Goal: Task Accomplishment & Management: Manage account settings

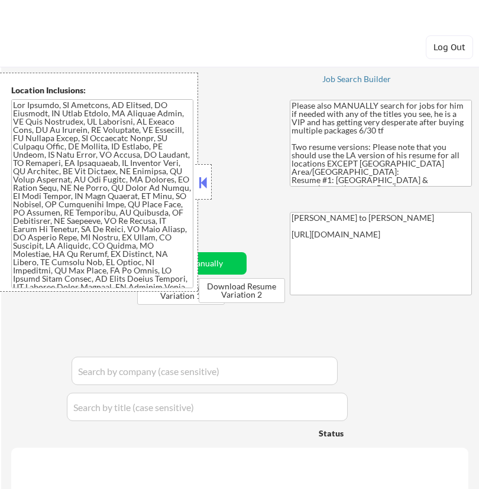
select select ""applied""
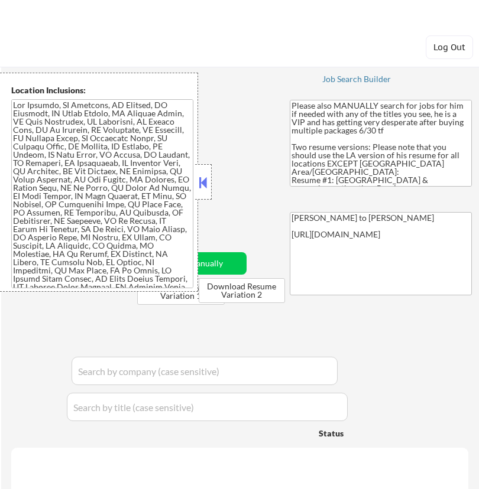
select select ""applied""
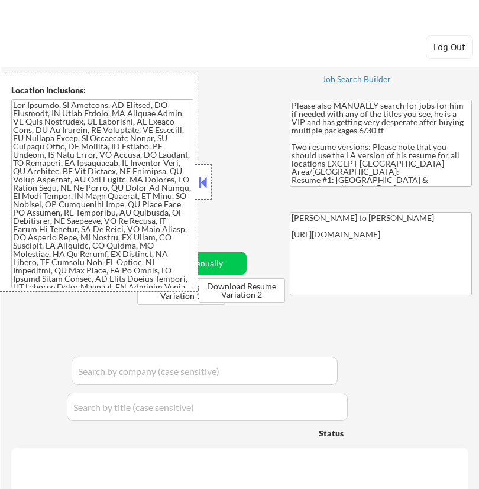
select select ""applied""
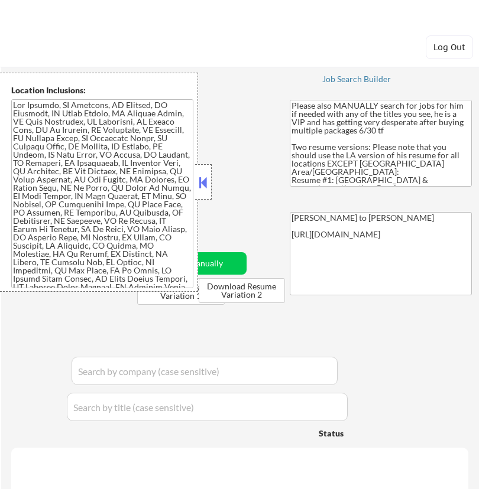
select select ""applied""
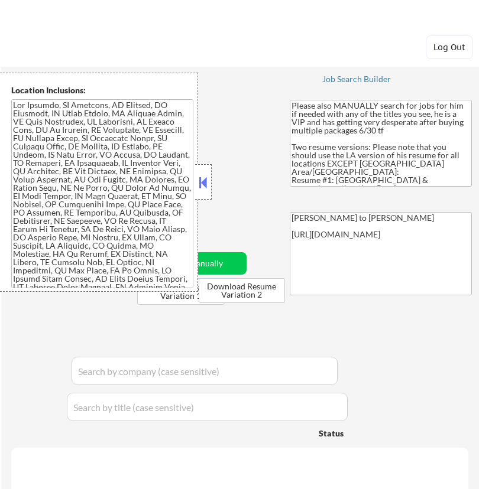
select select ""applied""
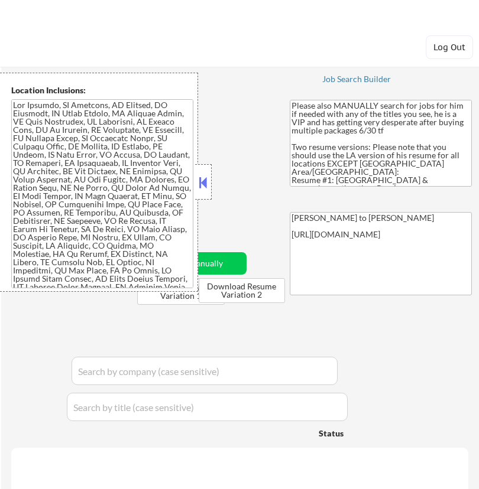
select select ""applied""
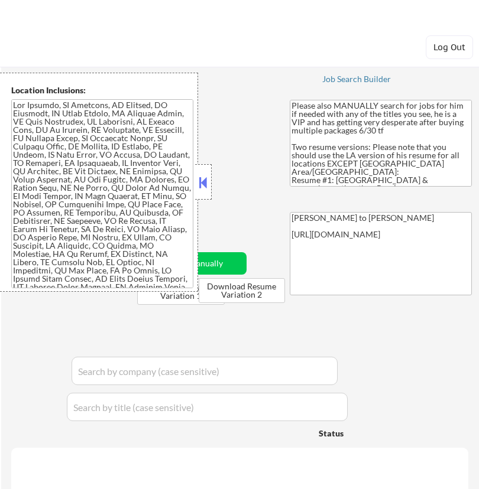
select select ""applied""
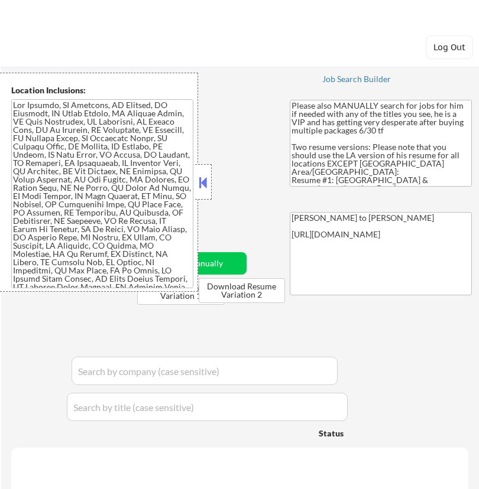
select select ""applied""
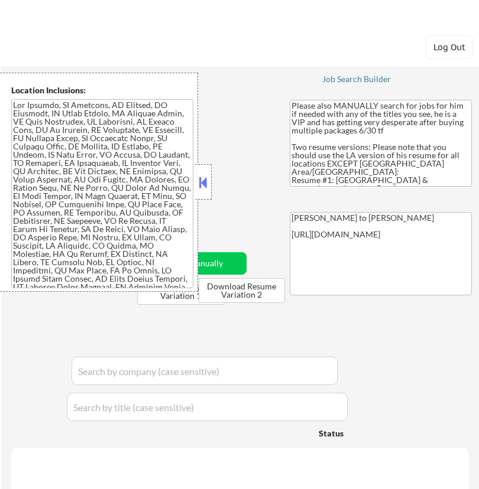
select select ""applied""
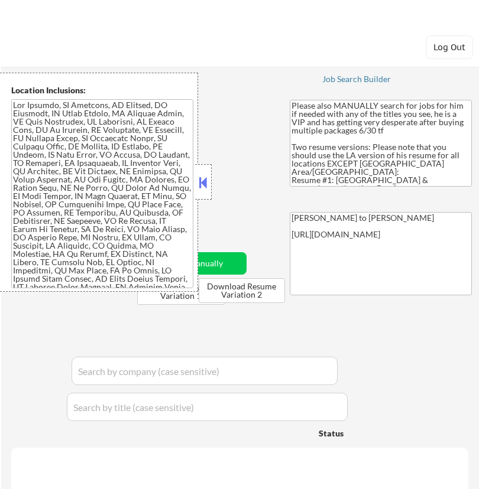
select select ""applied""
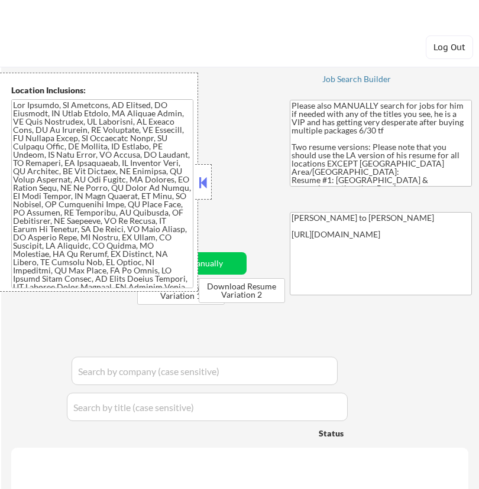
select select ""applied""
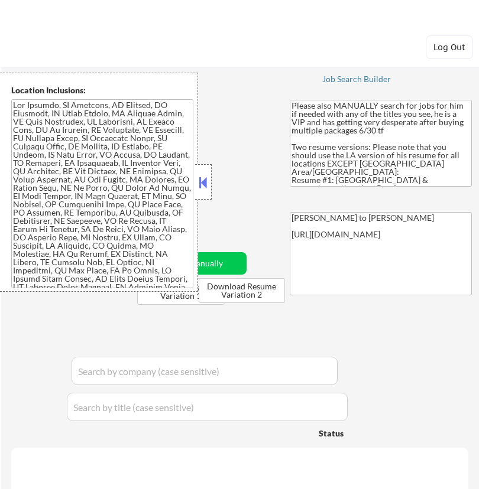
select select ""applied""
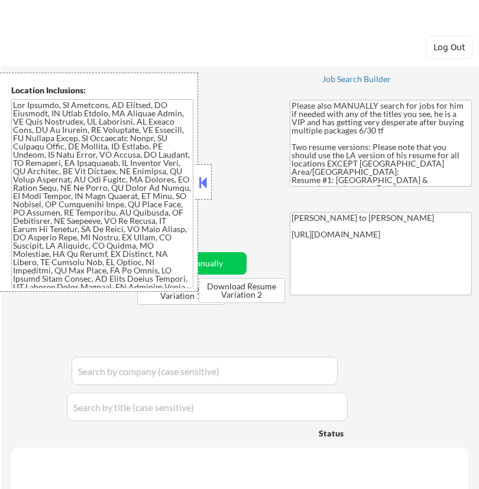
select select ""applied""
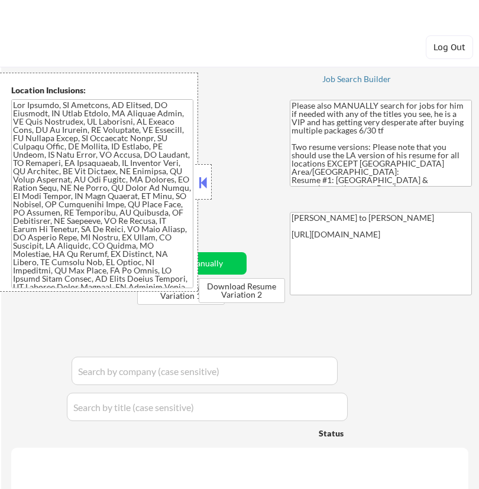
select select ""applied""
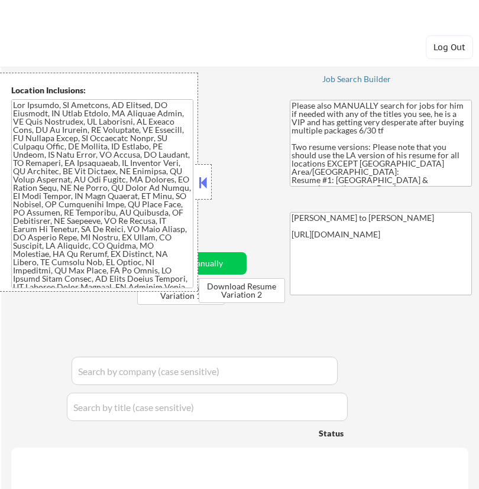
select select ""applied""
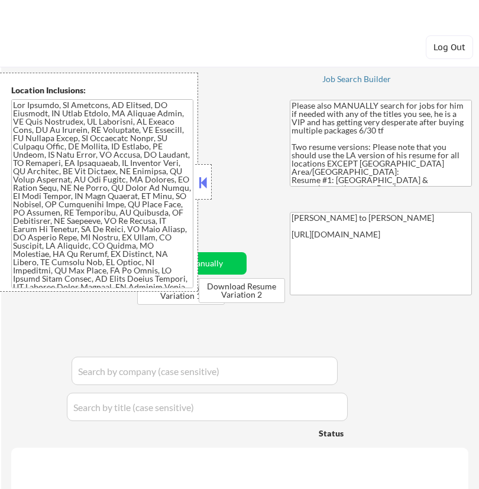
select select ""applied""
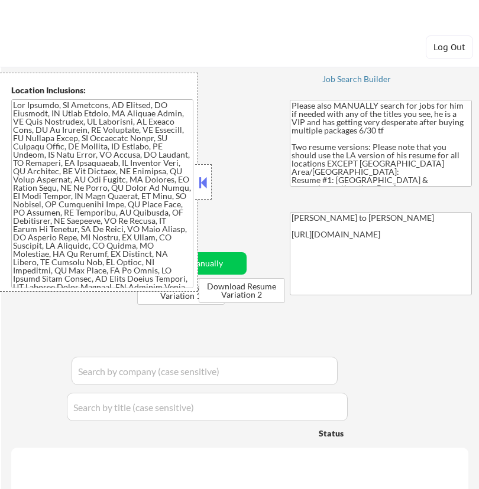
select select ""applied""
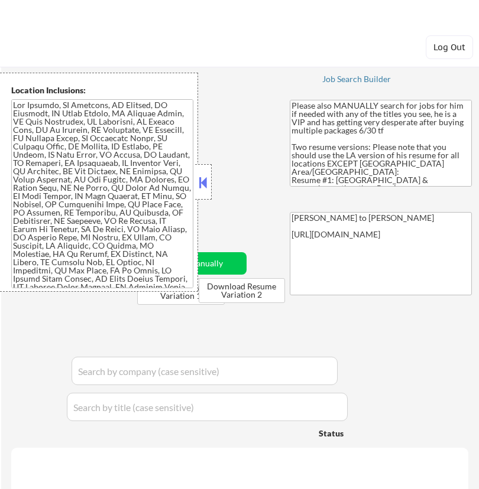
select select ""applied""
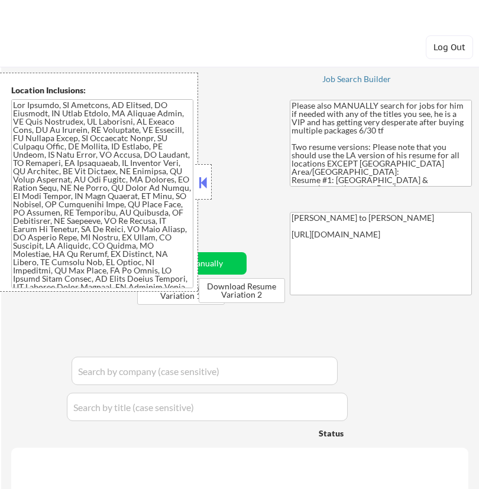
select select ""applied""
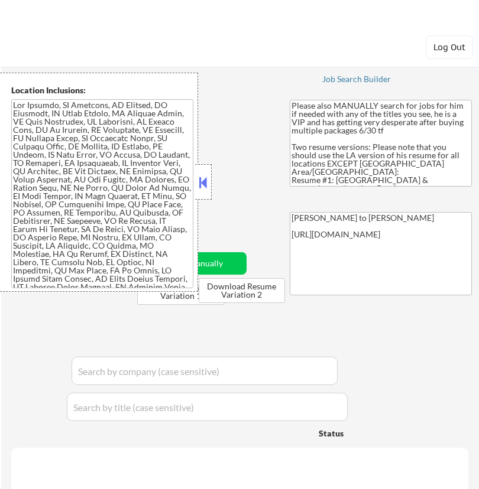
select select ""applied""
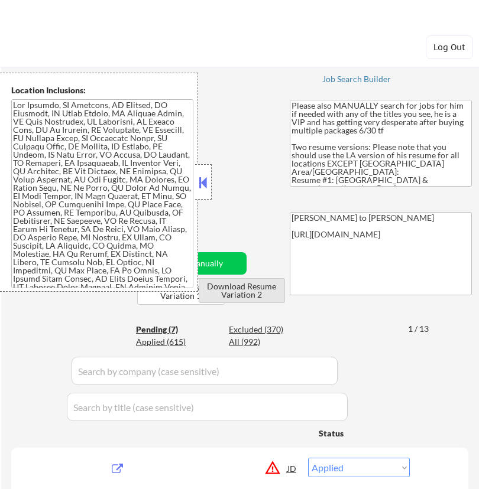
select select ""pending""
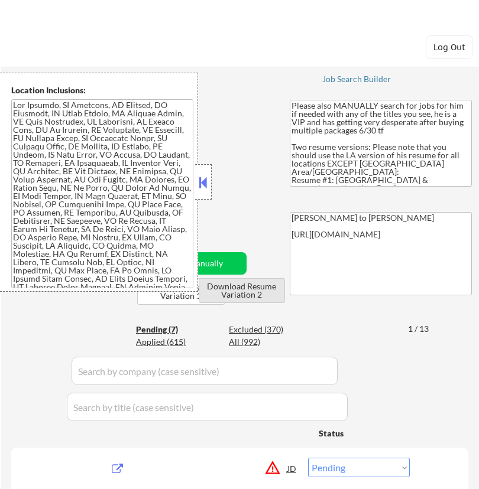
select select ""pending""
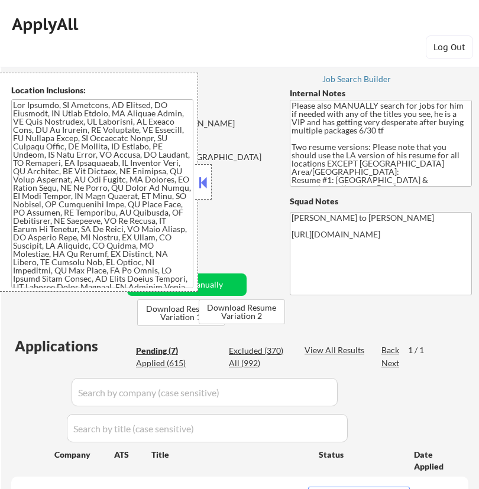
click at [241, 15] on div "ApplyAll Log Out" at bounding box center [239, 36] width 479 height 49
click at [205, 176] on button at bounding box center [203, 183] width 13 height 18
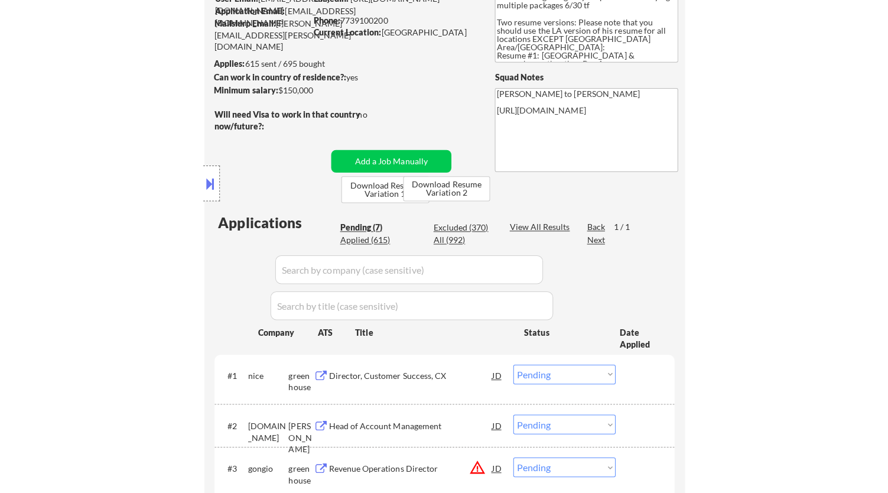
scroll to position [66, 0]
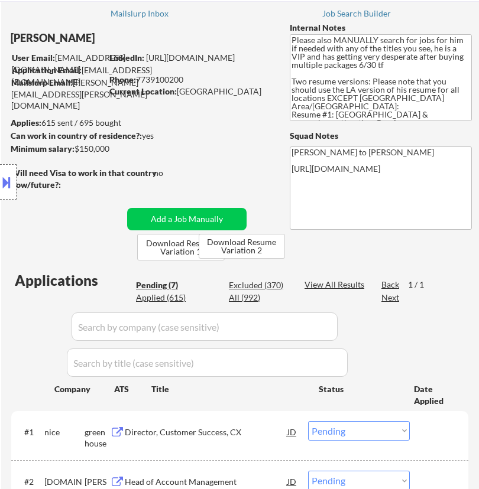
select select ""pending""
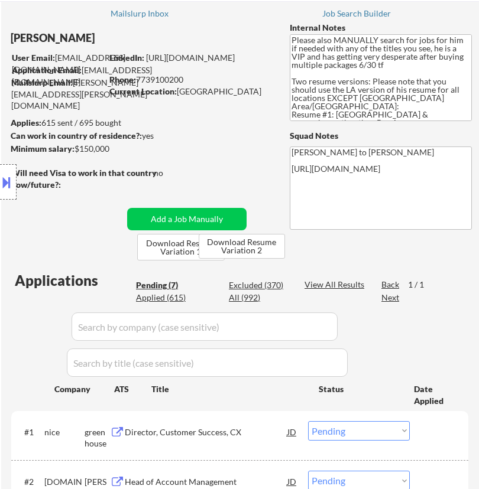
select select ""pending""
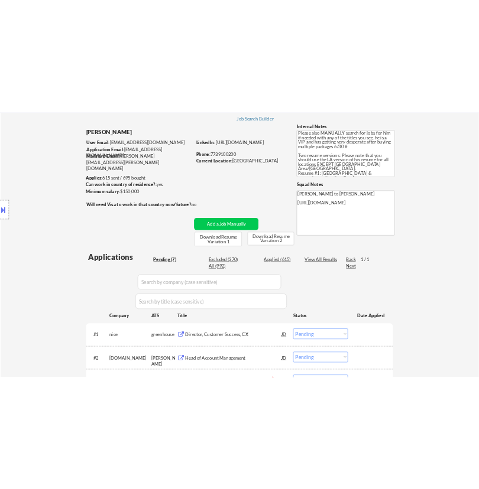
scroll to position [131, 0]
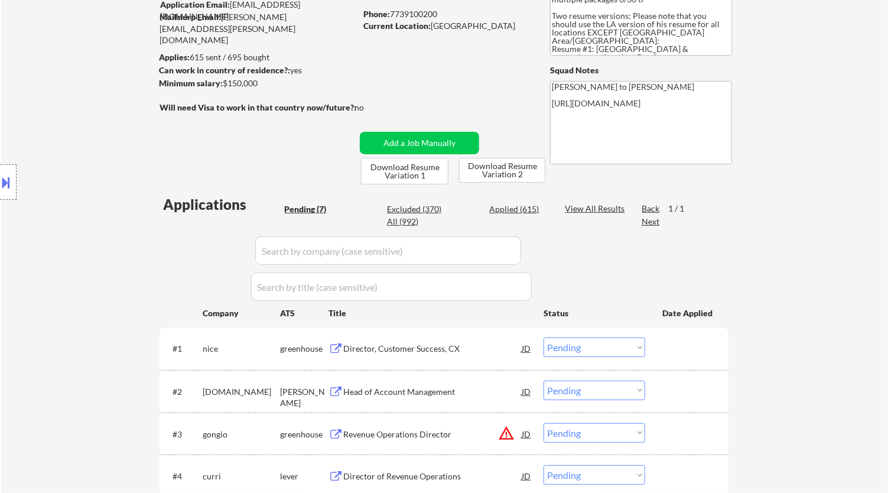
click at [462, 347] on div "Director, Customer Success, CX" at bounding box center [432, 349] width 178 height 12
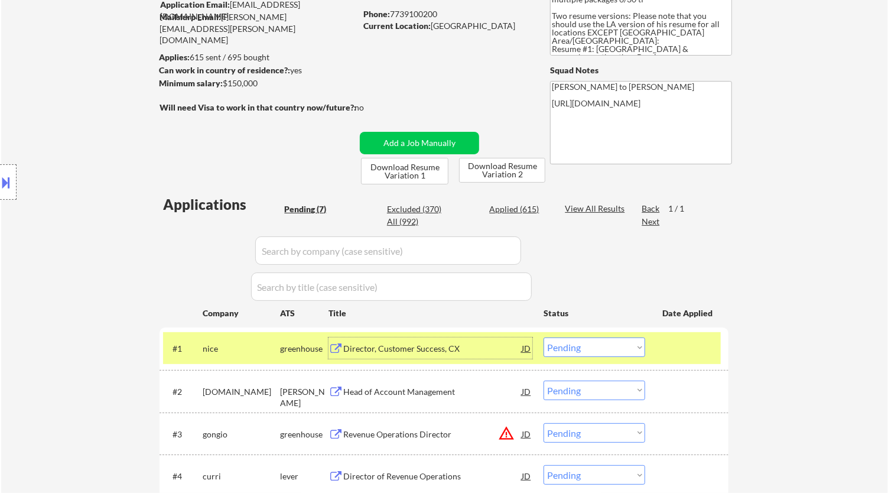
select select ""pending""
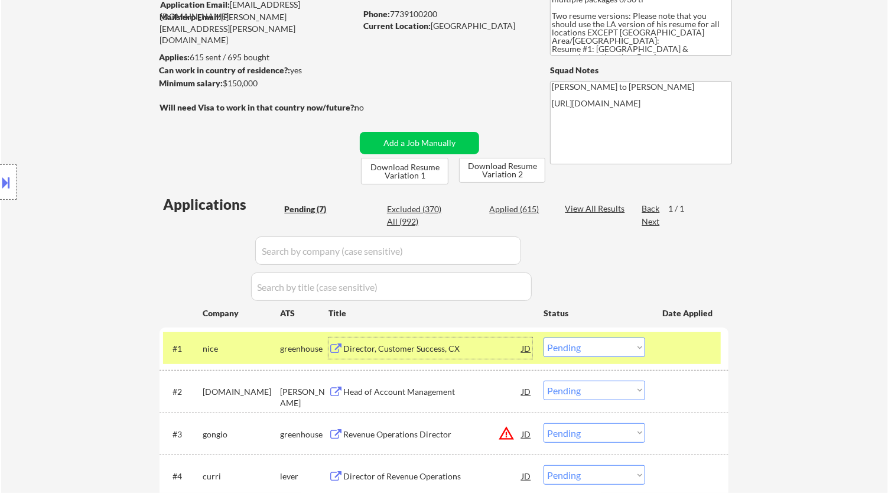
select select ""pending""
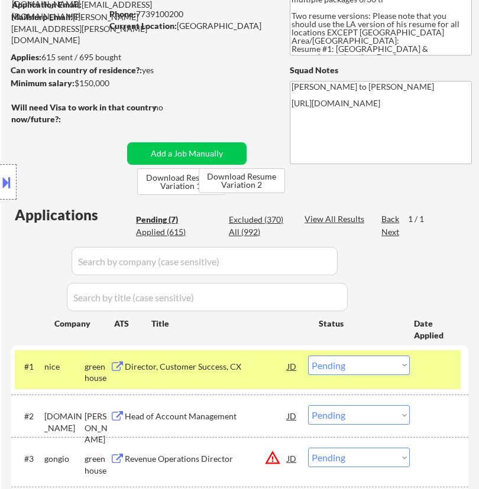
click at [372, 361] on select "Choose an option... Pending Applied Excluded (Questions) Excluded (Expired) Exc…" at bounding box center [359, 366] width 102 height 20
click at [308, 356] on select "Choose an option... Pending Applied Excluded (Questions) Excluded (Expired) Exc…" at bounding box center [359, 366] width 102 height 20
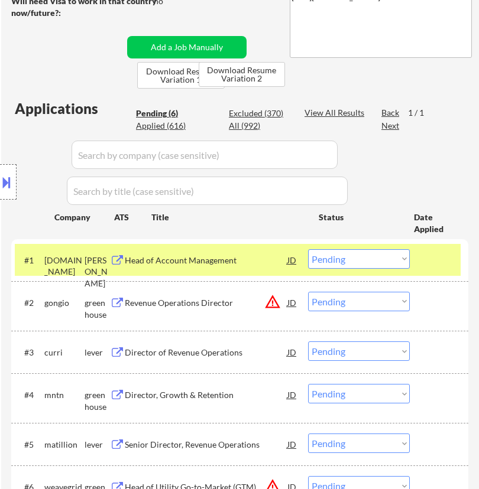
scroll to position [328, 0]
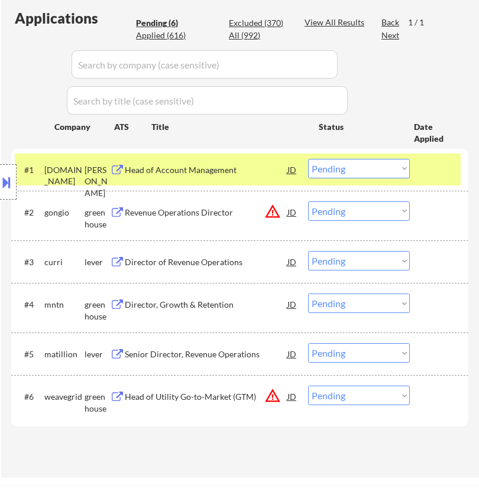
click at [212, 165] on div "Head of Account Management" at bounding box center [206, 170] width 163 height 12
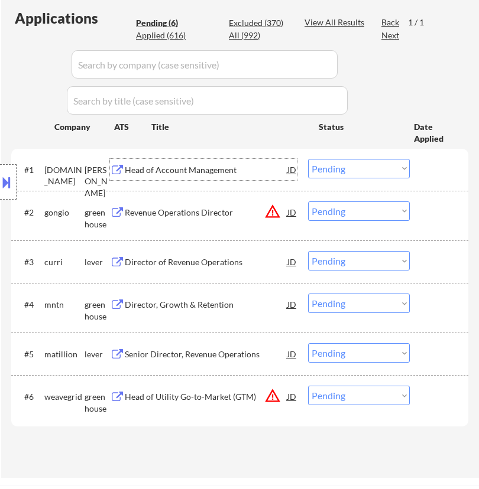
click at [341, 167] on select "Choose an option... Pending Applied Excluded (Questions) Excluded (Expired) Exc…" at bounding box center [359, 169] width 102 height 20
click at [308, 159] on select "Choose an option... Pending Applied Excluded (Questions) Excluded (Expired) Exc…" at bounding box center [359, 169] width 102 height 20
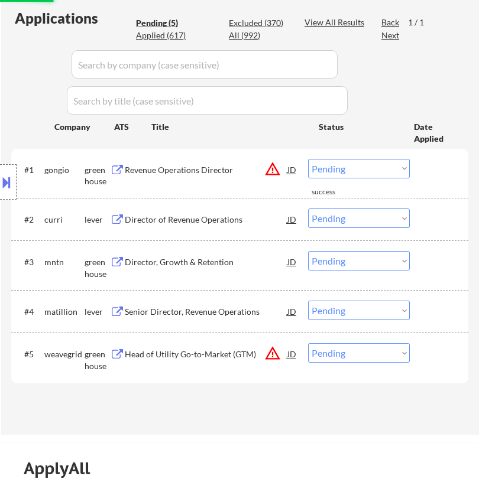
click at [218, 173] on div "Revenue Operations Director" at bounding box center [206, 170] width 163 height 12
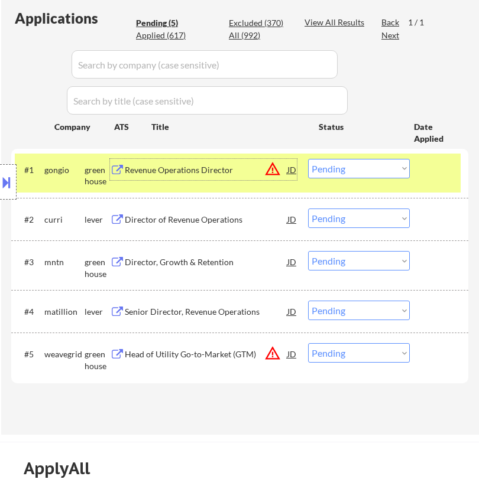
click at [12, 179] on button at bounding box center [6, 183] width 13 height 20
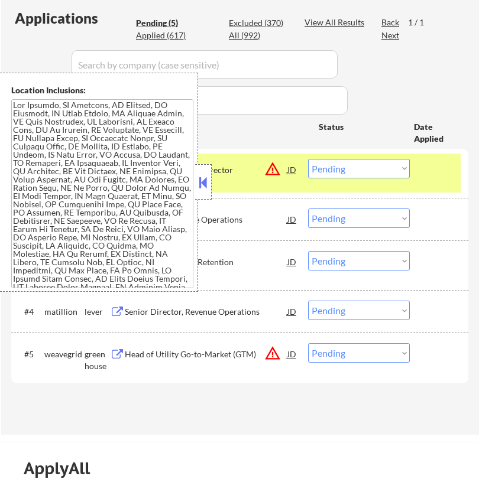
scroll to position [142, 0]
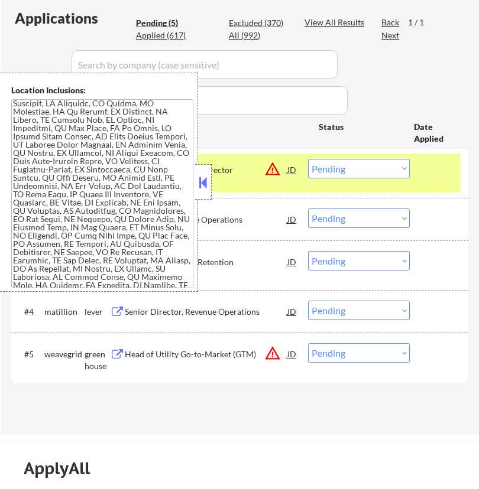
click at [204, 177] on button at bounding box center [203, 183] width 13 height 18
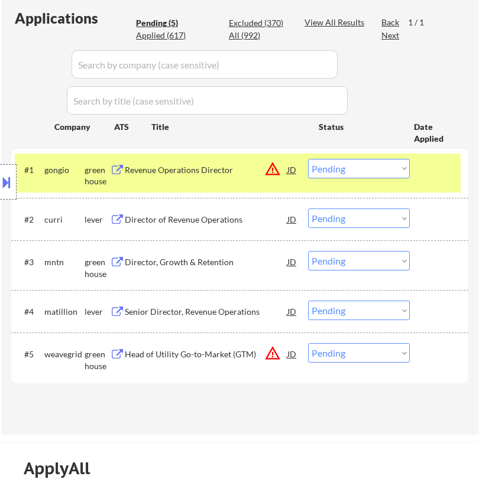
click at [360, 165] on select "Choose an option... Pending Applied Excluded (Questions) Excluded (Expired) Exc…" at bounding box center [359, 169] width 102 height 20
click at [308, 159] on select "Choose an option... Pending Applied Excluded (Questions) Excluded (Expired) Exc…" at bounding box center [359, 169] width 102 height 20
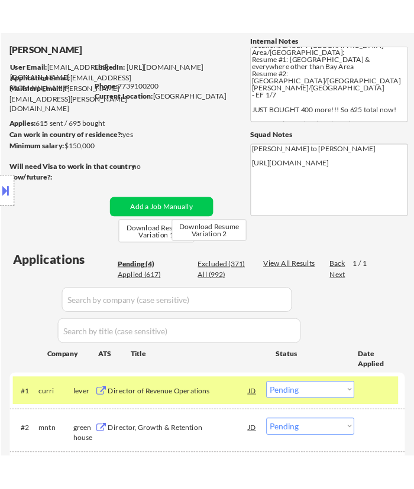
scroll to position [197, 0]
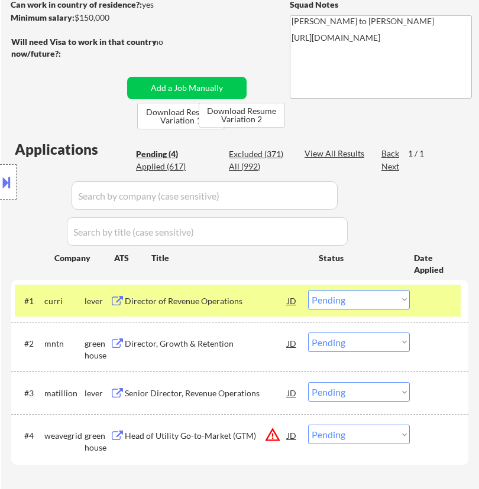
click at [238, 304] on div "Director of Revenue Operations" at bounding box center [206, 301] width 163 height 12
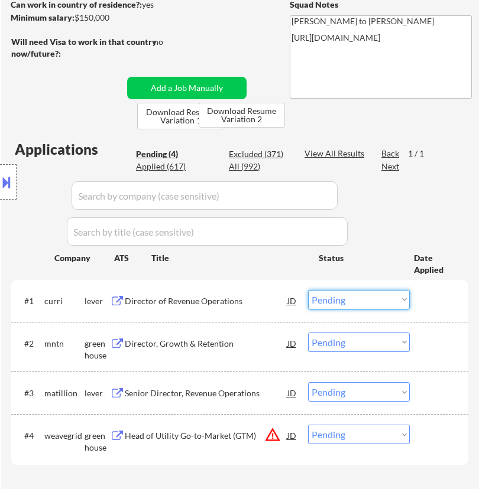
click at [334, 297] on select "Choose an option... Pending Applied Excluded (Questions) Excluded (Expired) Exc…" at bounding box center [359, 300] width 102 height 20
click at [308, 290] on select "Choose an option... Pending Applied Excluded (Questions) Excluded (Expired) Exc…" at bounding box center [359, 300] width 102 height 20
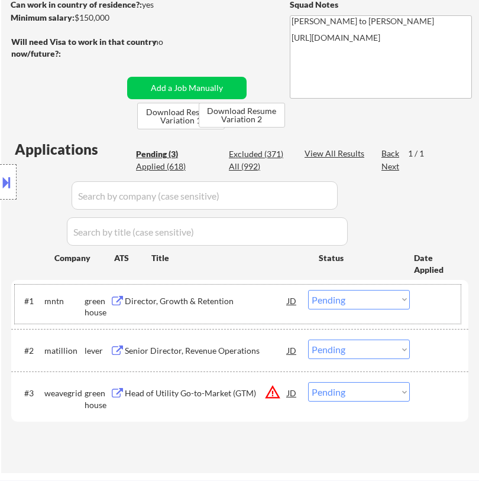
click at [246, 312] on div "#1 mntn greenhouse Director, Growth & Retention JD warning_amber Choose an opti…" at bounding box center [238, 304] width 446 height 39
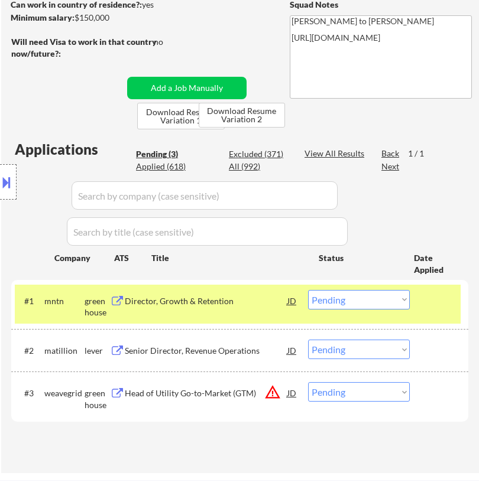
click at [214, 306] on div "Director, Growth & Retention" at bounding box center [206, 301] width 163 height 12
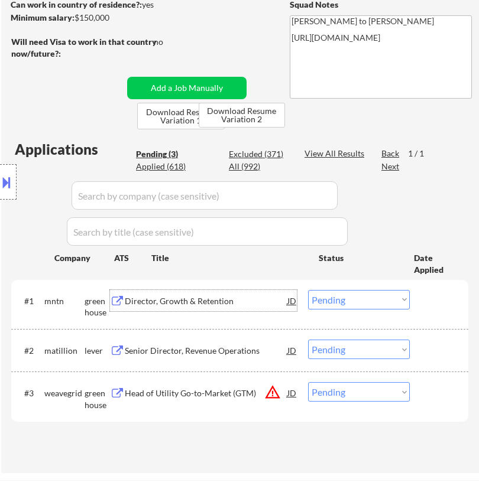
click at [316, 302] on select "Choose an option... Pending Applied Excluded (Questions) Excluded (Expired) Exc…" at bounding box center [359, 300] width 102 height 20
click at [308, 290] on select "Choose an option... Pending Applied Excluded (Questions) Excluded (Expired) Exc…" at bounding box center [359, 300] width 102 height 20
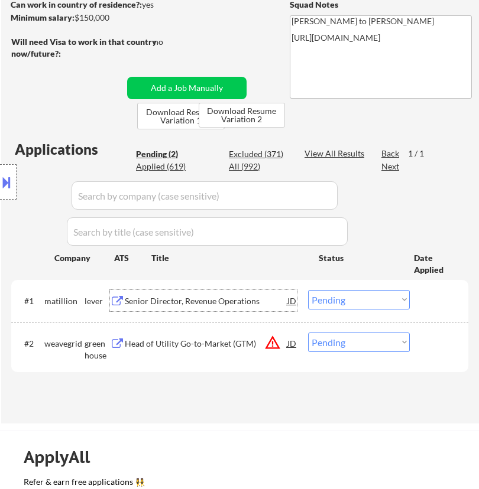
click at [233, 295] on div "Senior Director, Revenue Operations" at bounding box center [206, 301] width 163 height 12
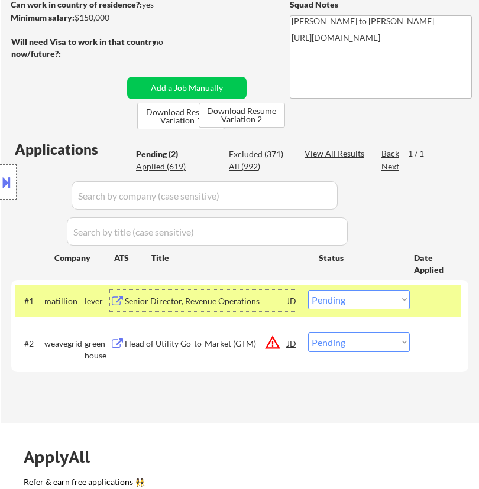
click at [358, 298] on select "Choose an option... Pending Applied Excluded (Questions) Excluded (Expired) Exc…" at bounding box center [359, 300] width 102 height 20
click at [308, 290] on select "Choose an option... Pending Applied Excluded (Questions) Excluded (Expired) Exc…" at bounding box center [359, 300] width 102 height 20
select select ""pending""
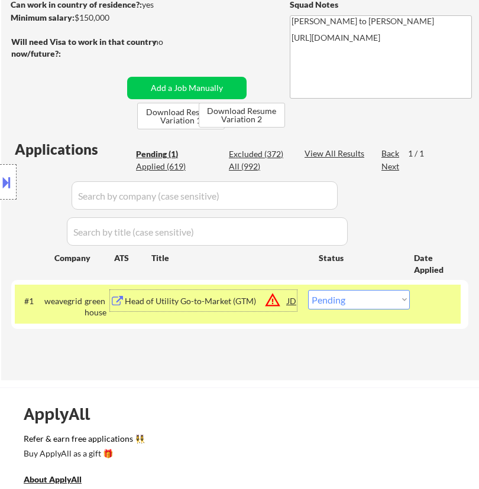
click at [216, 306] on div "Head of Utility Go-to-Market (GTM)" at bounding box center [206, 301] width 163 height 12
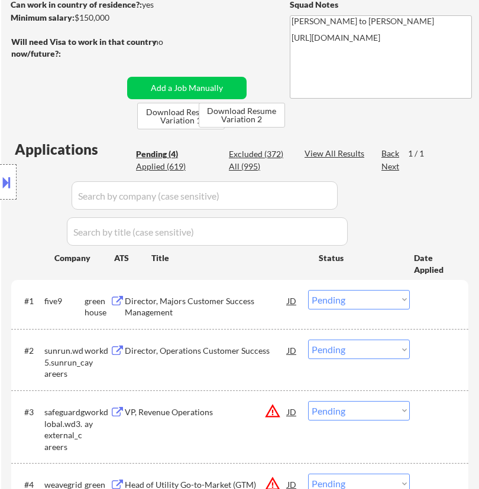
select select ""pending""
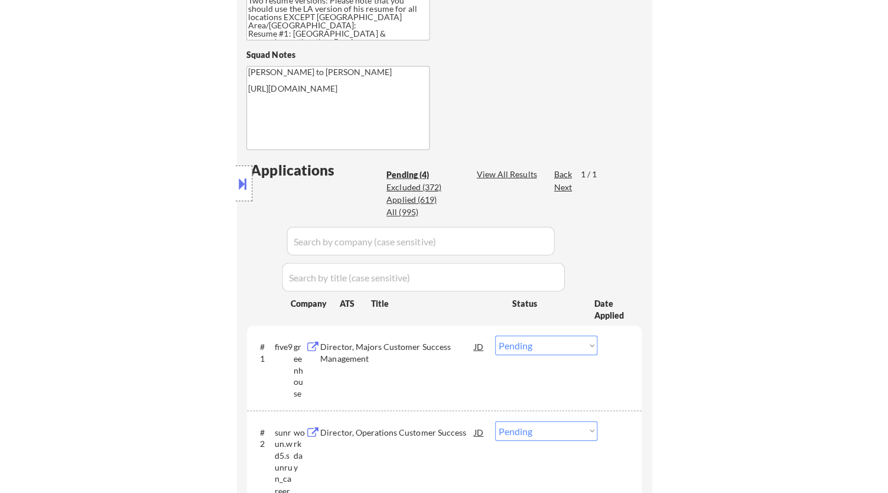
scroll to position [328, 0]
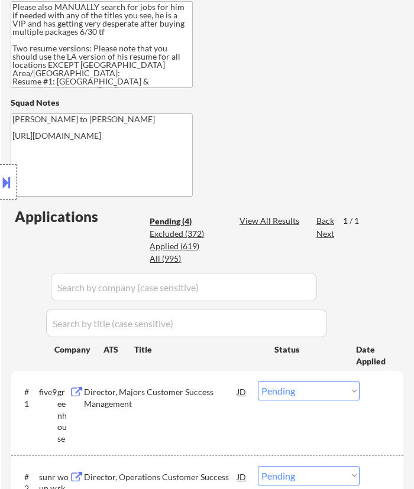
select select ""pending""
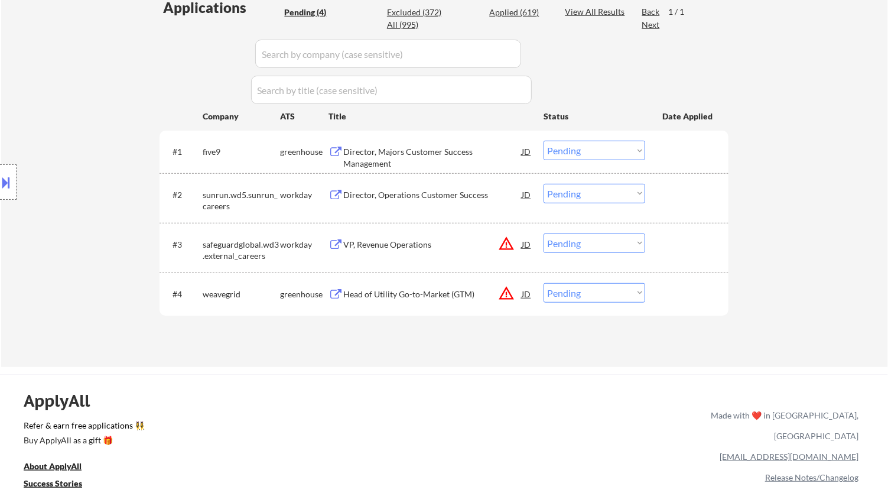
click at [478, 293] on select "Choose an option... Pending Applied Excluded (Questions) Excluded (Expired) Exc…" at bounding box center [595, 293] width 102 height 20
select select ""applied""
click at [478, 283] on select "Choose an option... Pending Applied Excluded (Questions) Excluded (Expired) Exc…" at bounding box center [595, 293] width 102 height 20
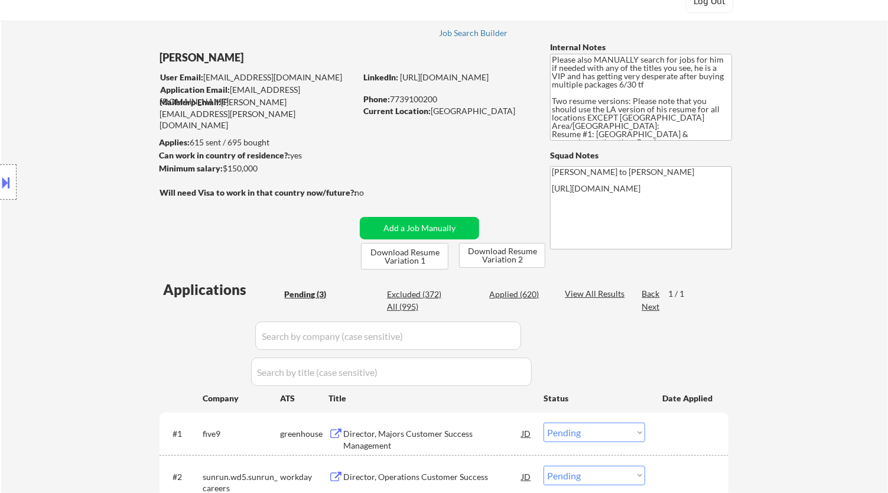
scroll to position [0, 0]
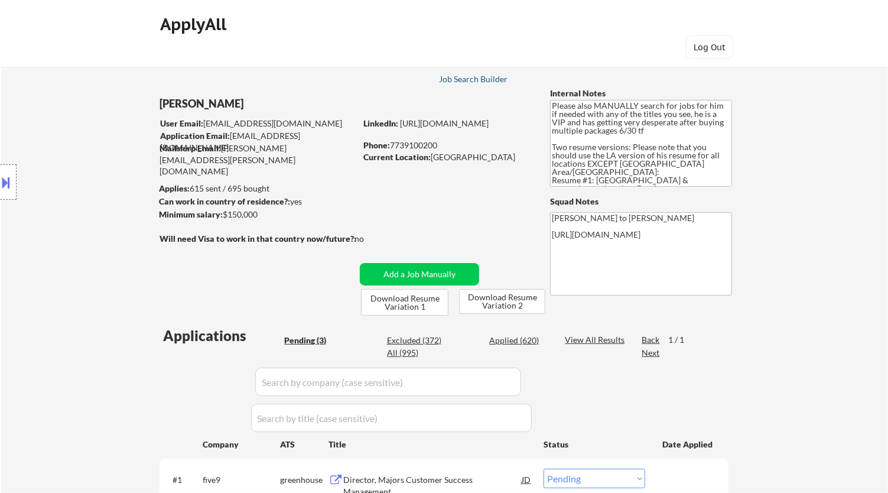
click at [476, 77] on div "Job Search Builder" at bounding box center [473, 79] width 69 height 8
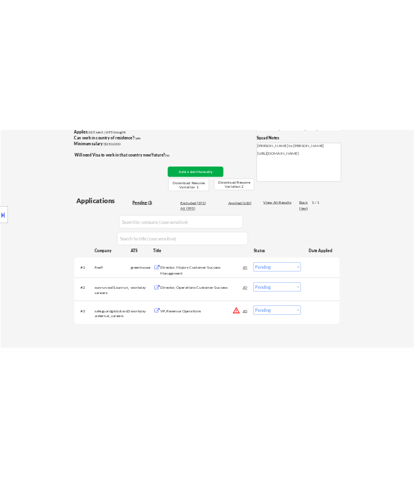
scroll to position [197, 0]
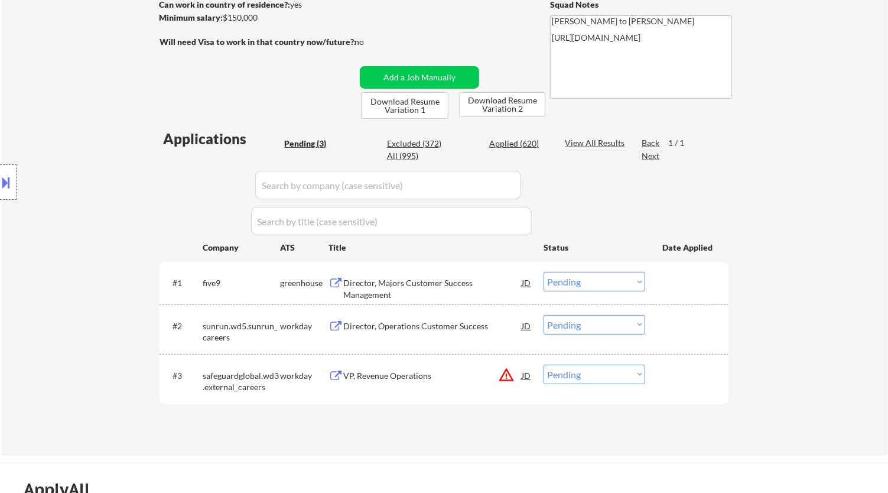
click at [466, 280] on div "Director, Majors Customer Success Management" at bounding box center [432, 288] width 178 height 23
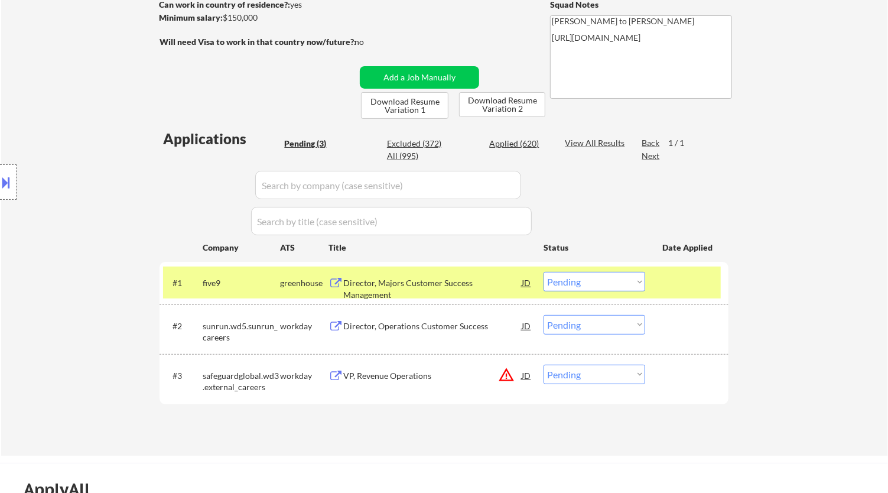
select select ""pending""
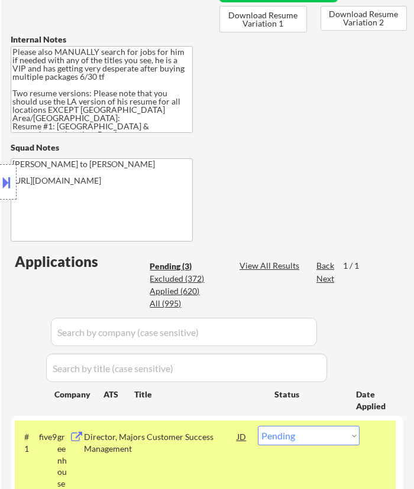
scroll to position [394, 0]
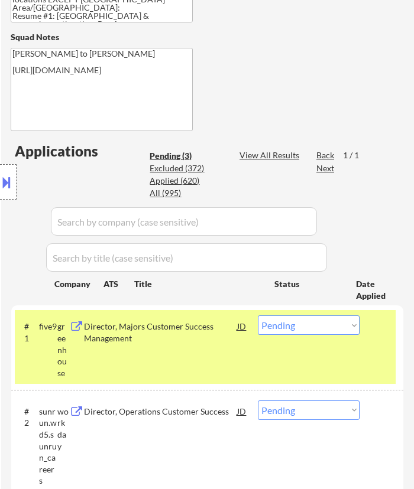
click at [316, 325] on select "Choose an option... Pending Applied Excluded (Questions) Excluded (Expired) Exc…" at bounding box center [309, 326] width 102 height 20
click at [258, 316] on select "Choose an option... Pending Applied Excluded (Questions) Excluded (Expired) Exc…" at bounding box center [309, 326] width 102 height 20
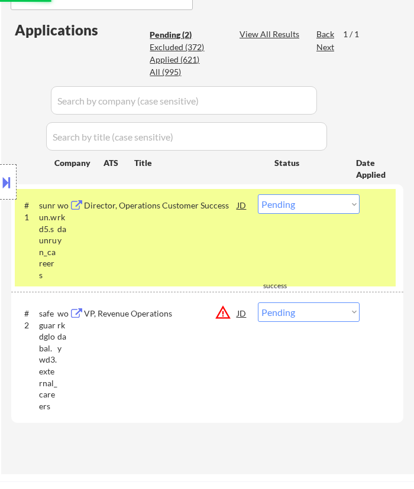
scroll to position [525, 0]
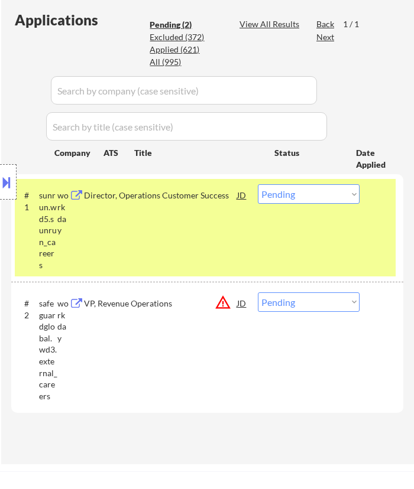
click at [188, 223] on div "Location Inclusions:" at bounding box center [106, 182] width 212 height 219
click at [215, 204] on div "Director, Operations Customer Success" at bounding box center [160, 194] width 153 height 21
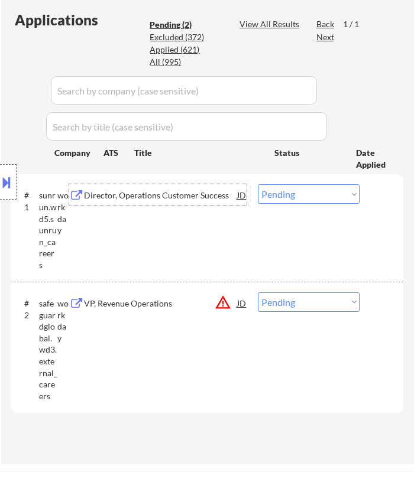
click at [326, 193] on select "Choose an option... Pending Applied Excluded (Questions) Excluded (Expired) Exc…" at bounding box center [309, 194] width 102 height 20
click at [258, 184] on select "Choose an option... Pending Applied Excluded (Questions) Excluded (Expired) Exc…" at bounding box center [309, 194] width 102 height 20
select select ""pending""
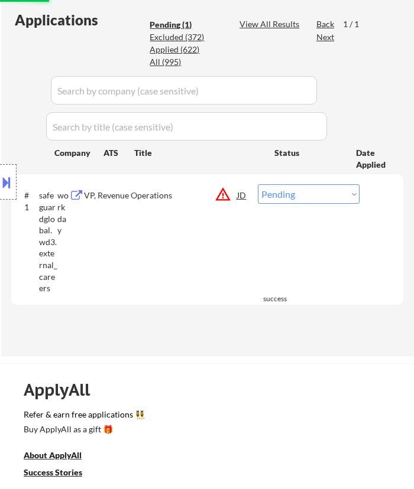
click at [168, 231] on div "Location Inclusions:" at bounding box center [106, 182] width 212 height 219
click at [170, 183] on div "Location Inclusions:" at bounding box center [106, 182] width 212 height 219
click at [177, 195] on div "Location Inclusions:" at bounding box center [106, 182] width 212 height 219
select select ""pending""
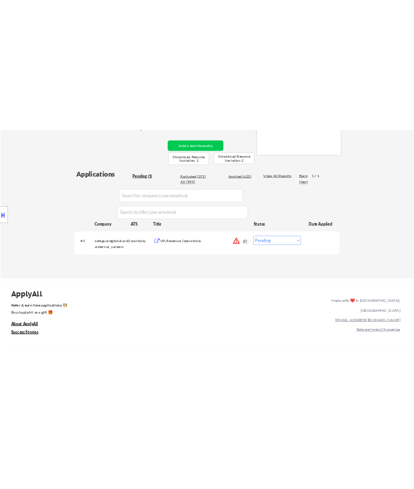
scroll to position [140, 0]
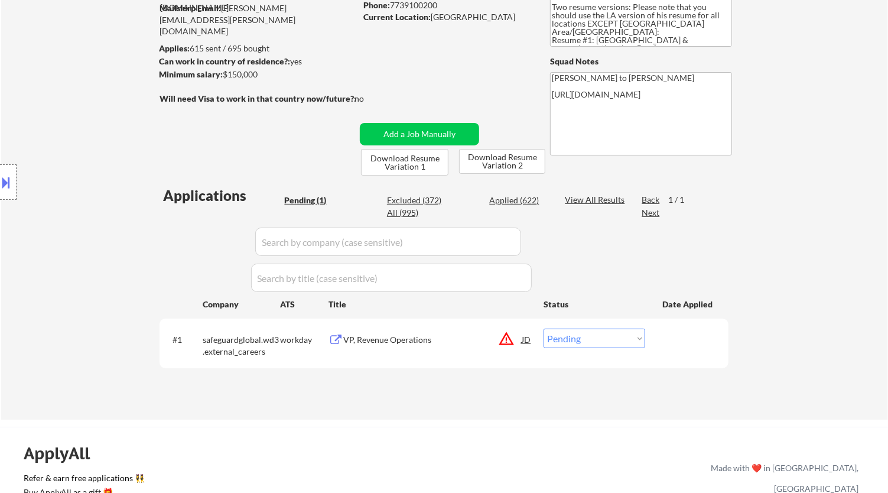
click at [463, 341] on div "VP, Revenue Operations" at bounding box center [432, 340] width 178 height 12
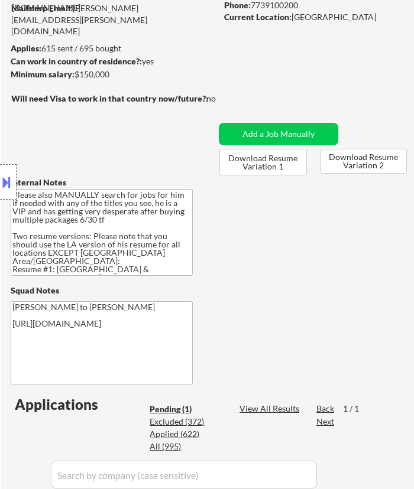
click at [11, 180] on button at bounding box center [6, 183] width 13 height 20
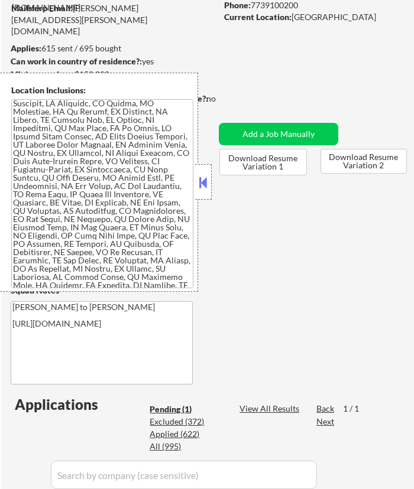
drag, startPoint x: 202, startPoint y: 177, endPoint x: 210, endPoint y: 183, distance: 10.2
click at [202, 178] on button at bounding box center [203, 183] width 13 height 18
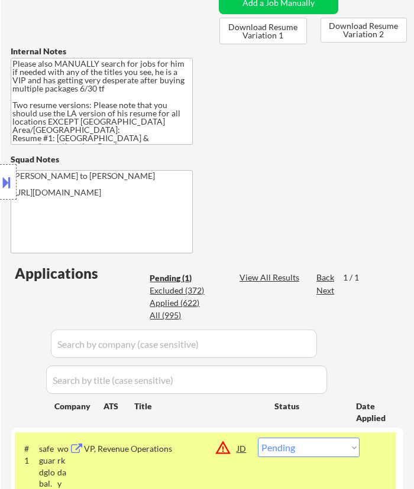
scroll to position [402, 0]
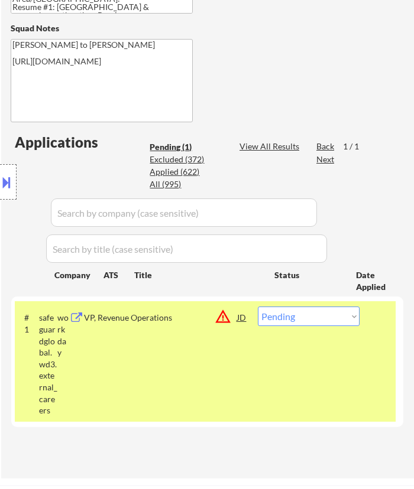
click at [313, 318] on select "Choose an option... Pending Applied Excluded (Questions) Excluded (Expired) Exc…" at bounding box center [309, 317] width 102 height 20
select select ""applied""
click at [258, 307] on select "Choose an option... Pending Applied Excluded (Questions) Excluded (Expired) Exc…" at bounding box center [309, 317] width 102 height 20
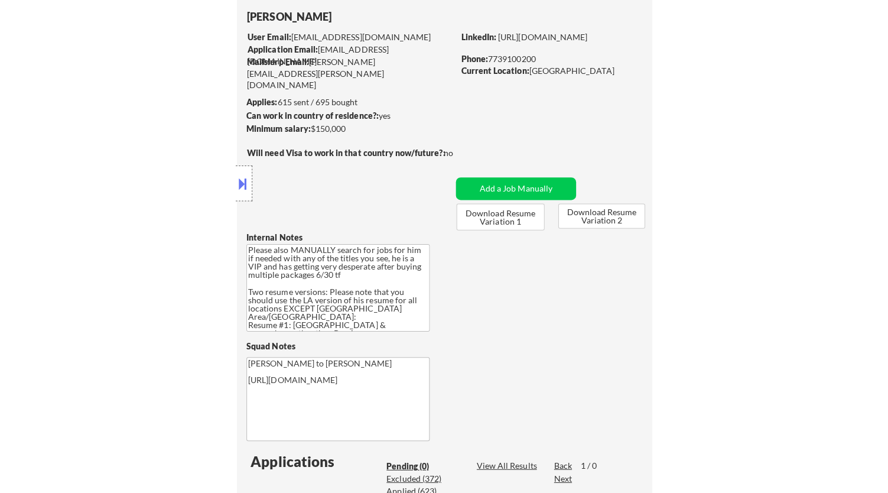
scroll to position [74, 0]
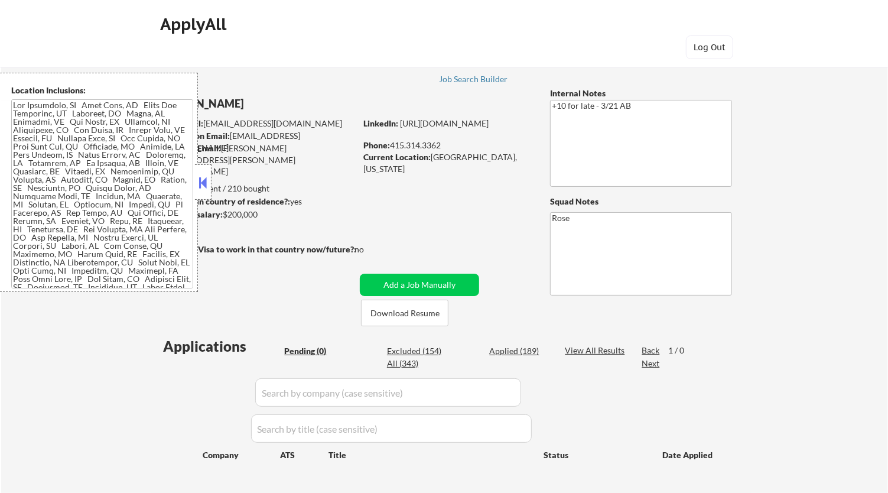
click at [209, 184] on button at bounding box center [203, 183] width 13 height 18
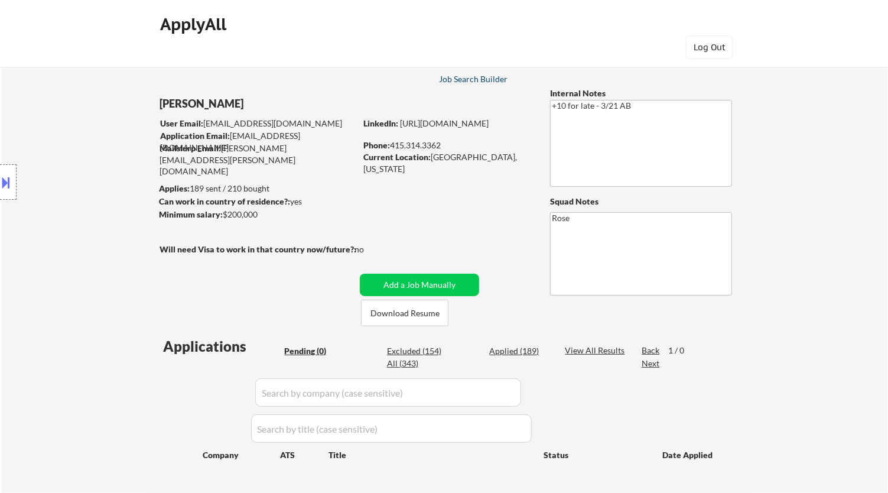
click at [476, 79] on div "Job Search Builder" at bounding box center [473, 79] width 69 height 8
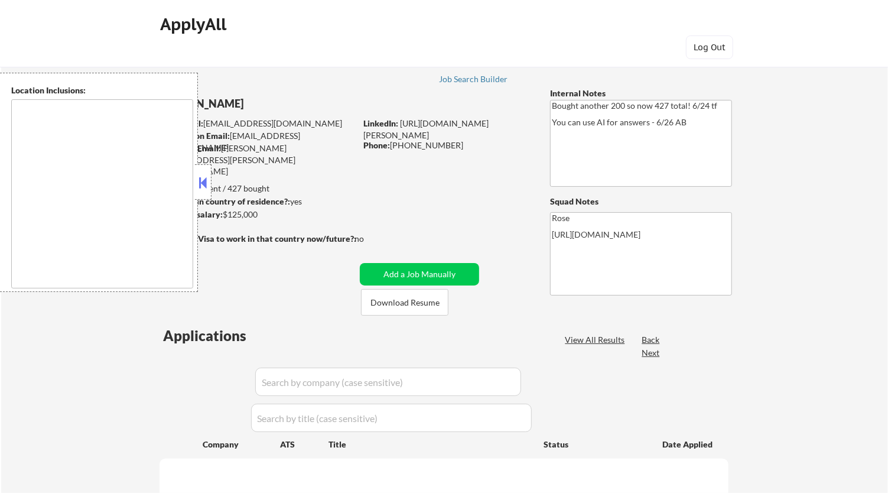
type textarea "San Francisco, CA Daly City, CA South San Francisco, CA Brisbane, CA Colma, CA …"
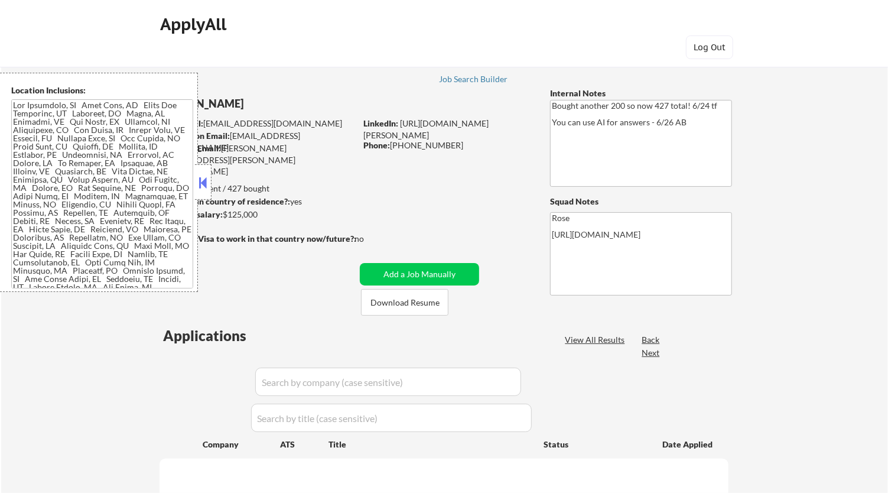
select select ""pending""
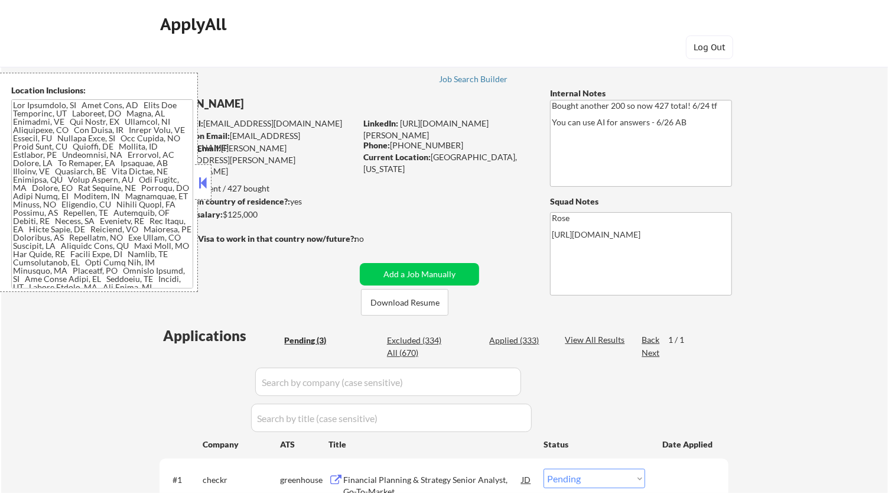
click at [205, 175] on button at bounding box center [203, 183] width 13 height 18
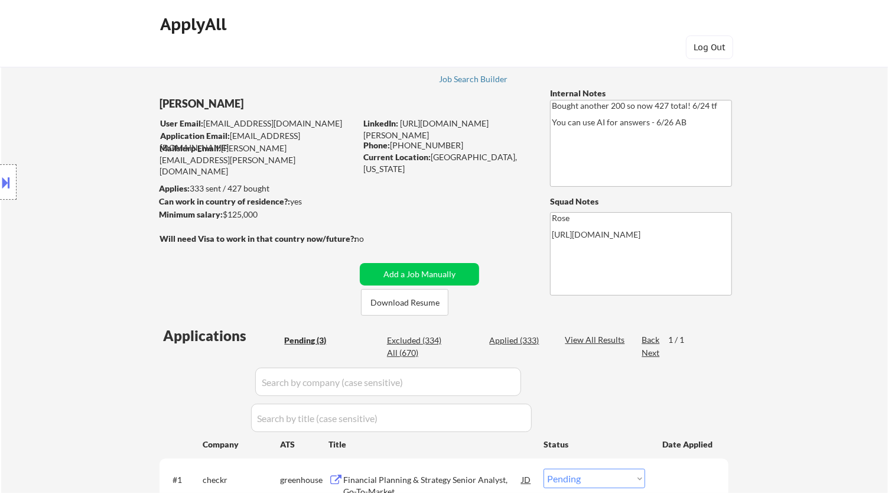
scroll to position [131, 0]
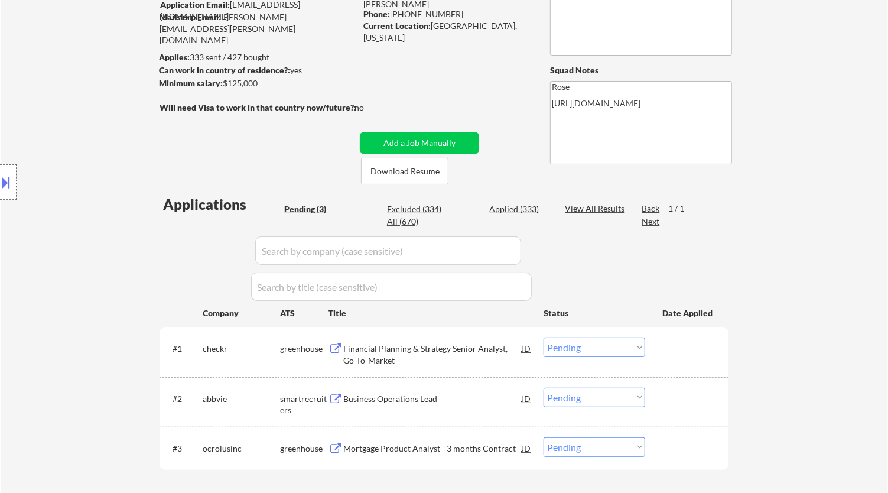
click at [466, 343] on div "Financial Planning & Strategy Senior Analyst, Go-To-Market" at bounding box center [432, 354] width 178 height 23
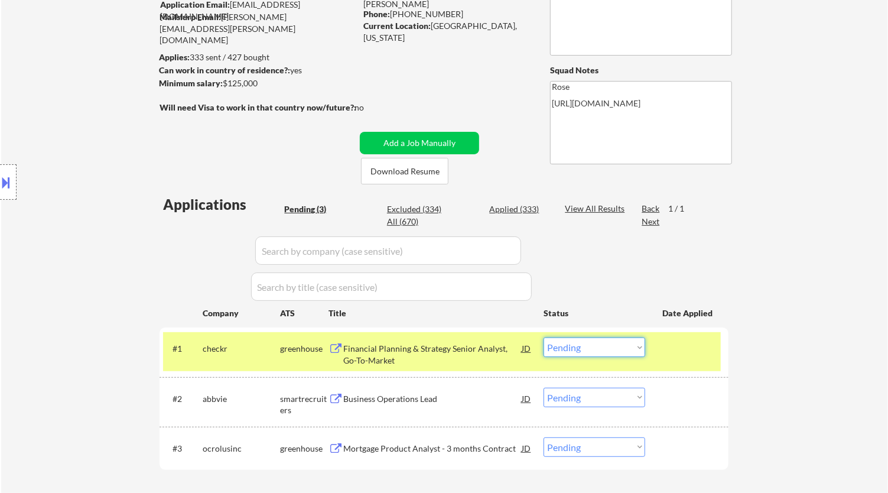
click at [616, 345] on select "Choose an option... Pending Applied Excluded (Questions) Excluded (Expired) Exc…" at bounding box center [595, 347] width 102 height 20
click at [544, 337] on select "Choose an option... Pending Applied Excluded (Questions) Excluded (Expired) Exc…" at bounding box center [595, 347] width 102 height 20
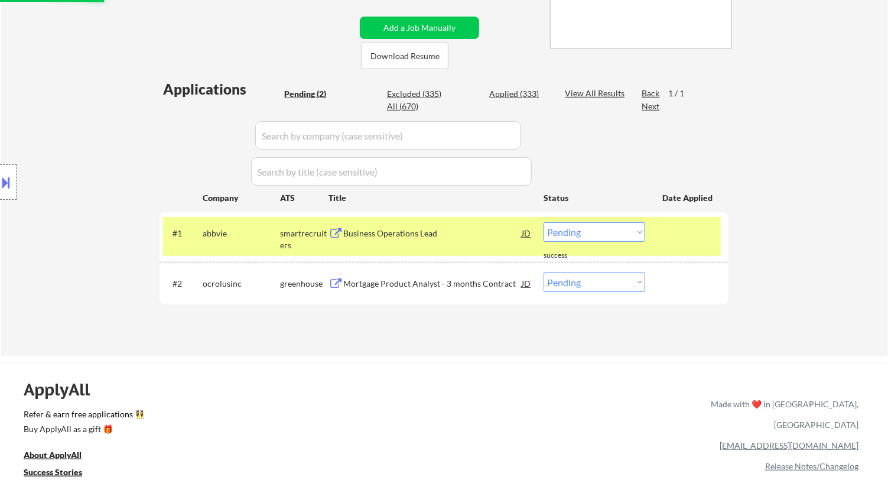
scroll to position [262, 0]
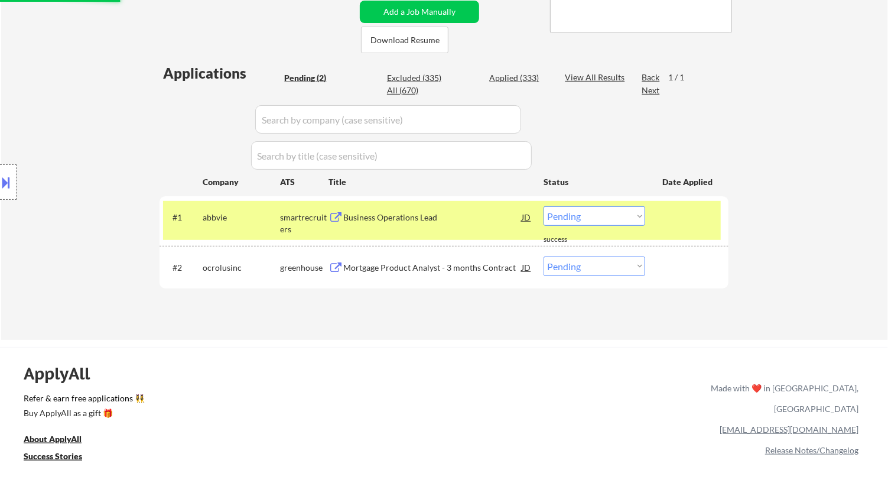
click at [469, 217] on div "Business Operations Lead" at bounding box center [432, 218] width 178 height 12
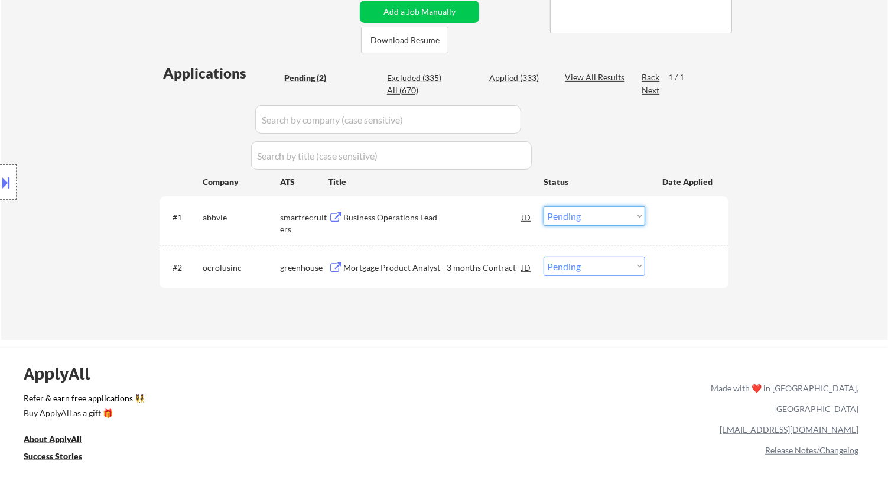
drag, startPoint x: 592, startPoint y: 213, endPoint x: 592, endPoint y: 220, distance: 7.1
click at [592, 213] on select "Choose an option... Pending Applied Excluded (Questions) Excluded (Expired) Exc…" at bounding box center [595, 216] width 102 height 20
click at [544, 206] on select "Choose an option... Pending Applied Excluded (Questions) Excluded (Expired) Exc…" at bounding box center [595, 216] width 102 height 20
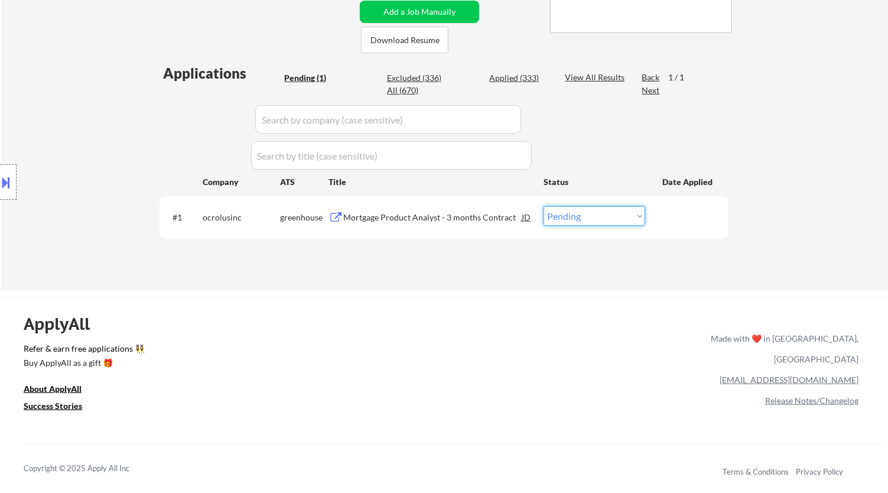
click at [602, 220] on select "Choose an option... Pending Applied Excluded (Questions) Excluded (Expired) Exc…" at bounding box center [595, 216] width 102 height 20
select select ""excluded__bad_match_""
click at [544, 206] on select "Choose an option... Pending Applied Excluded (Questions) Excluded (Expired) Exc…" at bounding box center [595, 216] width 102 height 20
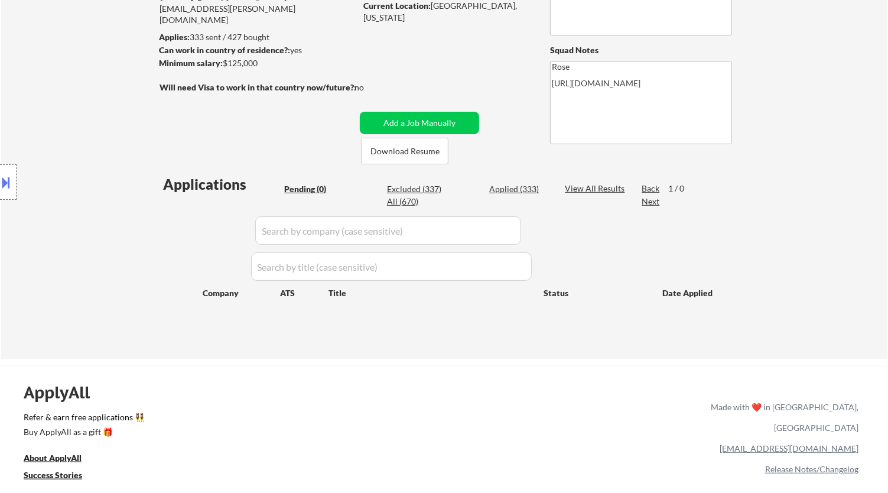
scroll to position [66, 0]
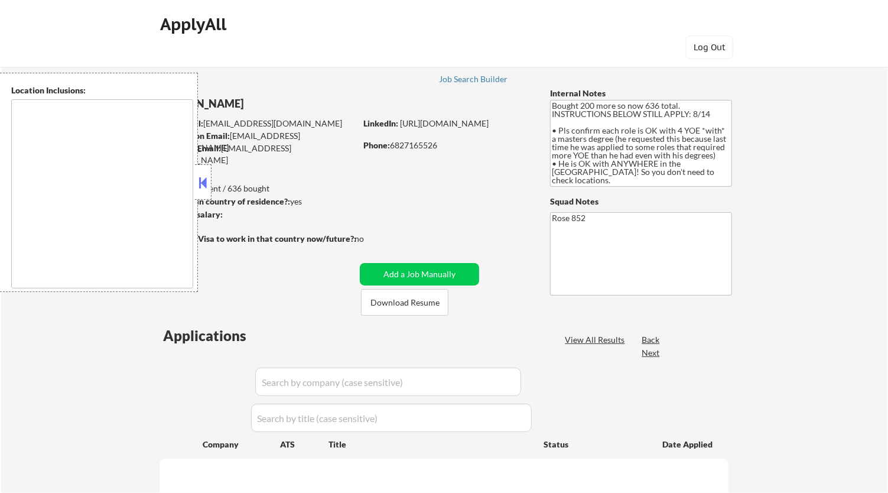
type textarea "[GEOGRAPHIC_DATA], [GEOGRAPHIC_DATA] [GEOGRAPHIC_DATA], [GEOGRAPHIC_DATA] [GEOG…"
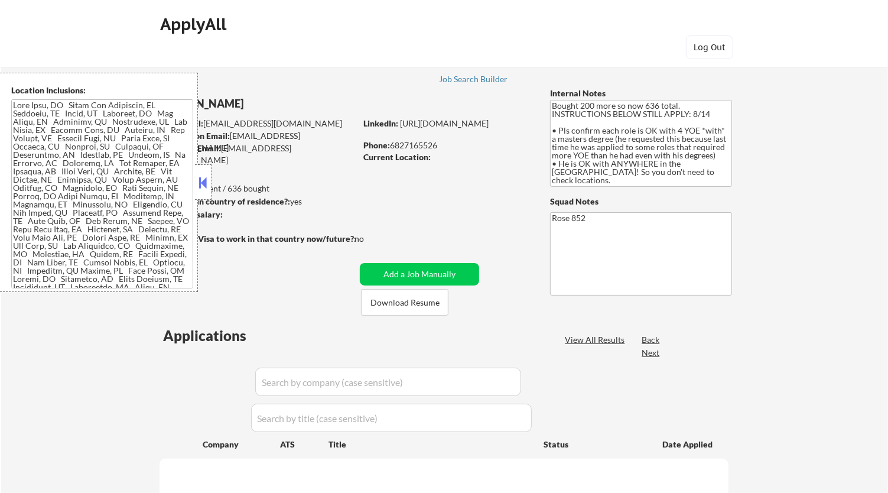
select select ""pending""
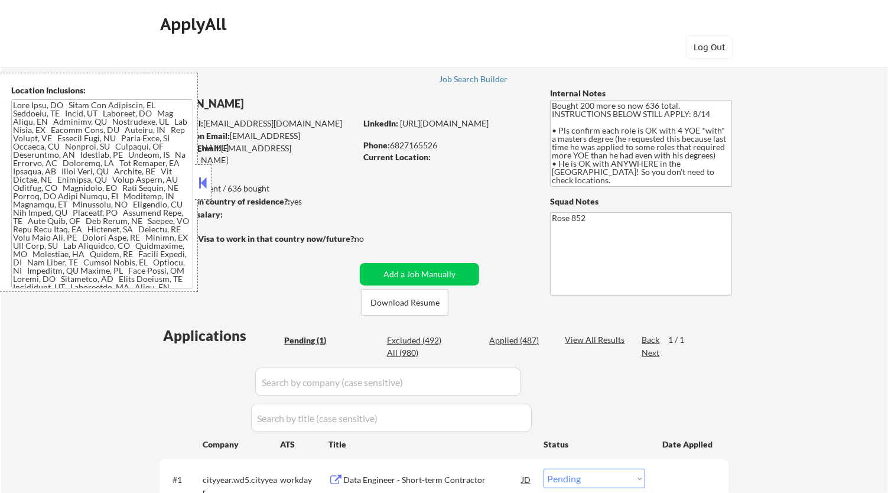
click at [209, 183] on button at bounding box center [203, 183] width 13 height 18
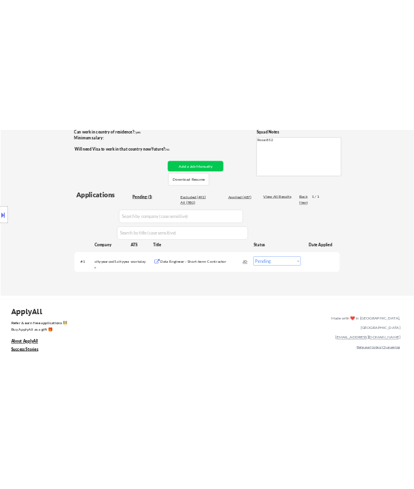
scroll to position [197, 0]
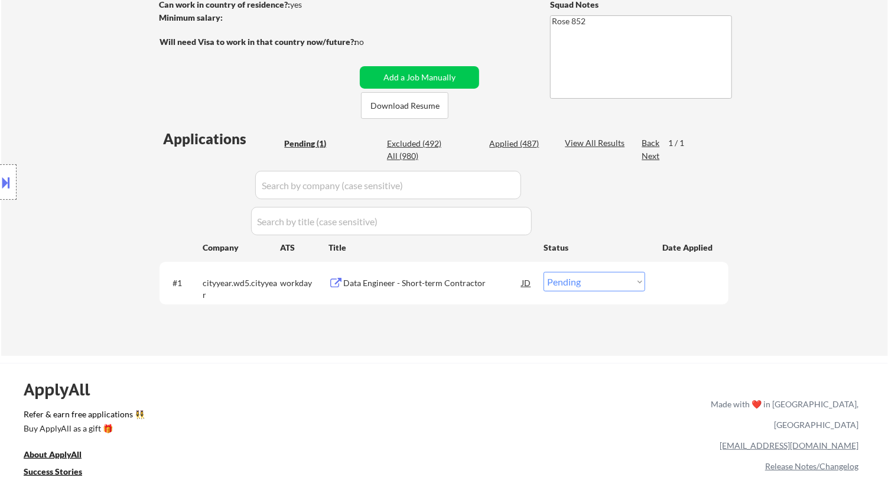
click at [459, 276] on div "Data Engineer - Short-term Contractor" at bounding box center [432, 282] width 178 height 21
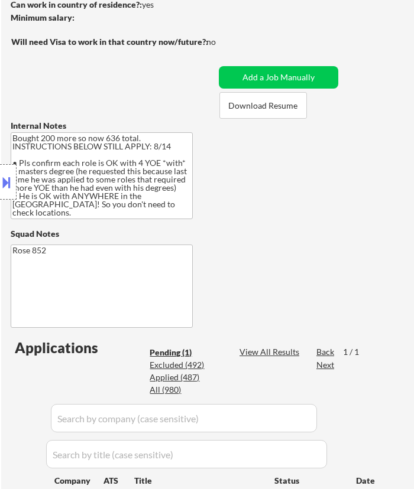
scroll to position [394, 0]
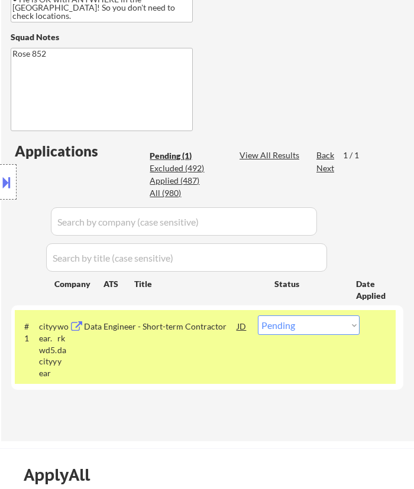
click at [314, 321] on select "Choose an option... Pending Applied Excluded (Questions) Excluded (Expired) Exc…" at bounding box center [309, 326] width 102 height 20
select select ""applied""
click at [258, 316] on select "Choose an option... Pending Applied Excluded (Questions) Excluded (Expired) Exc…" at bounding box center [309, 326] width 102 height 20
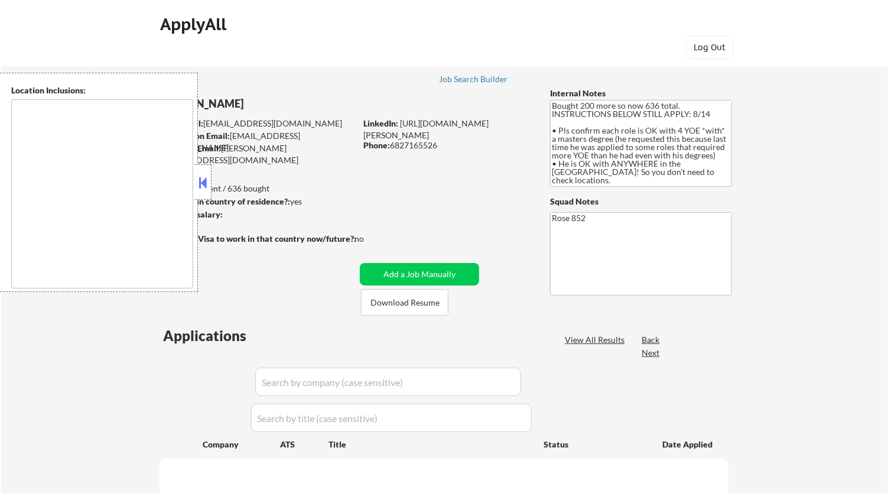
type textarea "Daly City, CA South San Francisco, CA Brisbane, CA Colma, CA Pacifica, CA San B…"
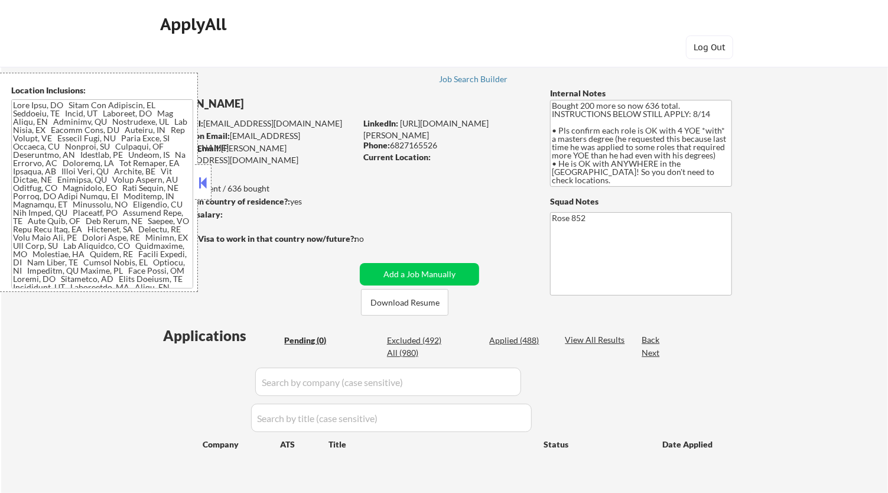
click at [204, 180] on button at bounding box center [203, 183] width 13 height 18
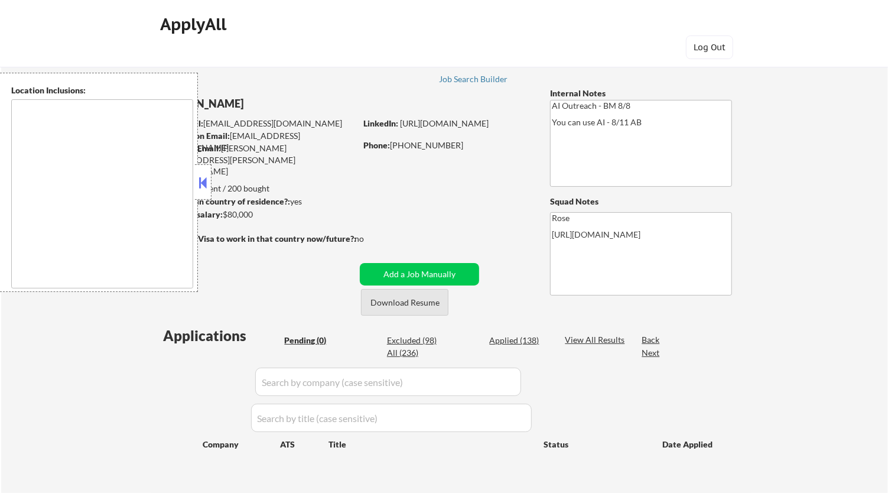
type textarea "[GEOGRAPHIC_DATA], [GEOGRAPHIC_DATA] [GEOGRAPHIC_DATA], [GEOGRAPHIC_DATA] [GEOG…"
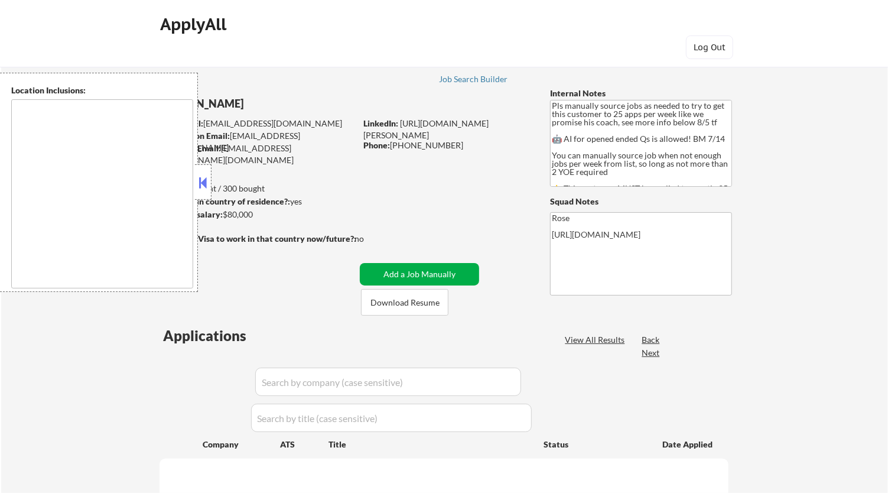
type textarea "Here is a list of metro areas, cities, and towns within approximately a 30-minu…"
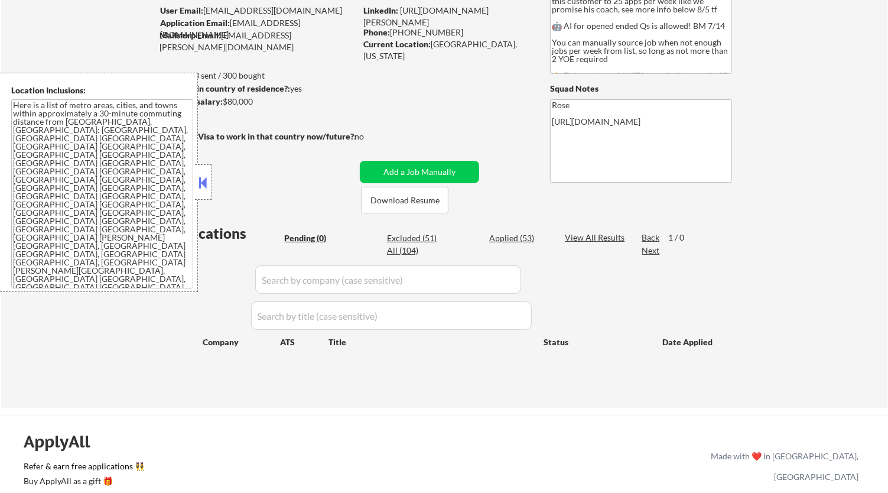
scroll to position [66, 0]
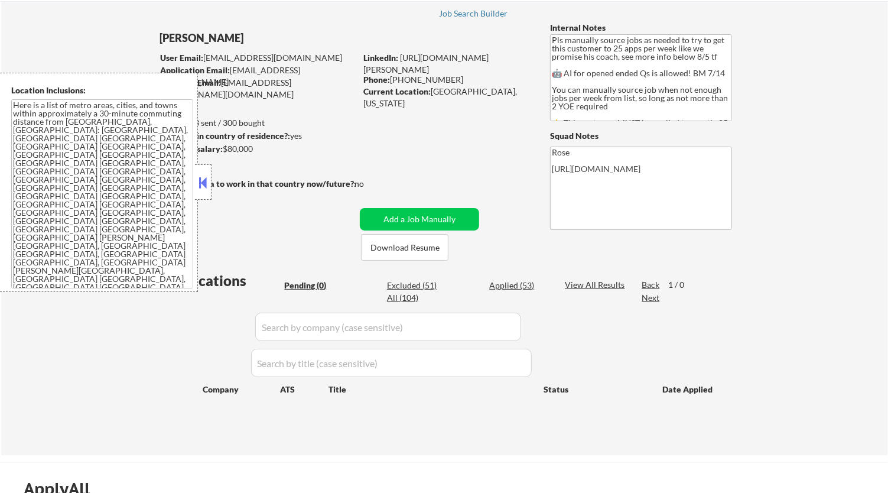
click at [203, 184] on button at bounding box center [203, 183] width 13 height 18
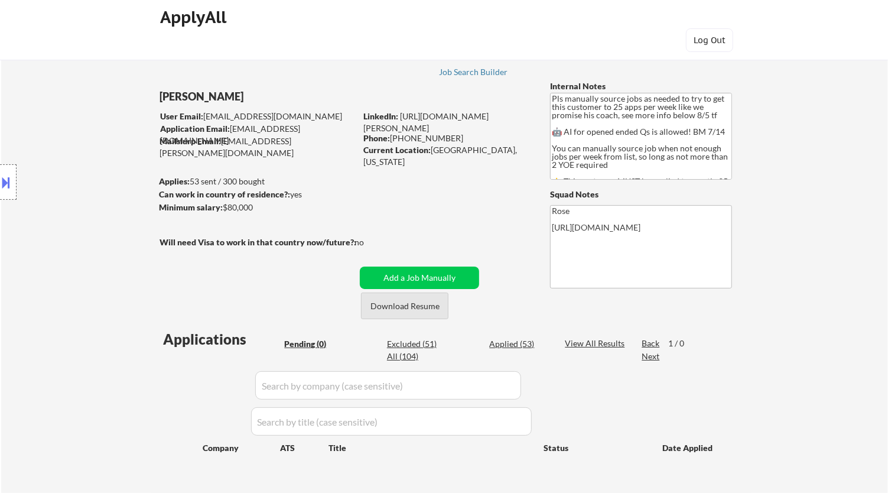
scroll to position [0, 0]
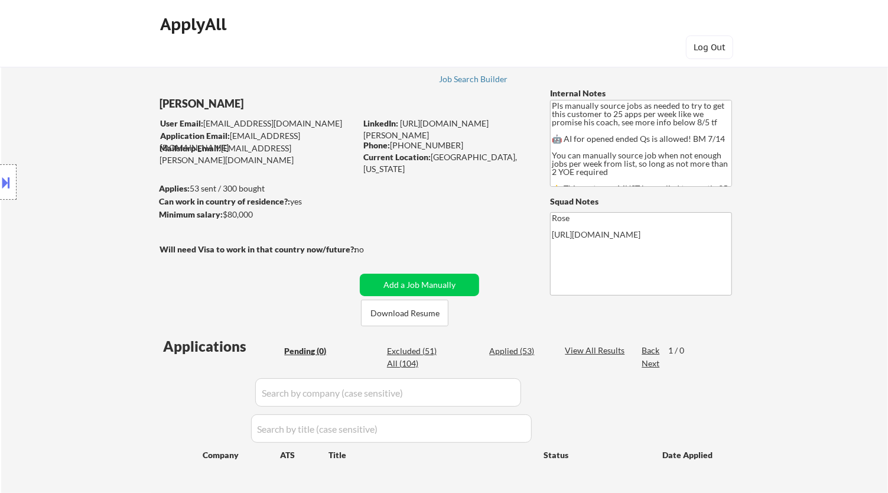
click at [631, 432] on div "Applications Pending (0) Excluded (51) Applied (53) All (104) View All Results …" at bounding box center [444, 417] width 569 height 162
click at [599, 427] on div "Applications Pending (0) Excluded (51) Applied (53) All (104) View All Results …" at bounding box center [444, 417] width 569 height 162
click at [883, 295] on div "← Return to /applysquad Mailslurp Inbox Job Search Builder Nicholai DeHaan User…" at bounding box center [444, 283] width 887 height 473
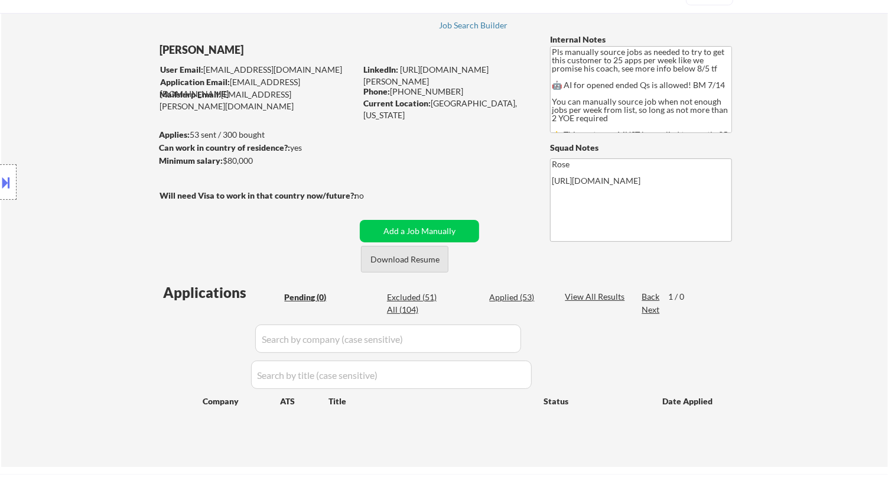
scroll to position [66, 0]
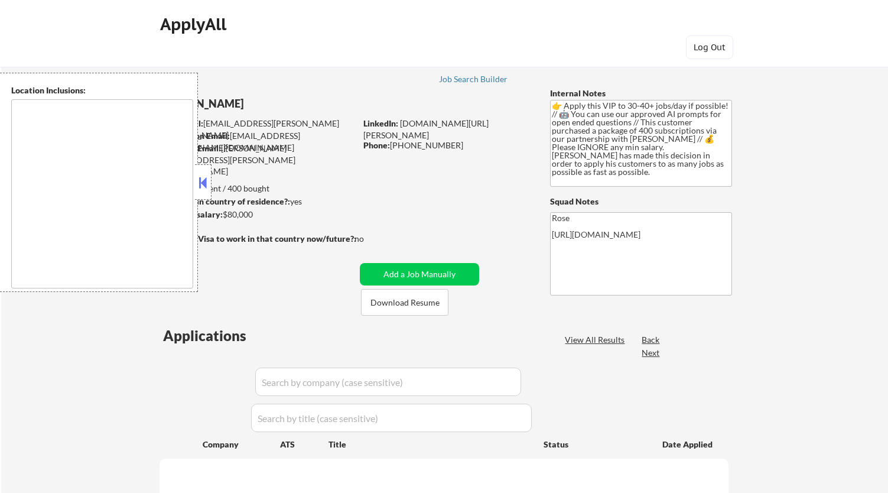
type textarea "remote"
select select ""pending""
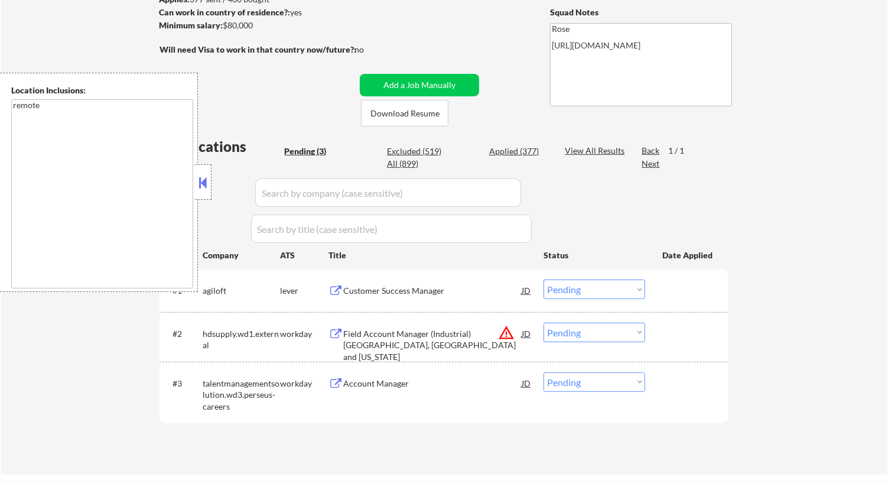
scroll to position [66, 0]
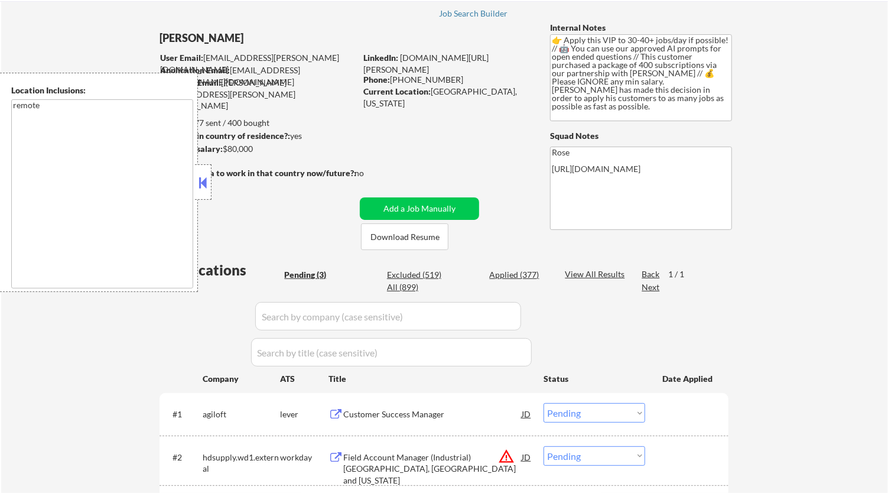
drag, startPoint x: 202, startPoint y: 179, endPoint x: 209, endPoint y: 180, distance: 7.8
click at [203, 180] on button at bounding box center [203, 183] width 13 height 18
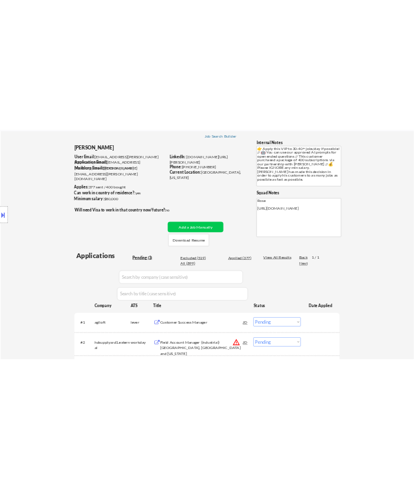
scroll to position [131, 0]
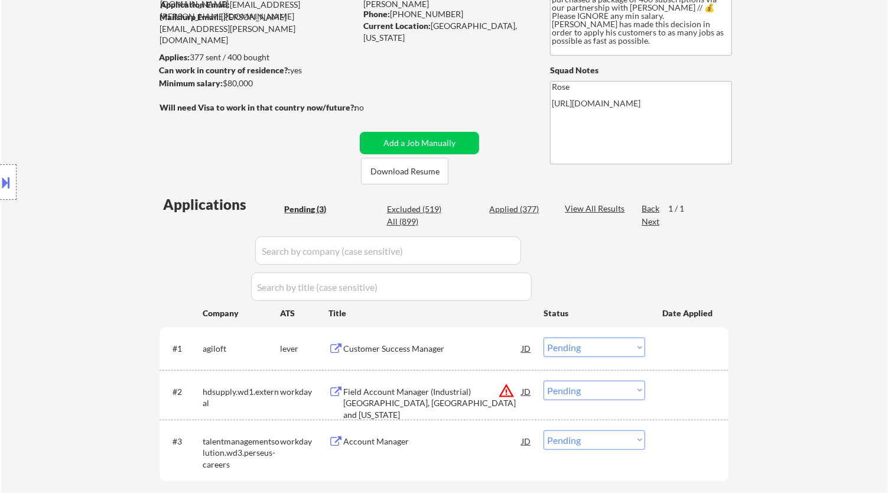
click at [391, 350] on div "Customer Success Manager" at bounding box center [432, 349] width 178 height 12
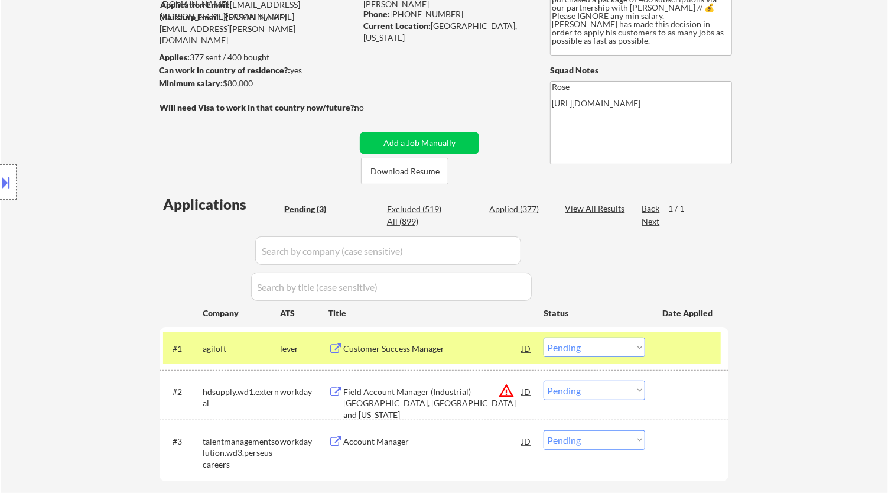
select select ""pending""
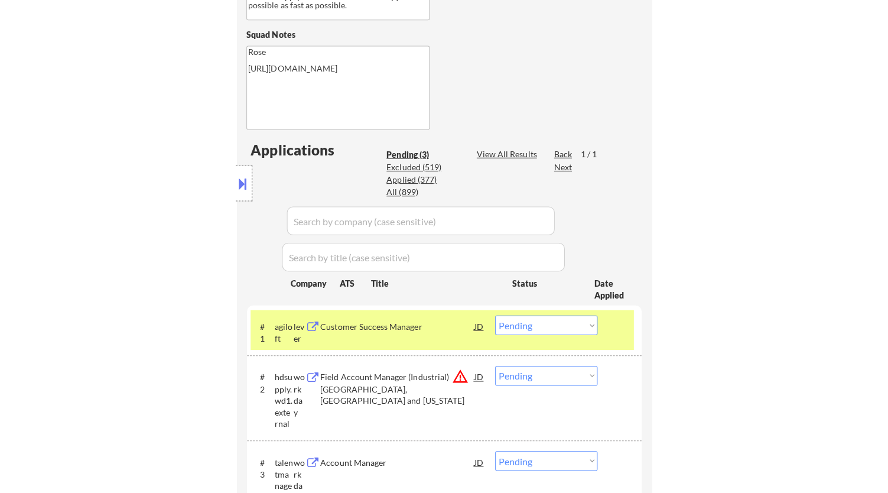
scroll to position [459, 0]
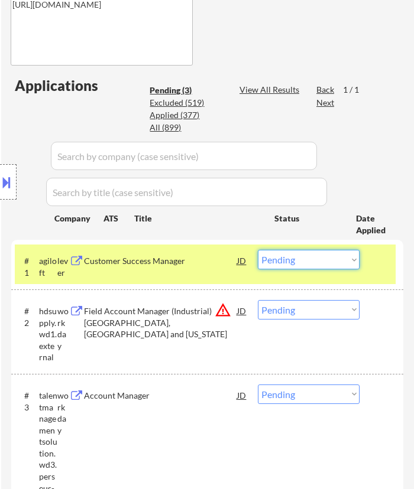
click at [304, 261] on select "Choose an option... Pending Applied Excluded (Questions) Excluded (Expired) Exc…" at bounding box center [309, 260] width 102 height 20
click at [258, 250] on select "Choose an option... Pending Applied Excluded (Questions) Excluded (Expired) Exc…" at bounding box center [309, 260] width 102 height 20
select select ""pending""
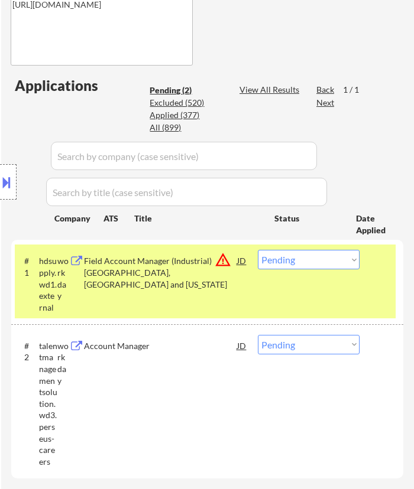
click at [176, 262] on div "Location Inclusions: remote" at bounding box center [106, 182] width 212 height 219
click at [197, 258] on div "Location Inclusions: remote" at bounding box center [106, 182] width 212 height 219
click at [207, 271] on div "Location Inclusions: remote" at bounding box center [106, 182] width 212 height 219
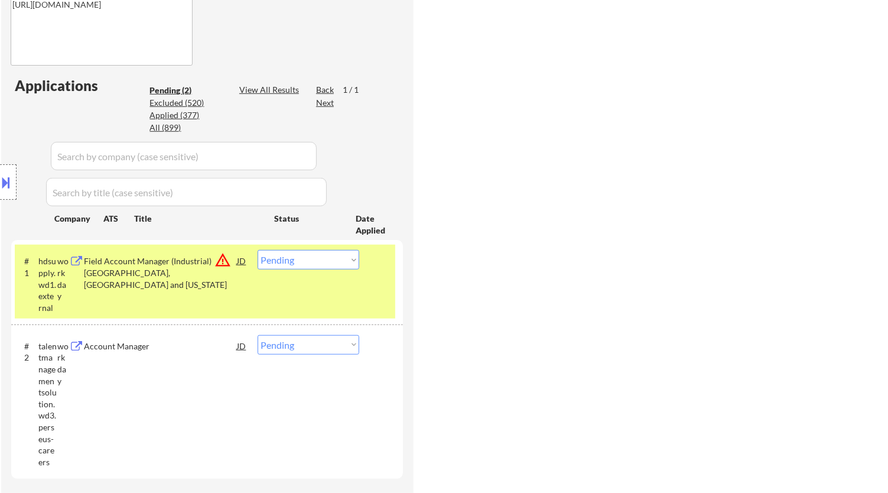
select select ""pending""
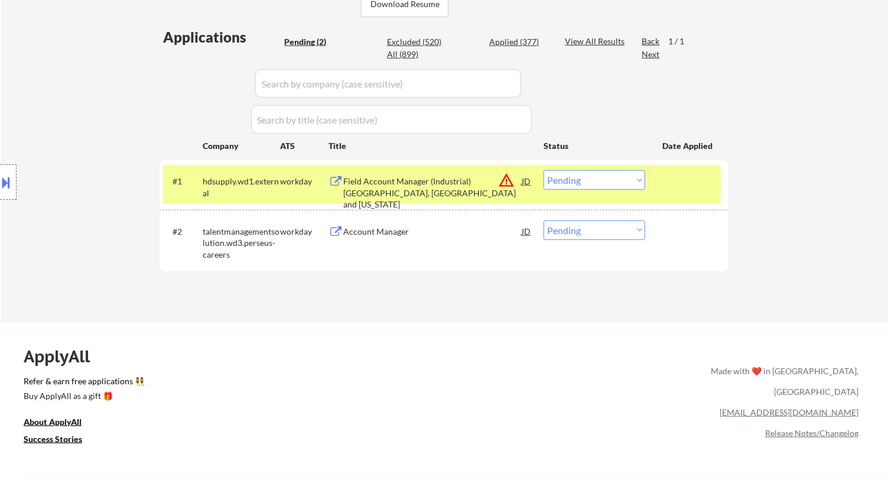
scroll to position [262, 0]
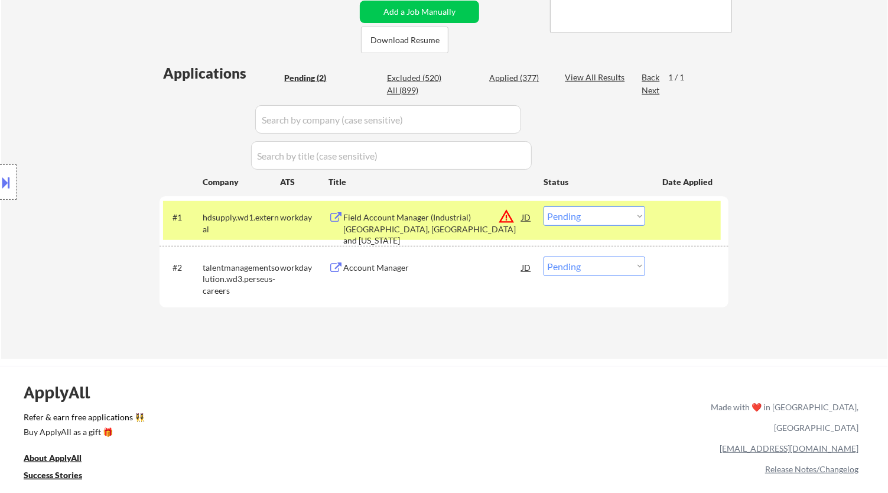
click at [459, 218] on div "Field Account Manager (Industrial) Philadelphia, PA and New Jersey" at bounding box center [432, 229] width 178 height 35
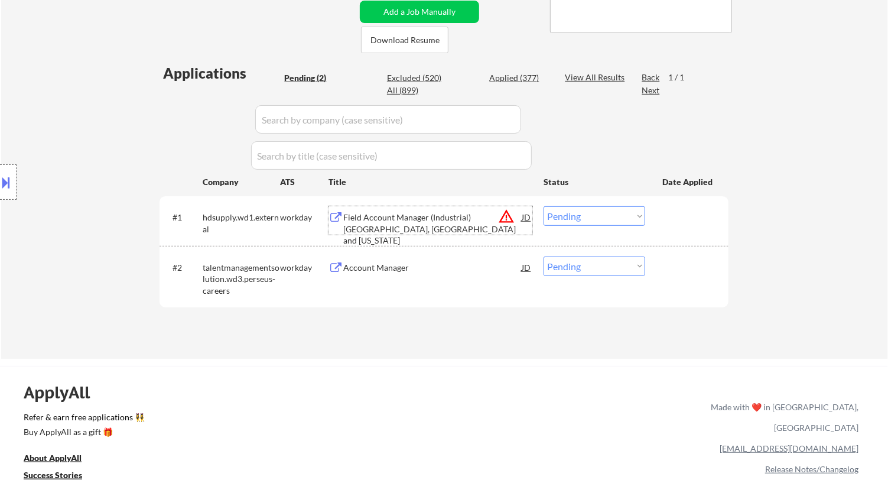
click at [606, 219] on select "Choose an option... Pending Applied Excluded (Questions) Excluded (Expired) Exc…" at bounding box center [595, 216] width 102 height 20
click at [544, 206] on select "Choose an option... Pending Applied Excluded (Questions) Excluded (Expired) Exc…" at bounding box center [595, 216] width 102 height 20
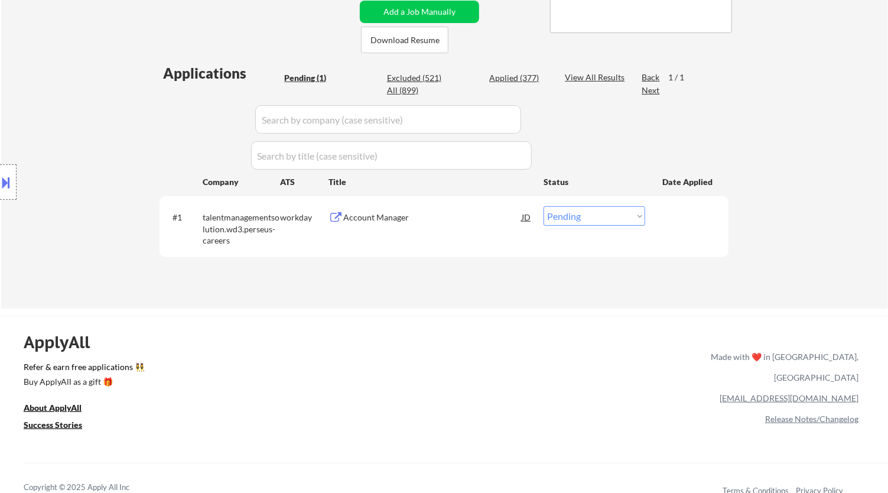
click at [490, 224] on div "Account Manager" at bounding box center [432, 216] width 178 height 21
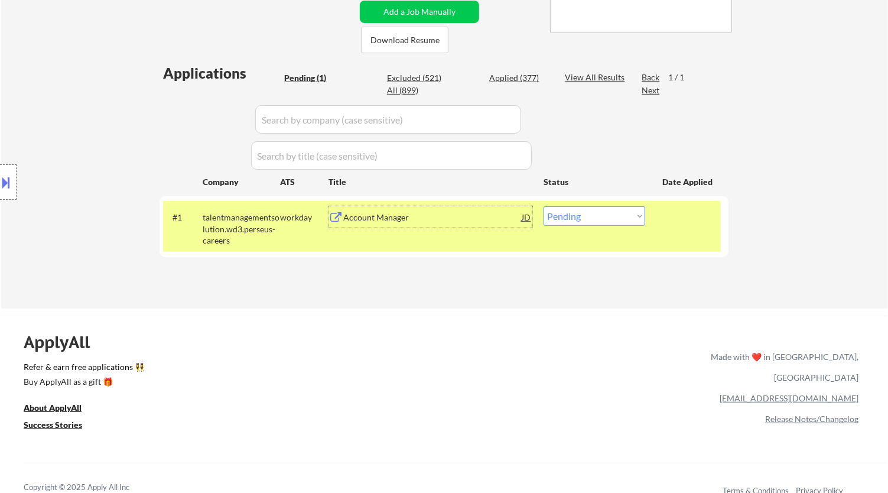
click at [610, 222] on select "Choose an option... Pending Applied Excluded (Questions) Excluded (Expired) Exc…" at bounding box center [595, 216] width 102 height 20
select select ""excluded__bad_match_""
click at [544, 206] on select "Choose an option... Pending Applied Excluded (Questions) Excluded (Expired) Exc…" at bounding box center [595, 216] width 102 height 20
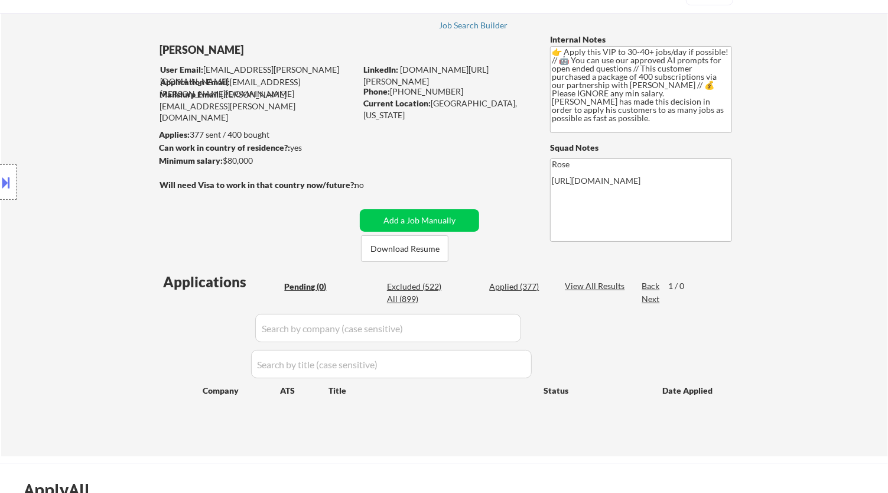
scroll to position [66, 0]
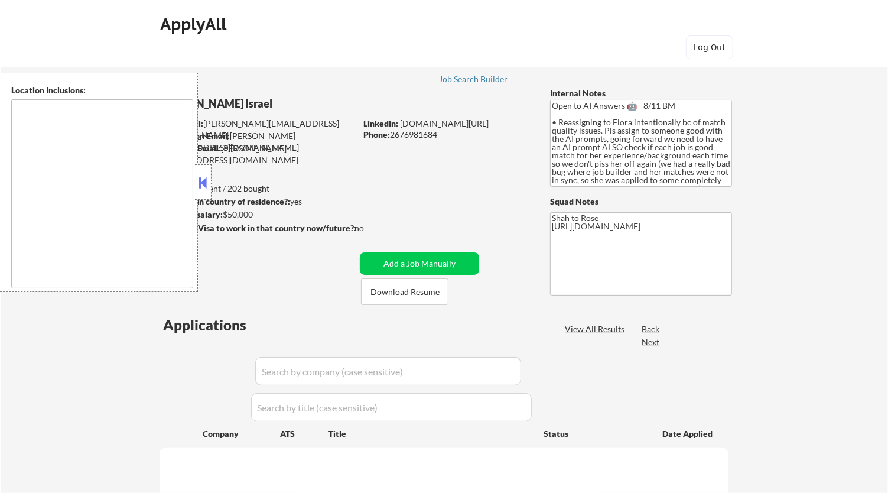
type textarea "remote"
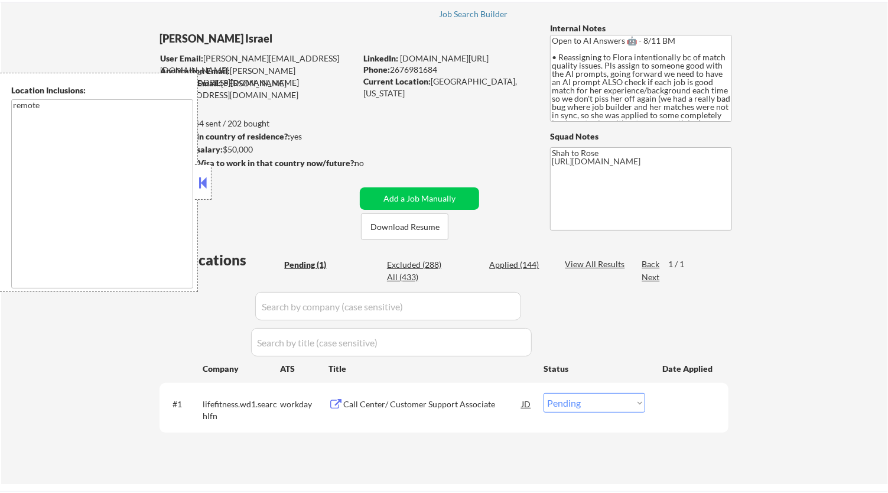
scroll to position [66, 0]
click at [204, 180] on button at bounding box center [203, 183] width 13 height 18
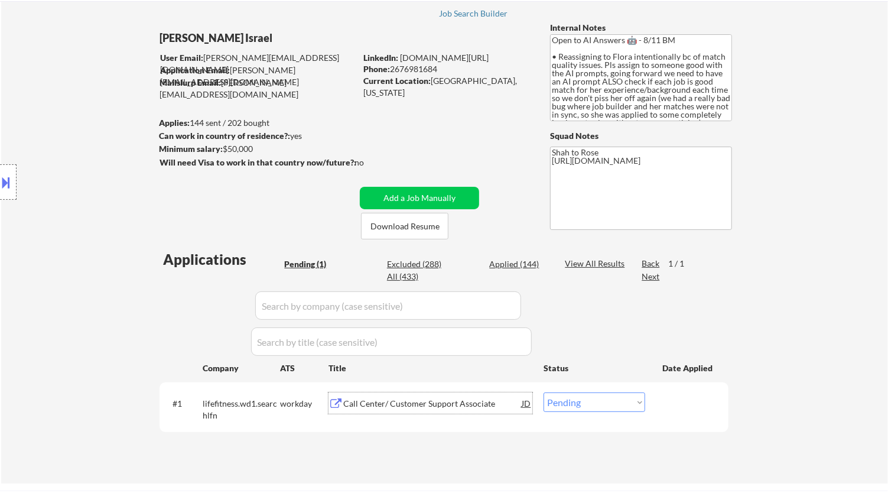
click at [457, 401] on div "Call Center/ Customer Support Associate" at bounding box center [432, 404] width 178 height 12
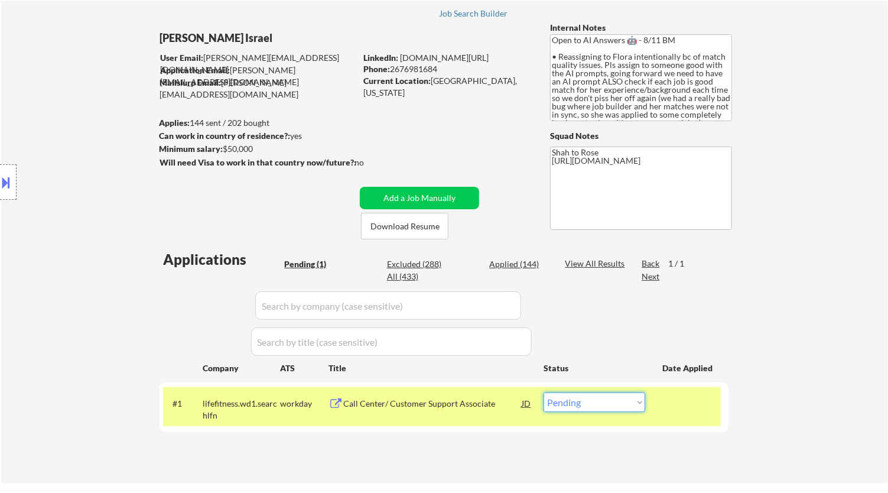
click at [594, 405] on select "Choose an option... Pending Applied Excluded (Questions) Excluded (Expired) Exc…" at bounding box center [595, 402] width 102 height 20
select select ""excluded__bad_match_""
click at [544, 392] on select "Choose an option... Pending Applied Excluded (Questions) Excluded (Expired) Exc…" at bounding box center [595, 402] width 102 height 20
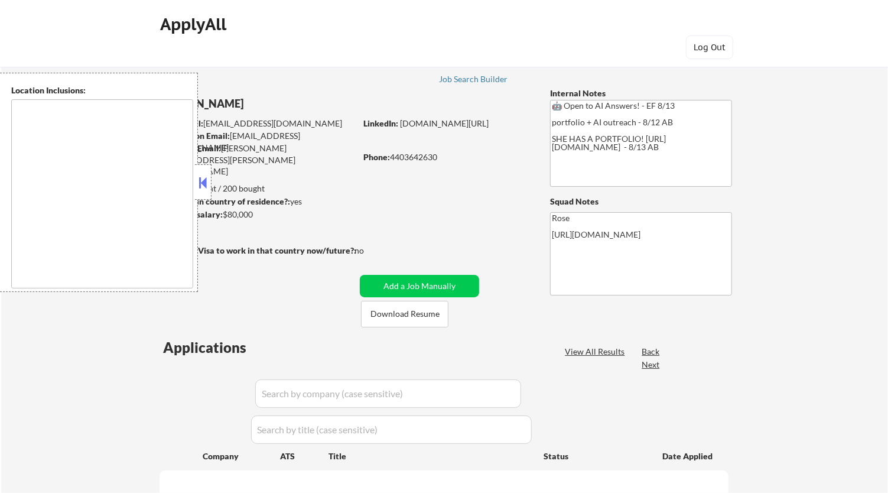
type textarea "[GEOGRAPHIC_DATA], [GEOGRAPHIC_DATA] [GEOGRAPHIC_DATA], [GEOGRAPHIC_DATA] [GEOG…"
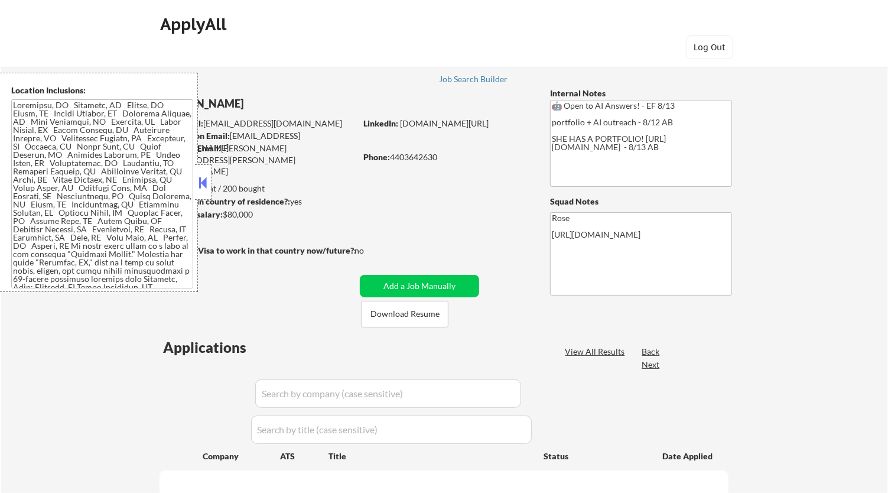
select select ""pending""
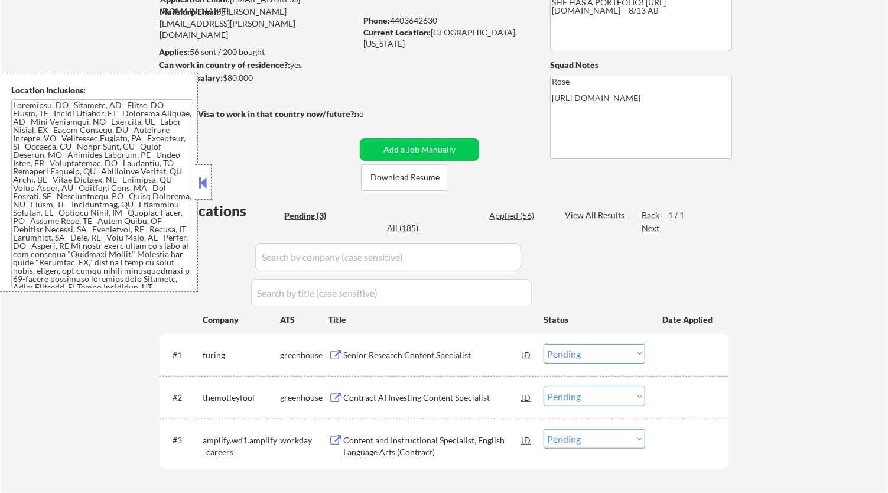
scroll to position [66, 0]
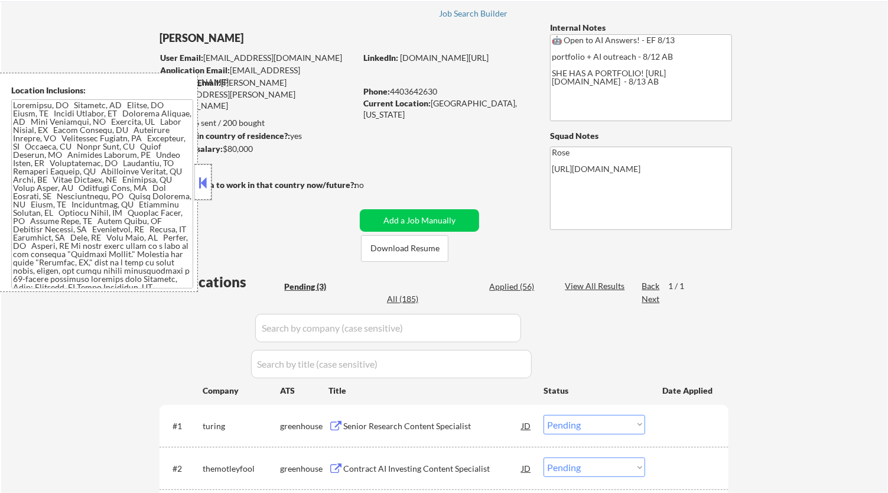
click at [210, 176] on div at bounding box center [203, 181] width 17 height 35
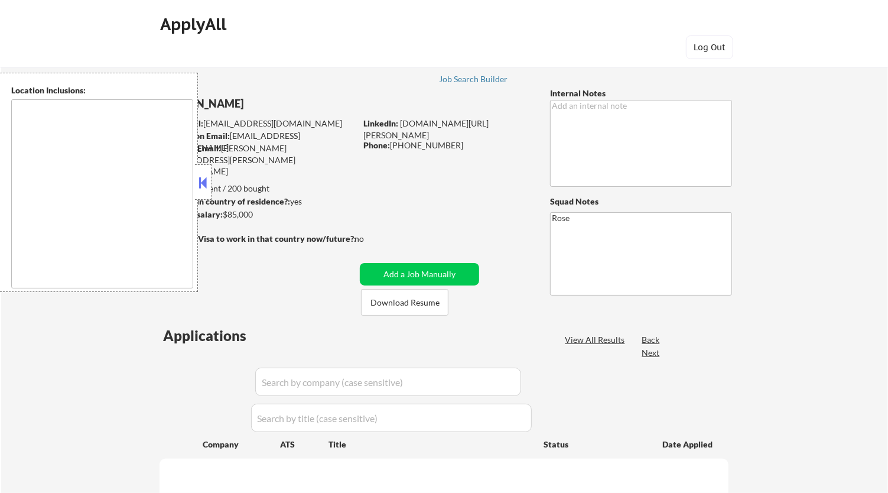
type textarea "[GEOGRAPHIC_DATA], [GEOGRAPHIC_DATA] [GEOGRAPHIC_DATA], [GEOGRAPHIC_DATA] [GEOG…"
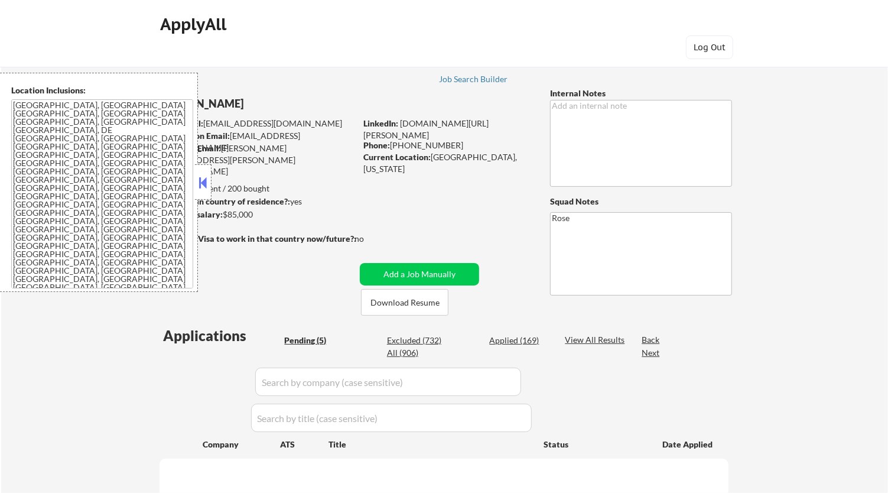
select select ""pending""
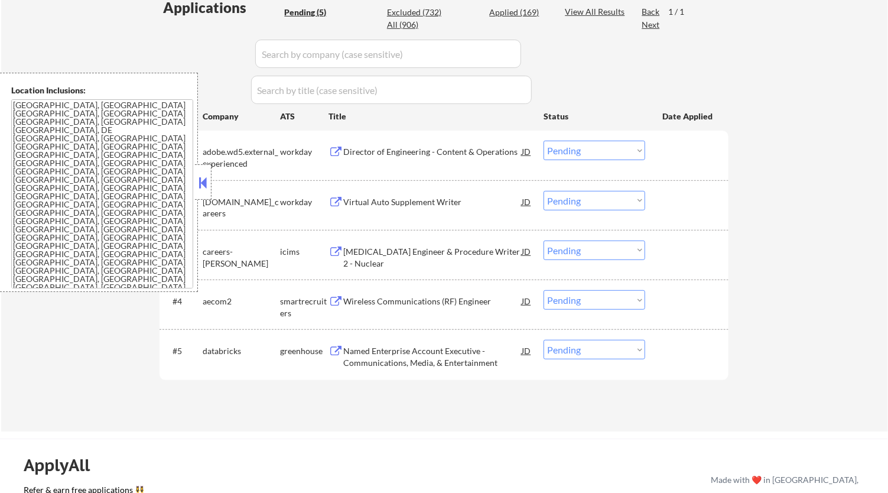
scroll to position [131, 0]
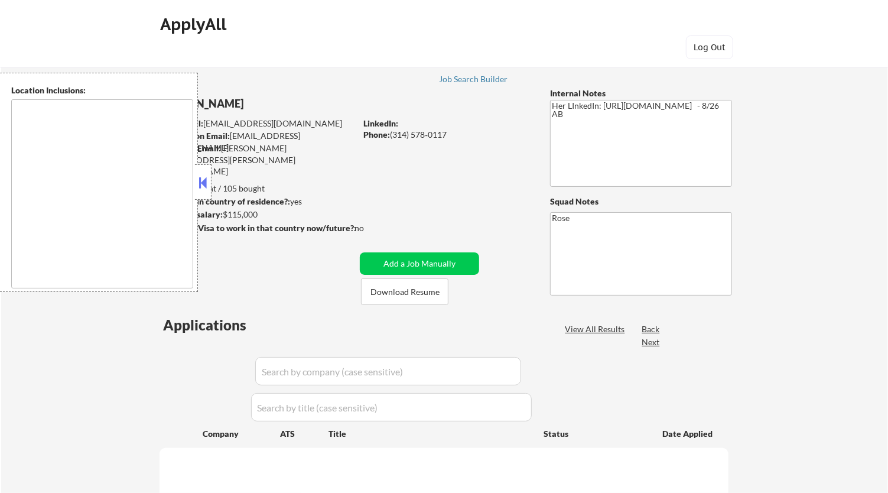
type textarea "[GEOGRAPHIC_DATA][PERSON_NAME], [GEOGRAPHIC_DATA][PERSON_NAME][GEOGRAPHIC_DATA]…"
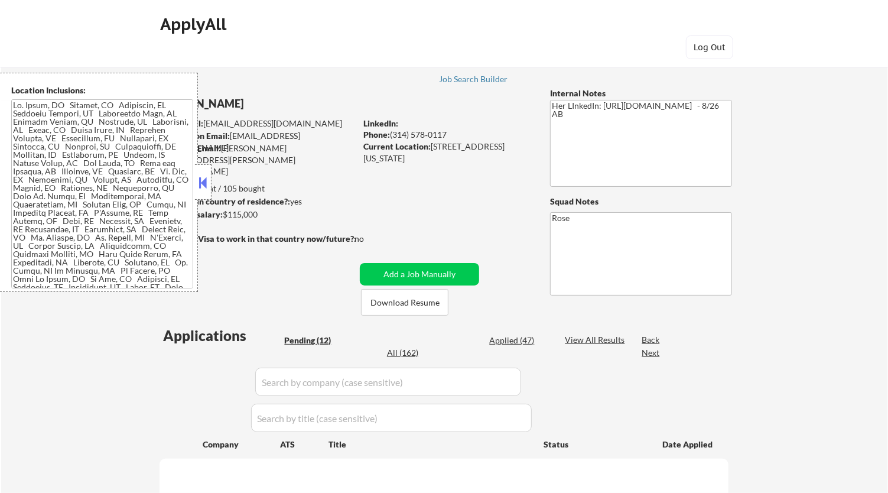
select select ""pending""
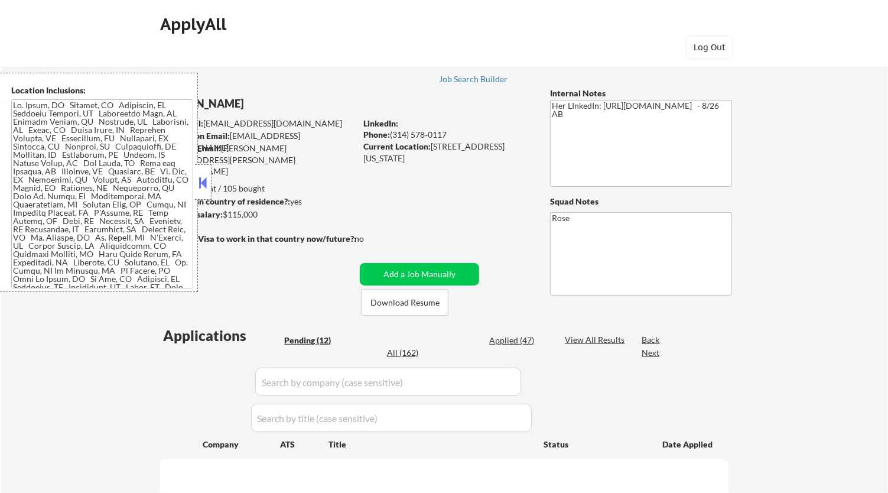
select select ""pending""
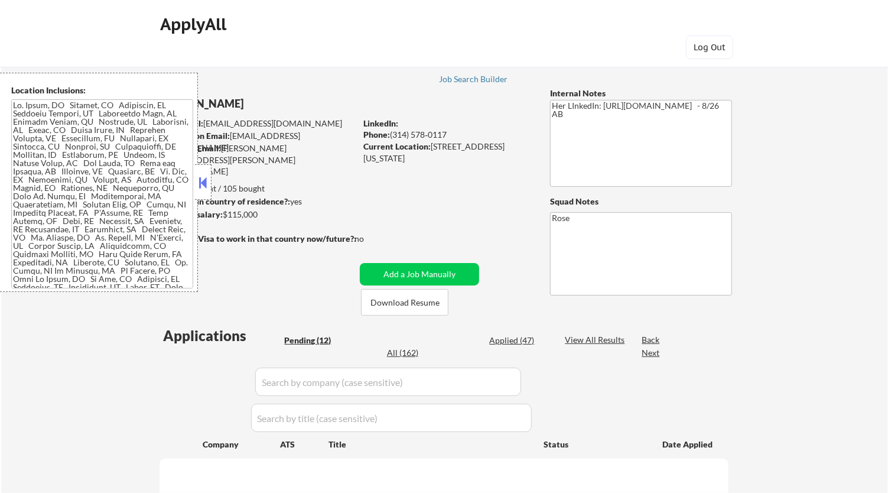
select select ""pending""
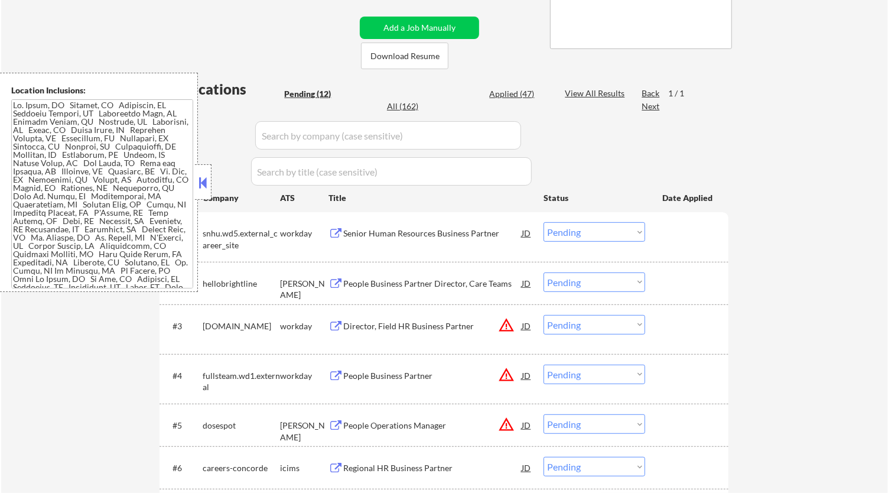
scroll to position [131, 0]
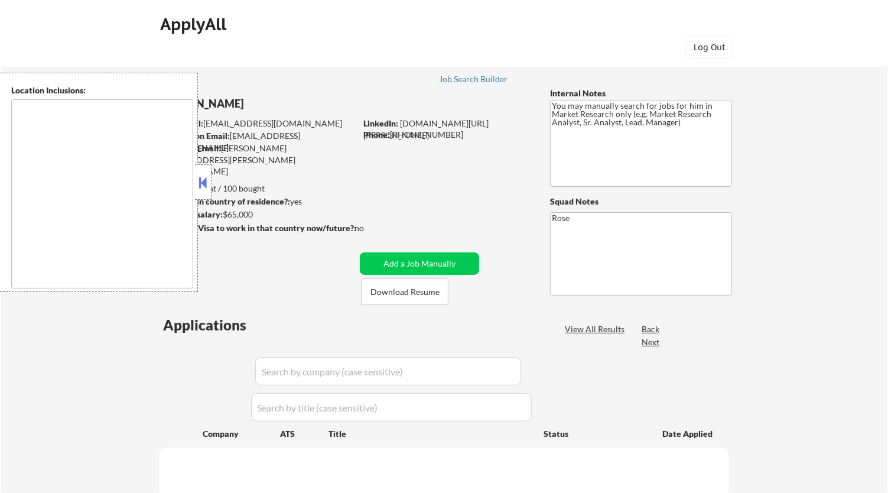
type textarea "Galesburg, IL Knoxville, IL Abingdon, IL East Galesburg, IL Wataga, IL Henderso…"
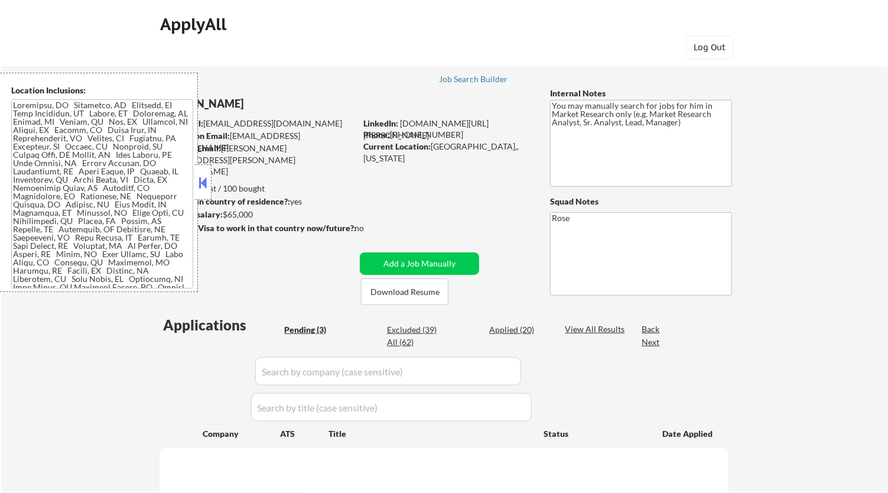
select select ""pending""
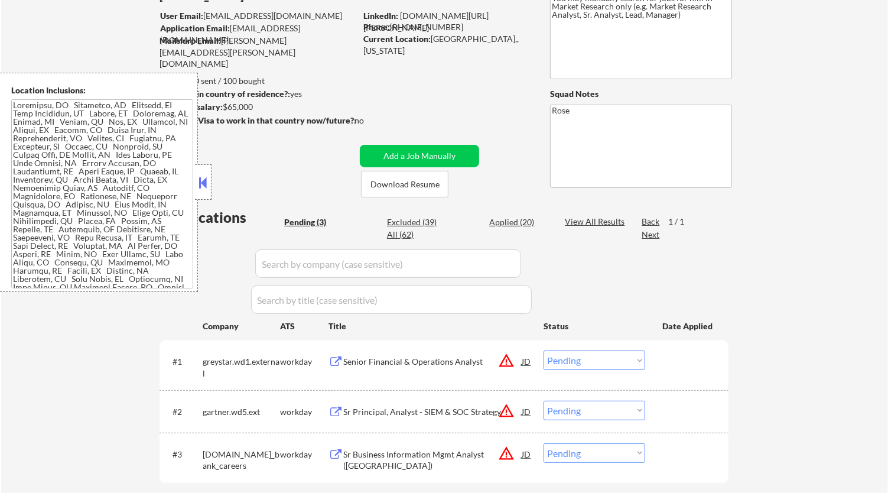
scroll to position [66, 0]
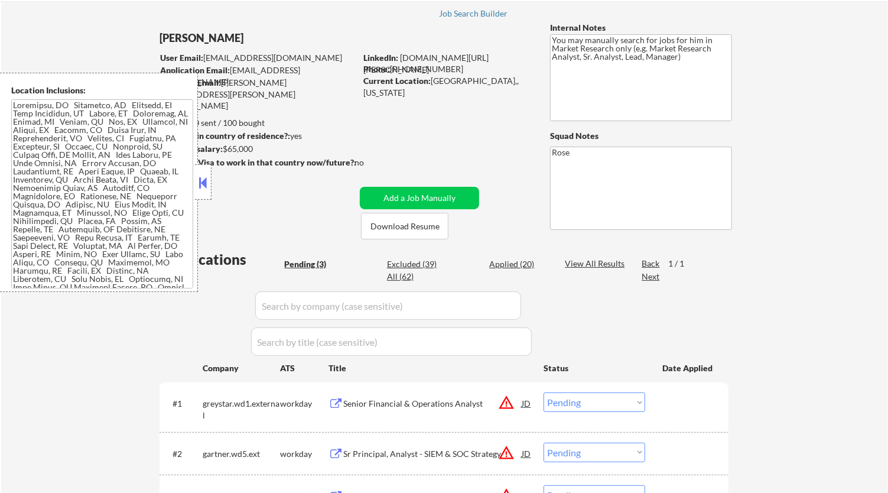
click at [202, 179] on button at bounding box center [203, 183] width 13 height 18
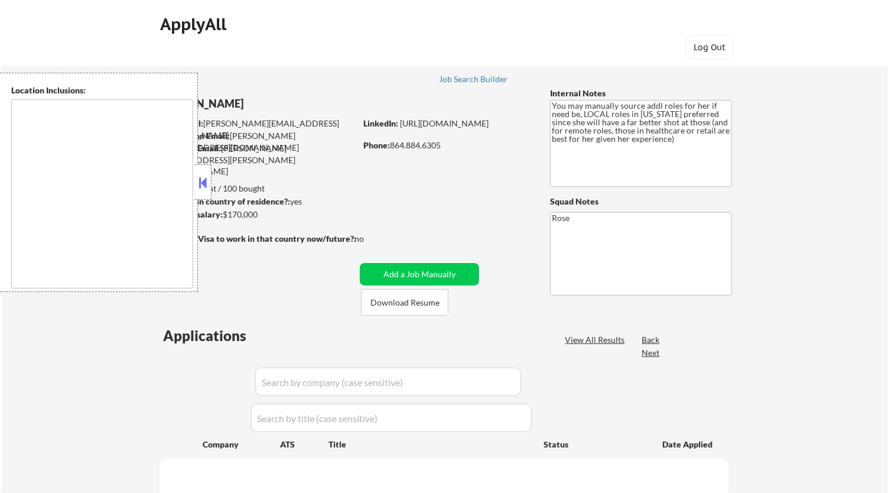
type textarea "[GEOGRAPHIC_DATA], [GEOGRAPHIC_DATA] [GEOGRAPHIC_DATA], [GEOGRAPHIC_DATA] [GEOG…"
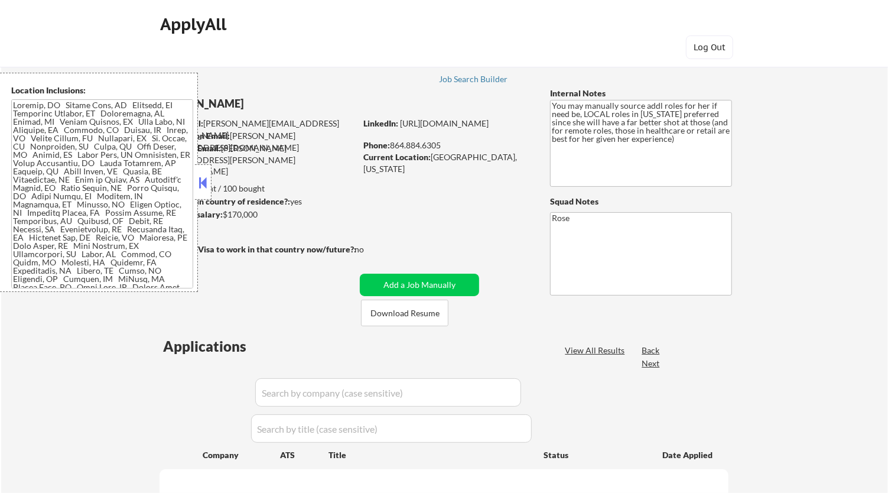
select select ""pending""
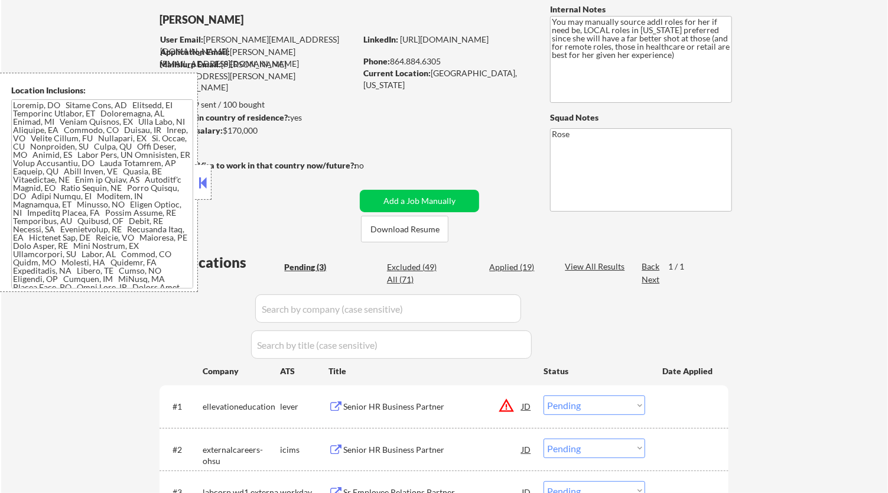
scroll to position [66, 0]
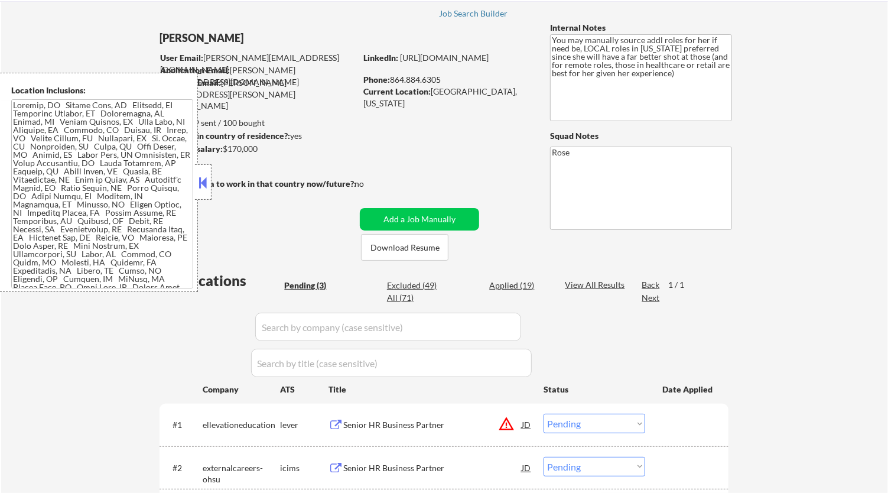
click at [206, 171] on div at bounding box center [203, 181] width 17 height 35
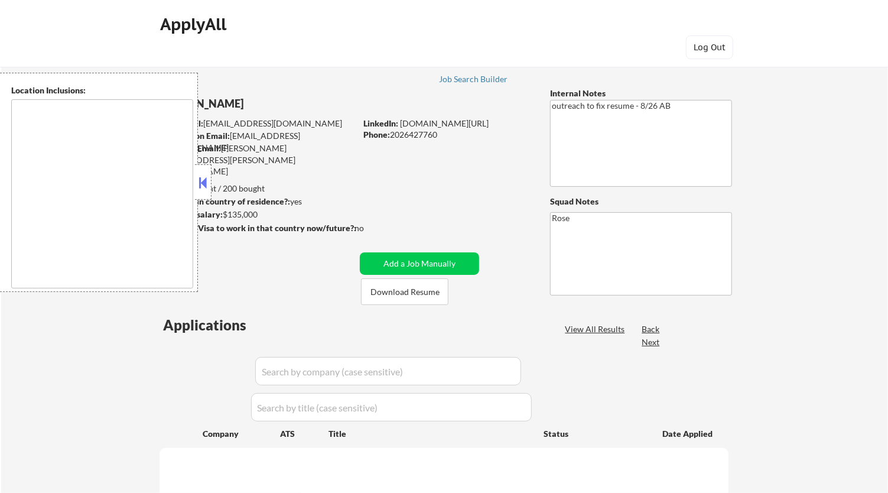
type textarea "Reston, [GEOGRAPHIC_DATA] [GEOGRAPHIC_DATA], [GEOGRAPHIC_DATA] [GEOGRAPHIC_DATA…"
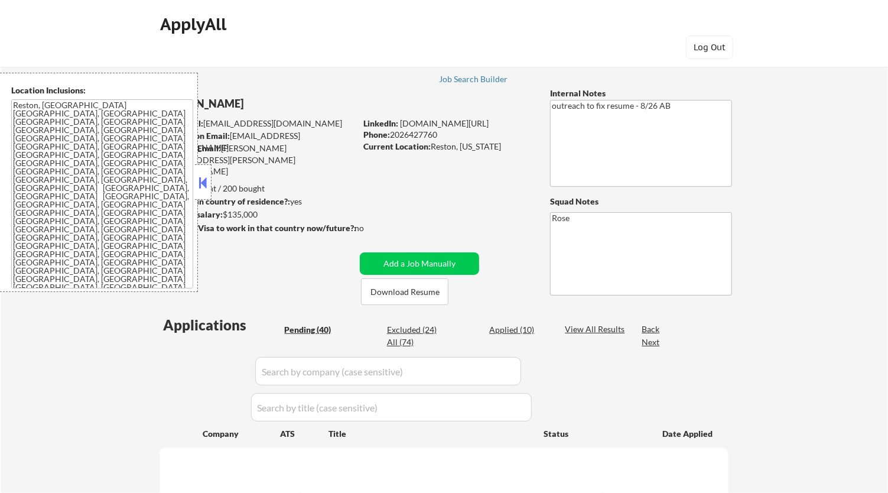
select select ""pending""
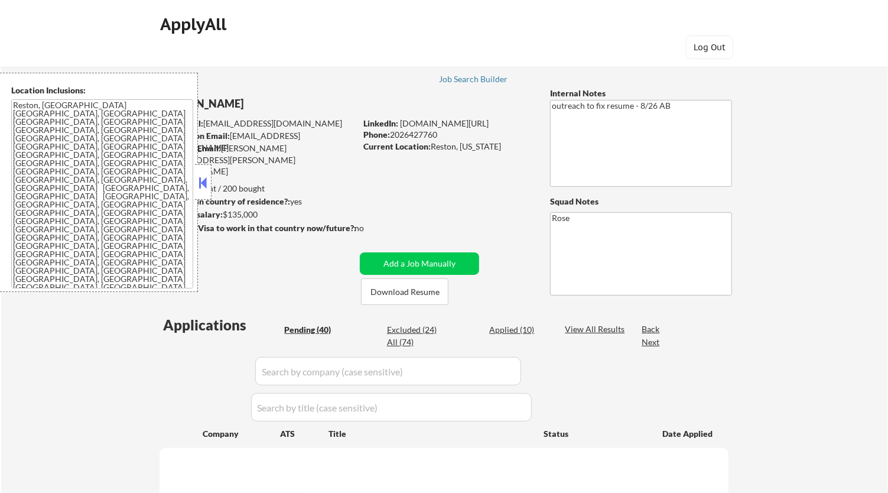
select select ""pending""
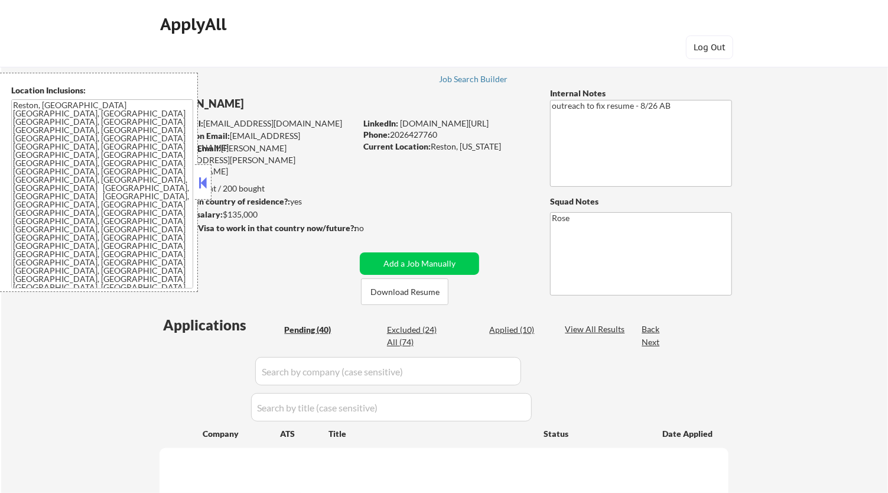
select select ""pending""
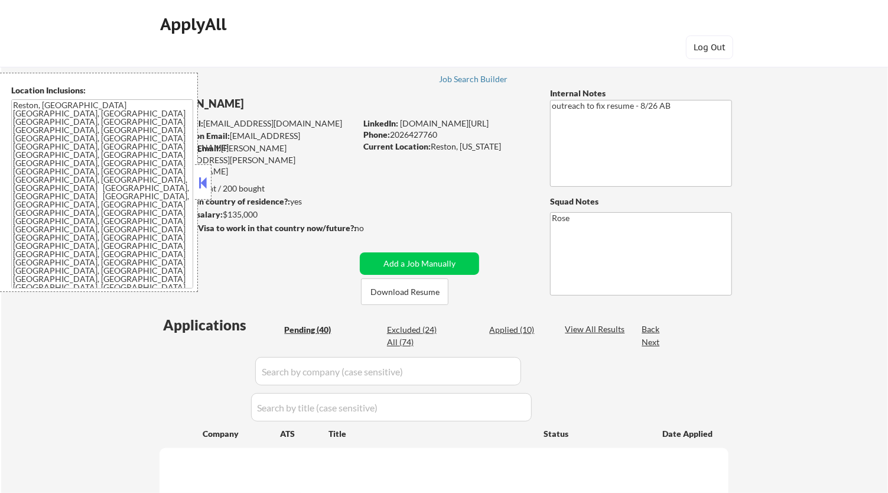
select select ""pending""
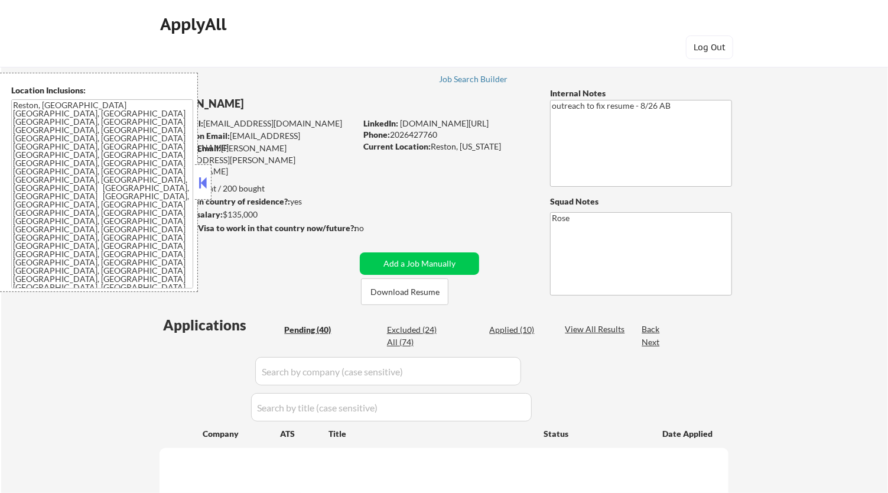
select select ""pending""
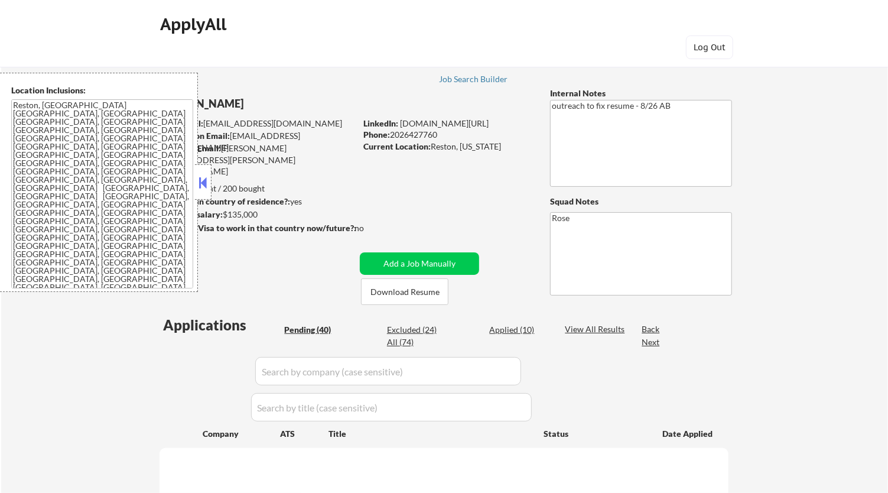
select select ""pending""
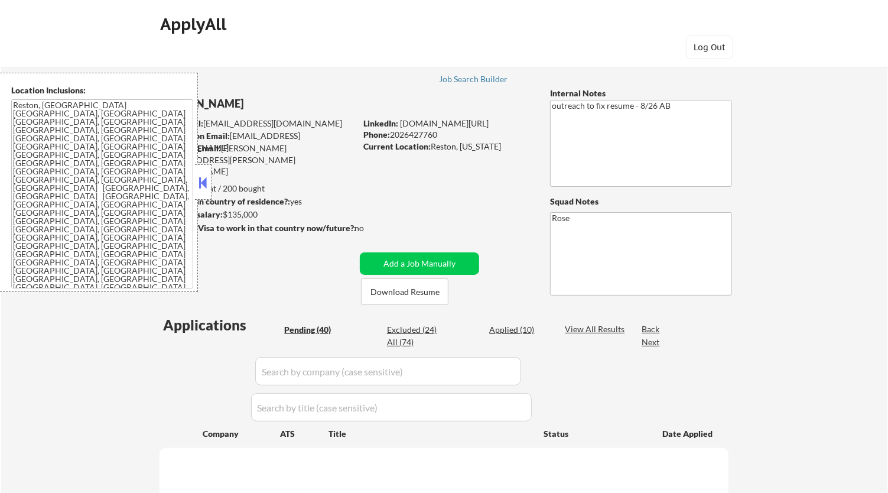
select select ""pending""
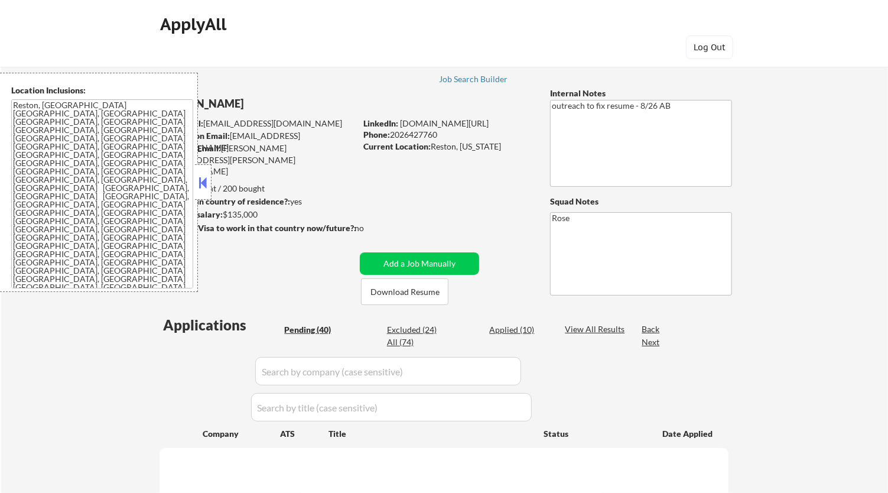
select select ""pending""
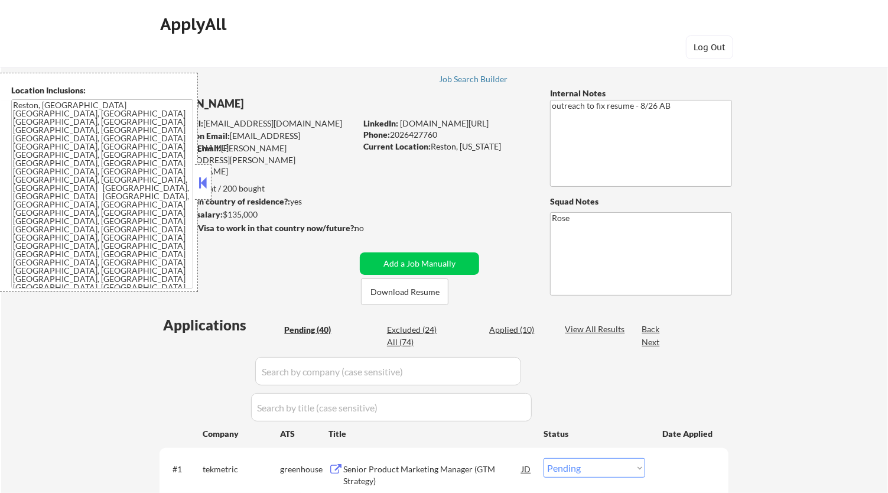
click at [204, 179] on button at bounding box center [203, 183] width 13 height 18
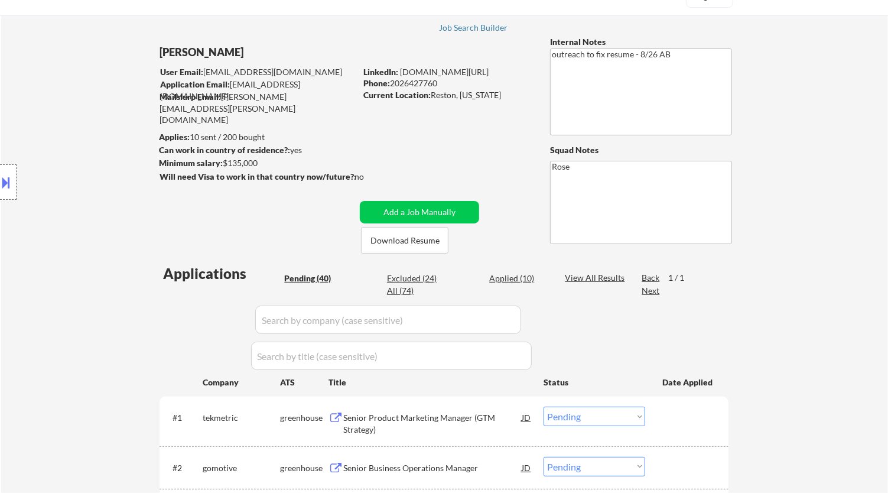
scroll to position [66, 0]
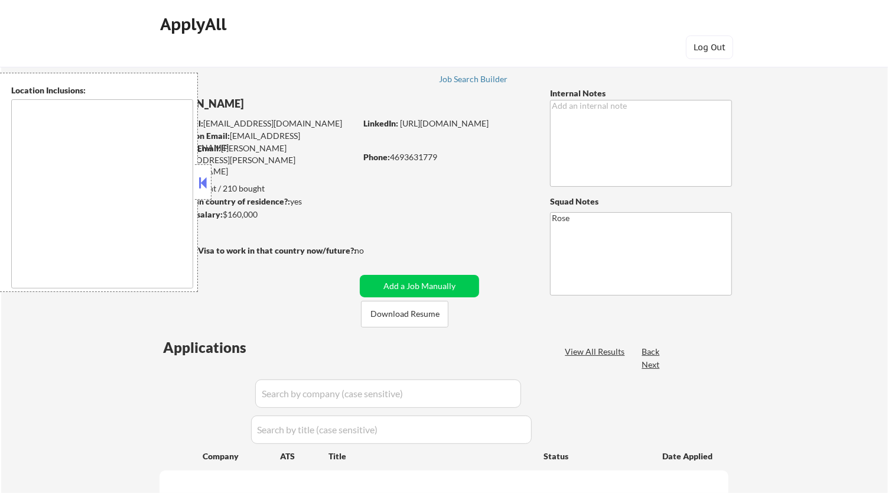
type textarea "[GEOGRAPHIC_DATA], [GEOGRAPHIC_DATA] [GEOGRAPHIC_DATA], [GEOGRAPHIC_DATA] [GEOG…"
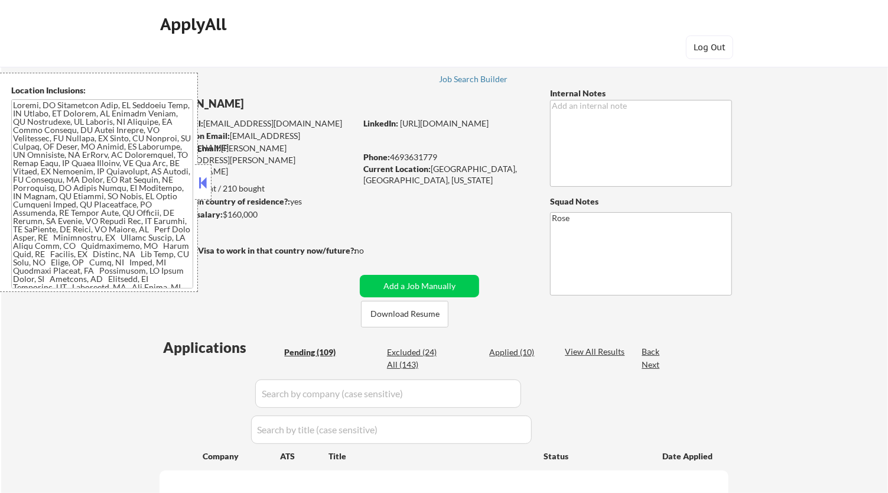
click at [205, 182] on button at bounding box center [203, 183] width 13 height 18
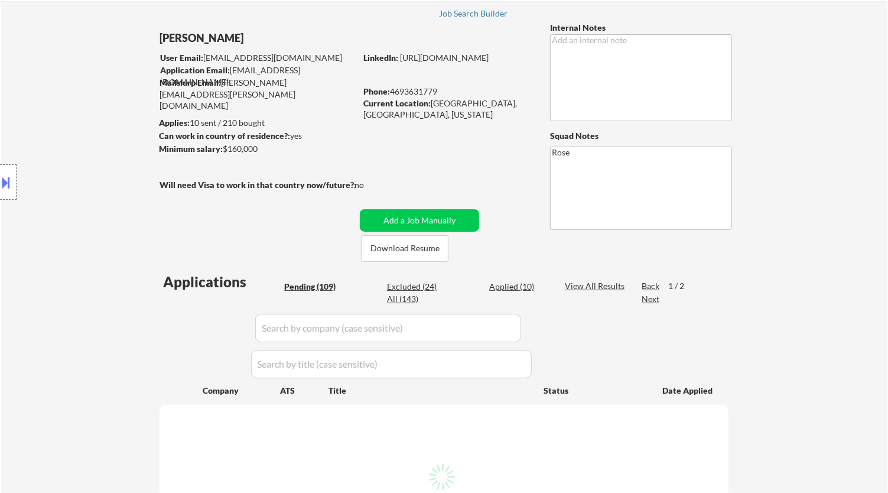
scroll to position [197, 0]
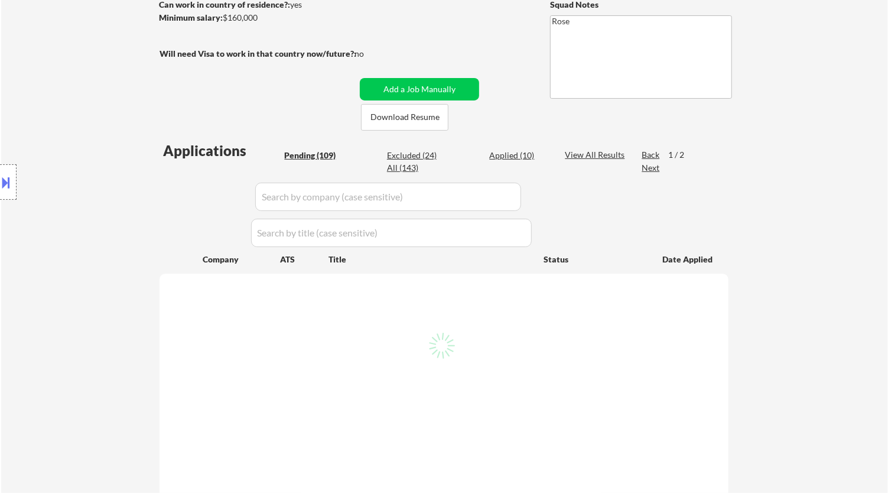
select select ""pending""
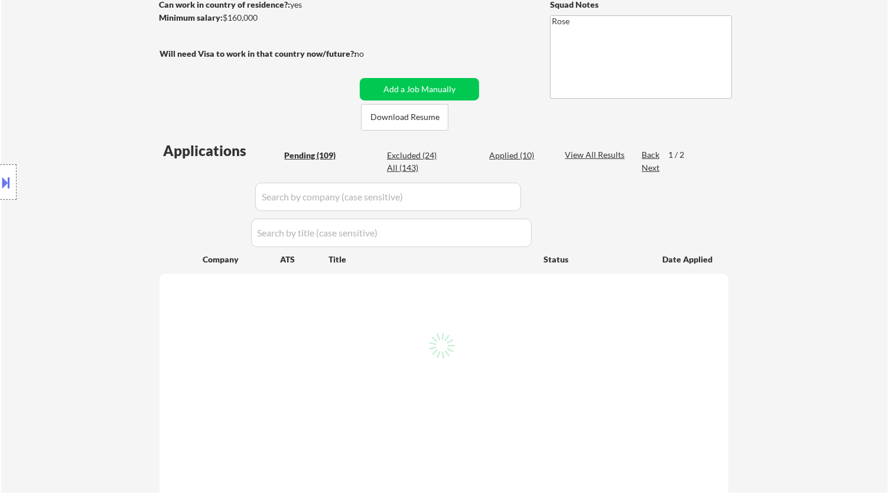
select select ""pending""
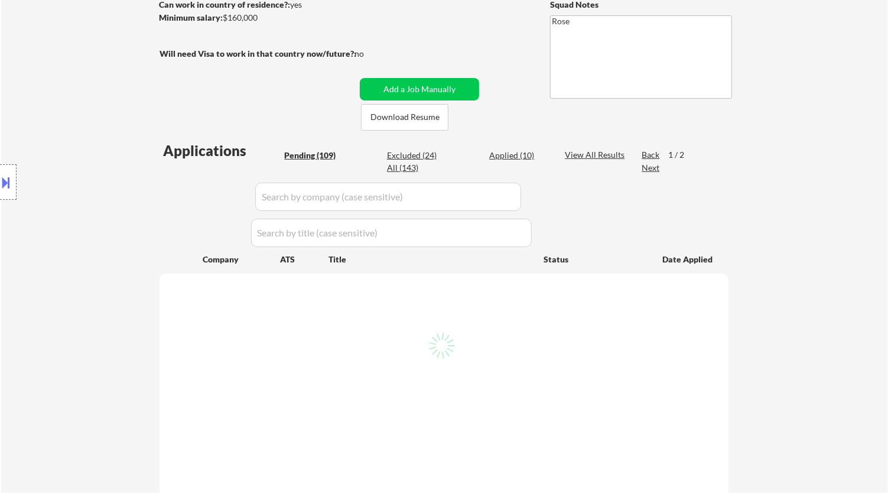
select select ""pending""
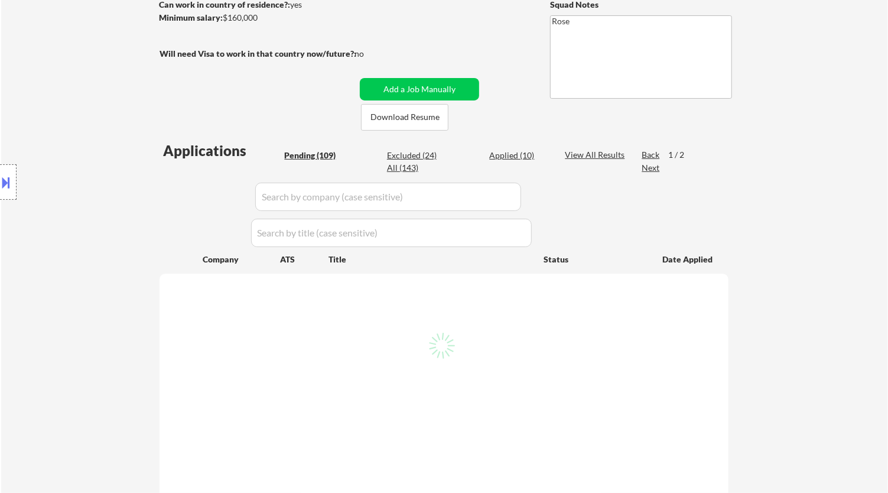
select select ""pending""
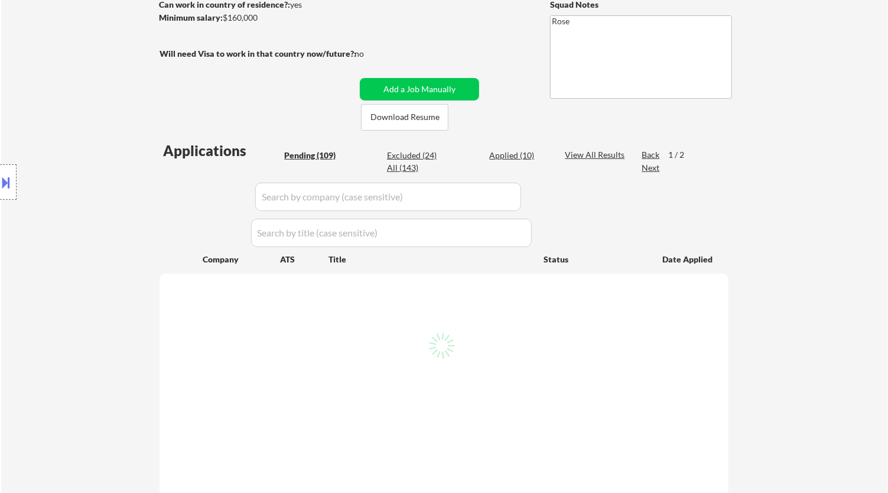
select select ""pending""
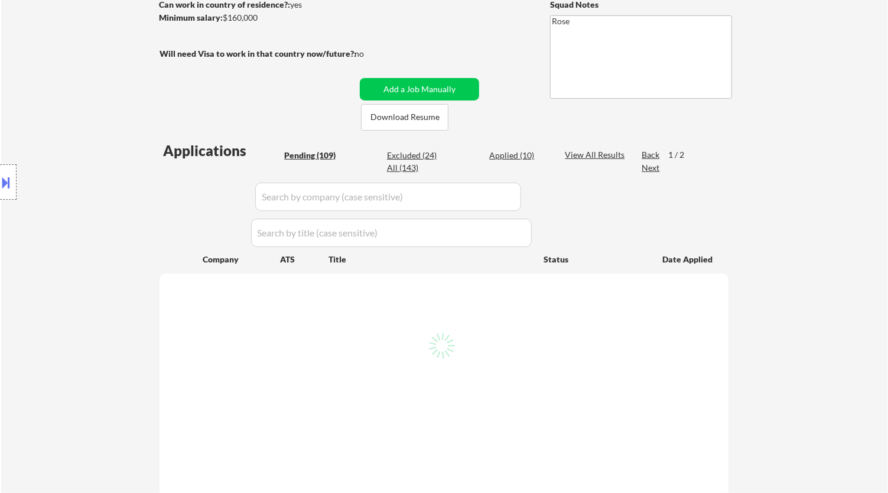
select select ""pending""
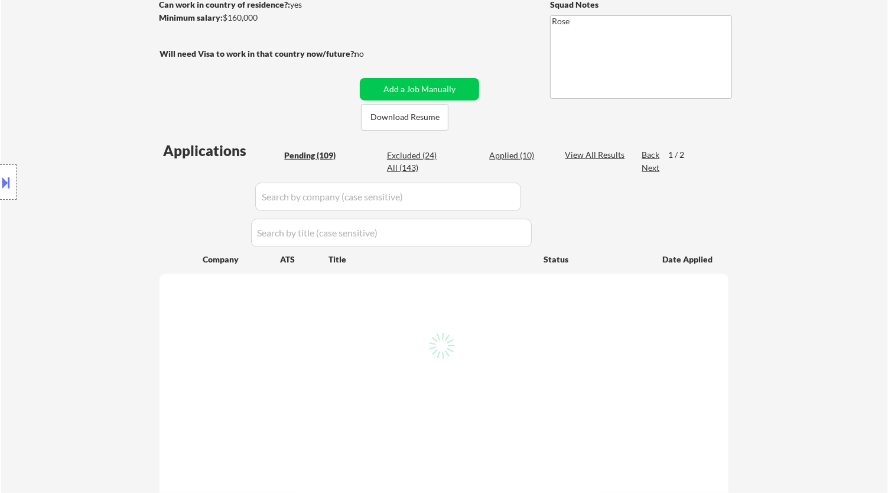
select select ""pending""
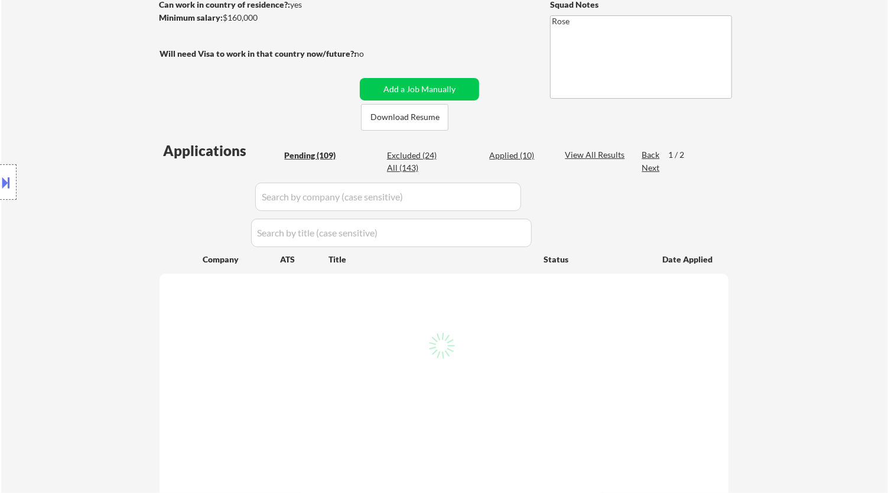
select select ""pending""
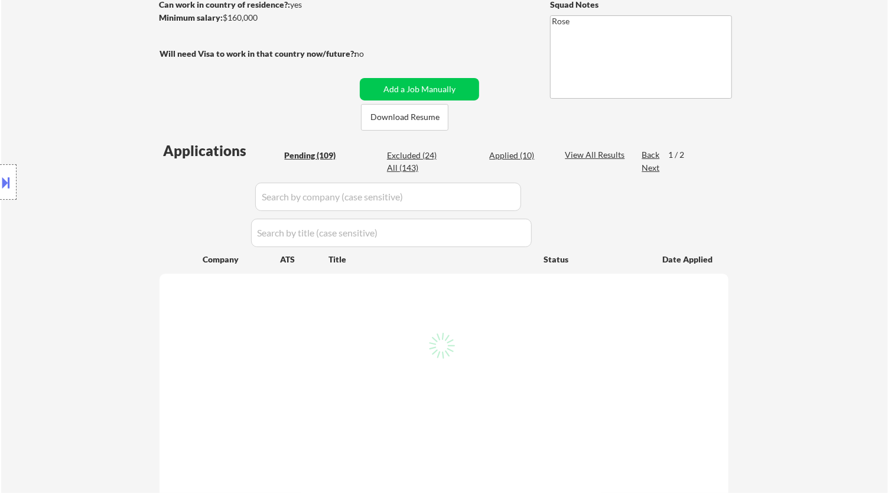
select select ""pending""
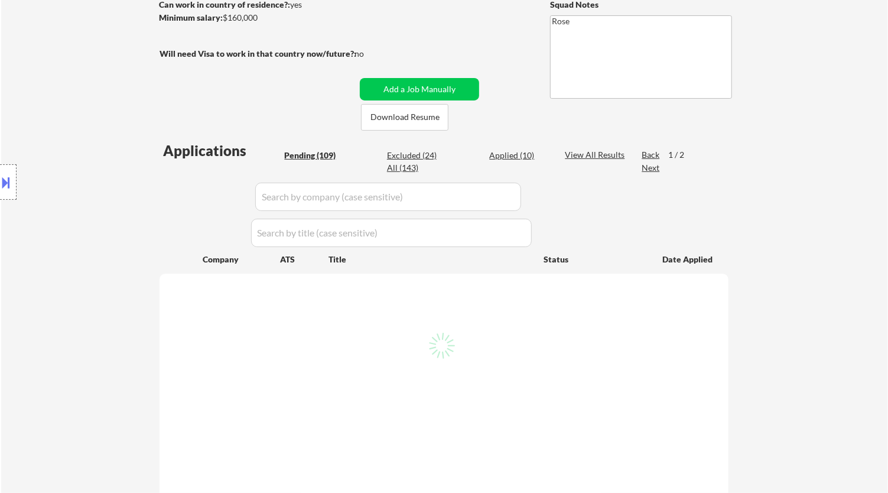
select select ""pending""
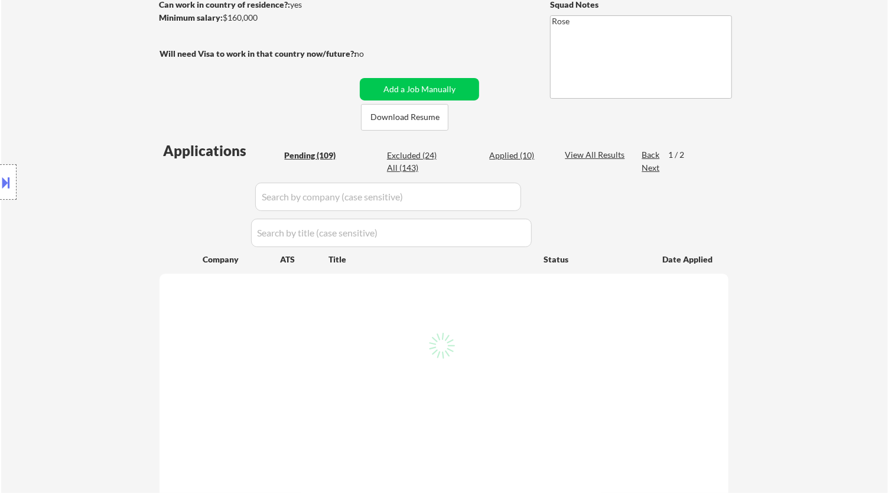
select select ""pending""
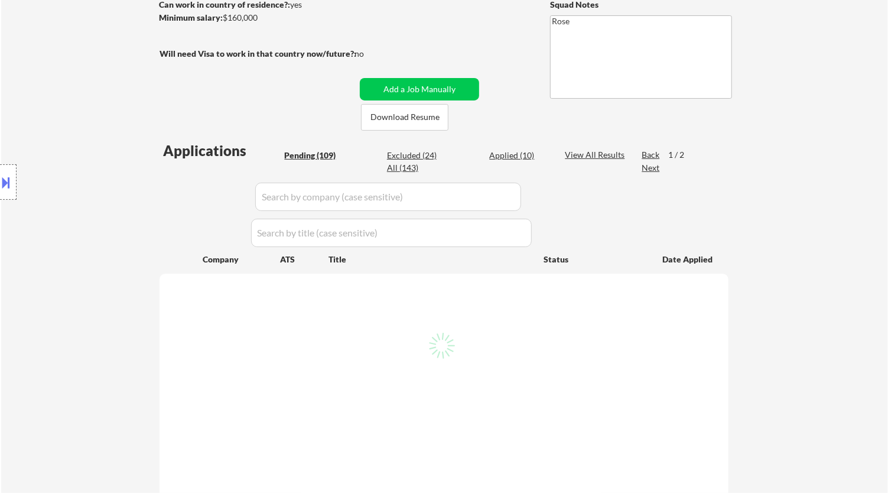
select select ""pending""
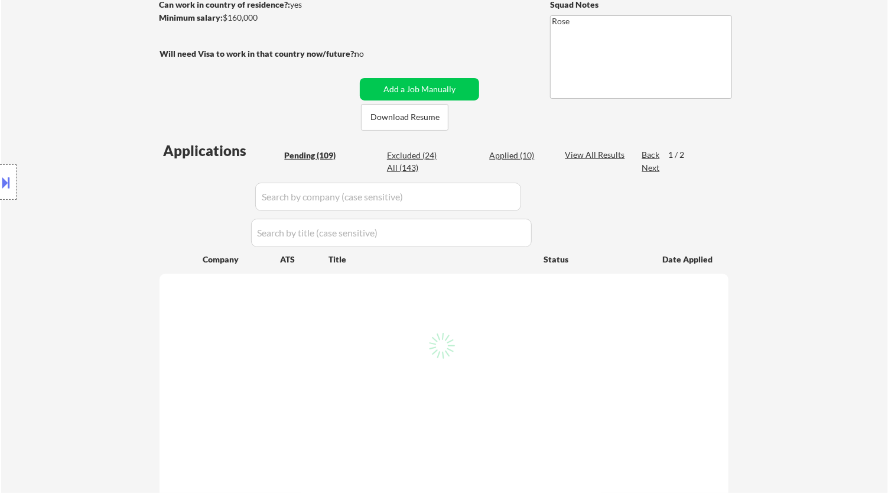
select select ""pending""
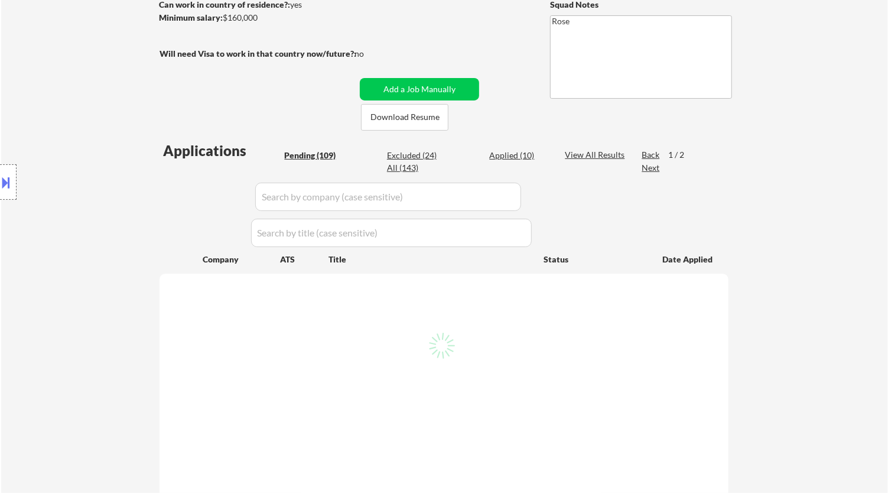
select select ""pending""
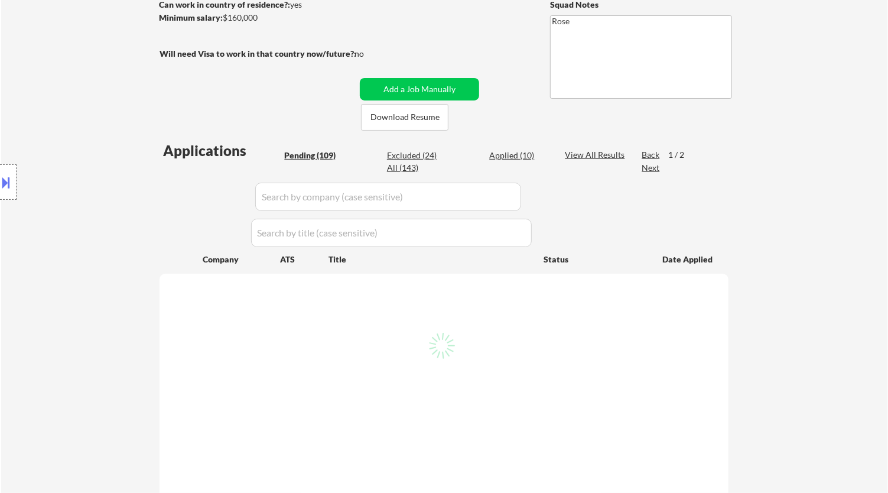
select select ""pending""
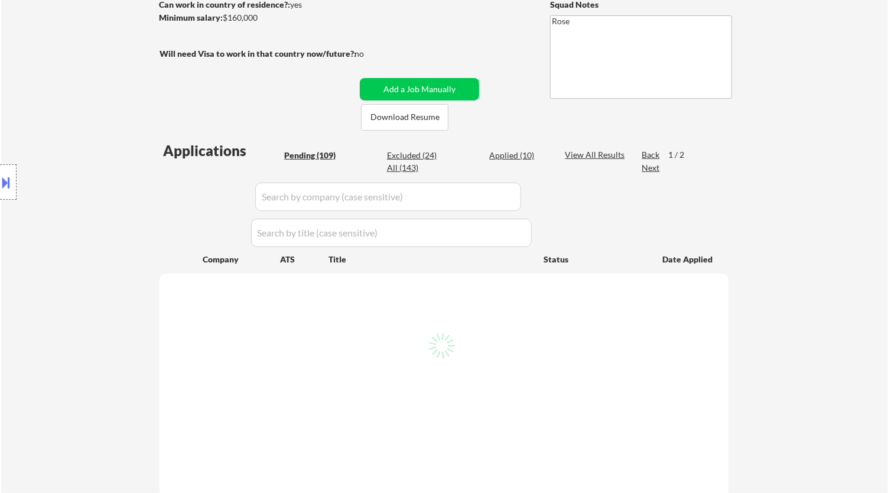
select select ""pending""
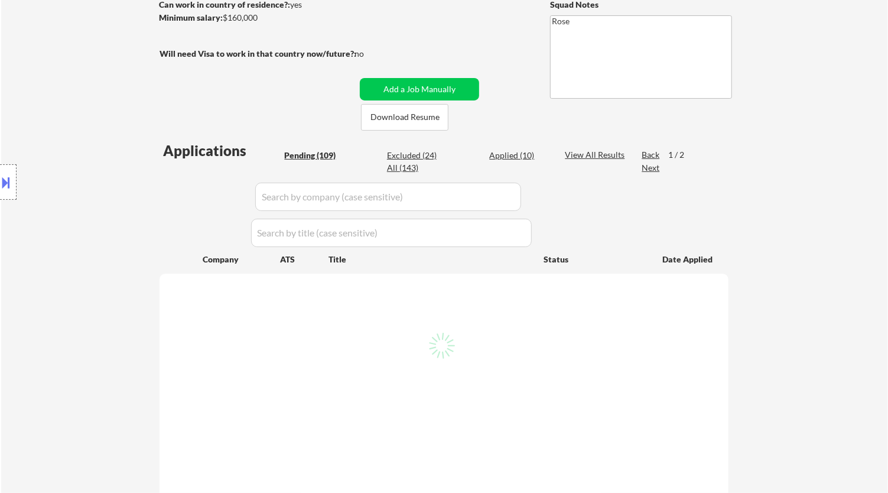
select select ""pending""
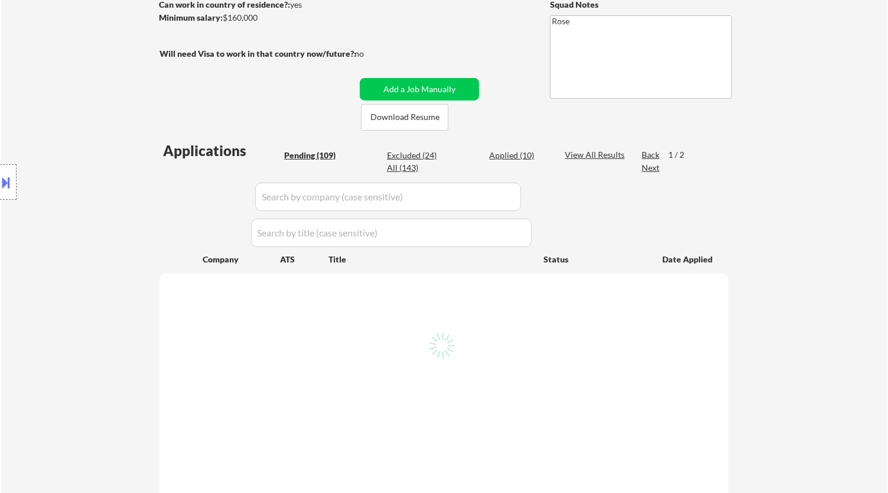
select select ""pending""
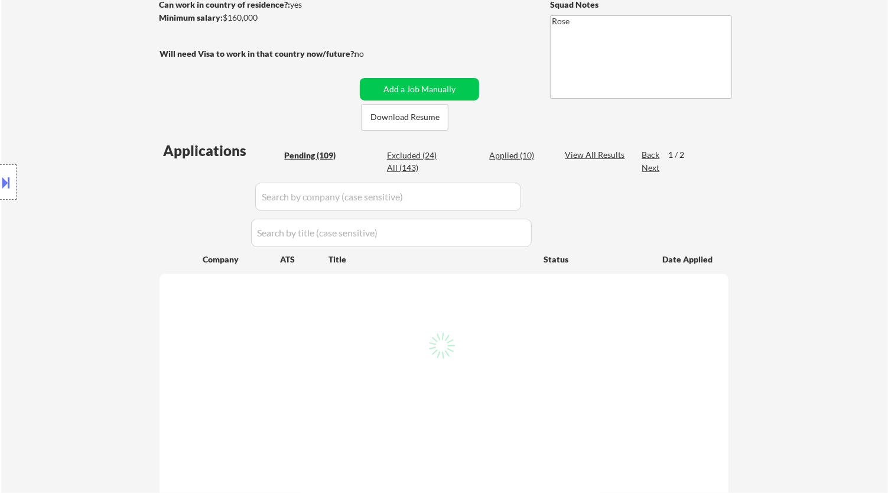
select select ""pending""
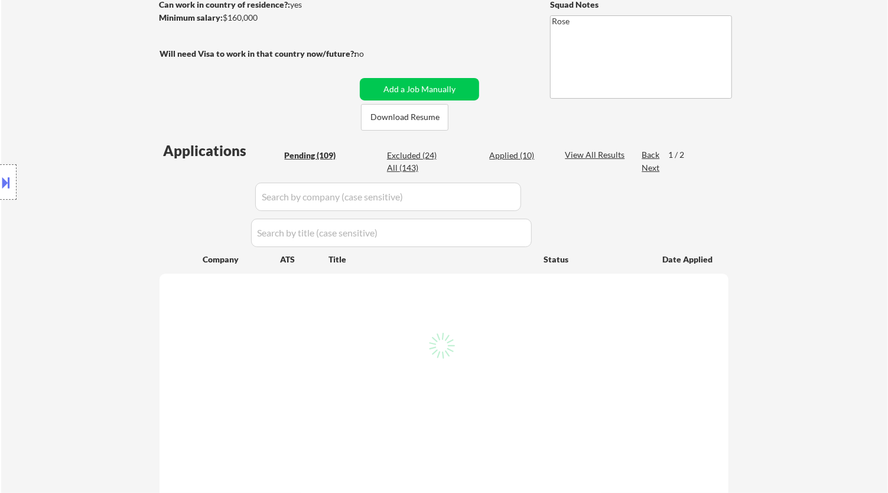
select select ""pending""
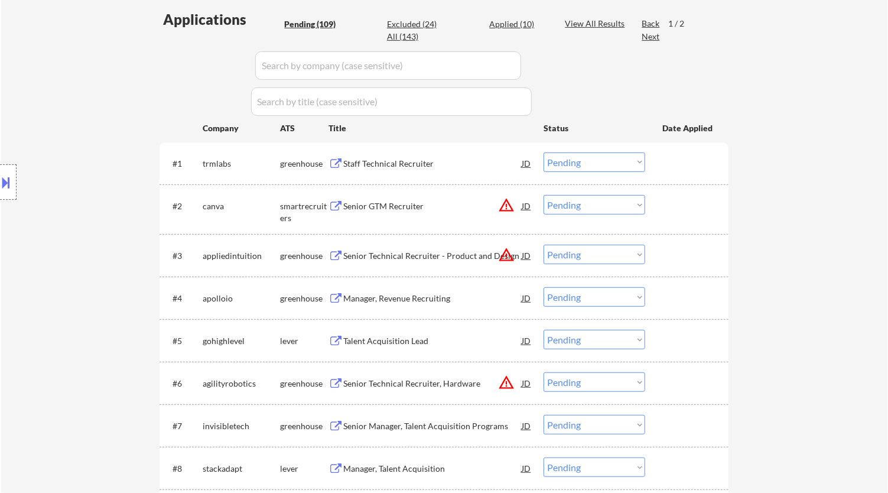
scroll to position [131, 0]
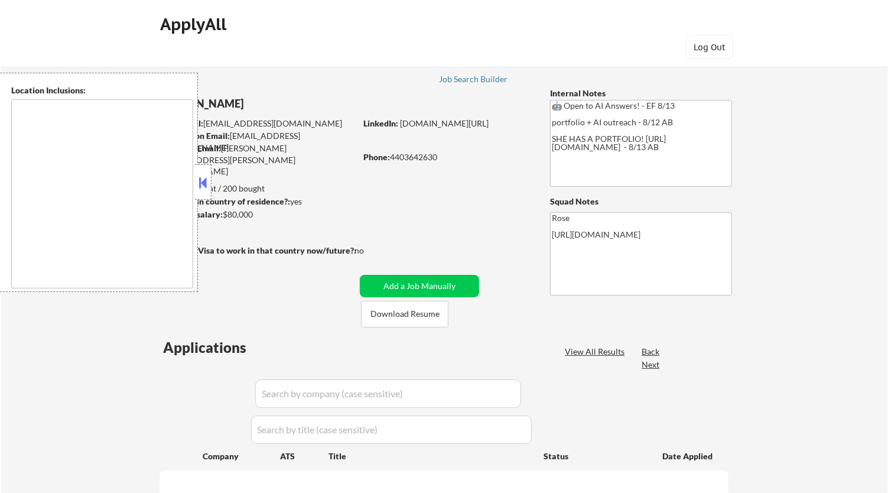
type textarea "[GEOGRAPHIC_DATA], [GEOGRAPHIC_DATA] [GEOGRAPHIC_DATA], [GEOGRAPHIC_DATA] [GEOG…"
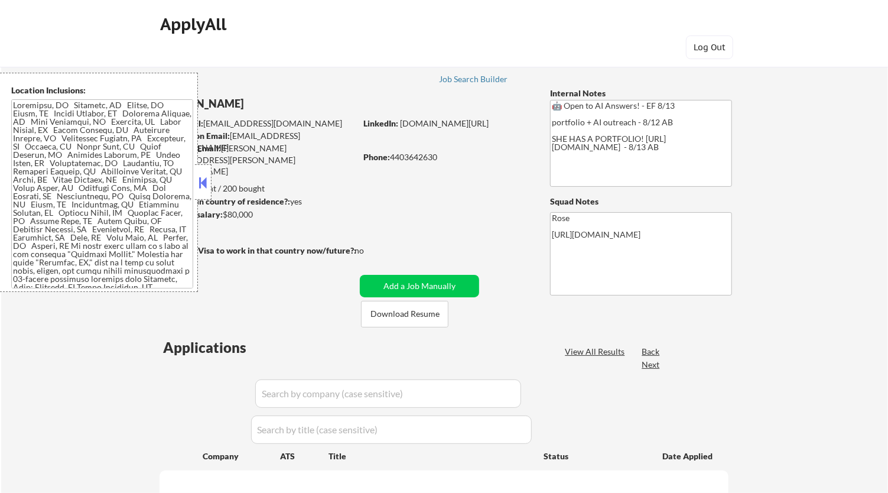
select select ""pending""
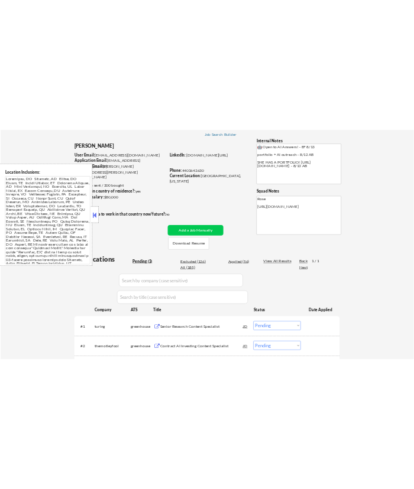
scroll to position [131, 0]
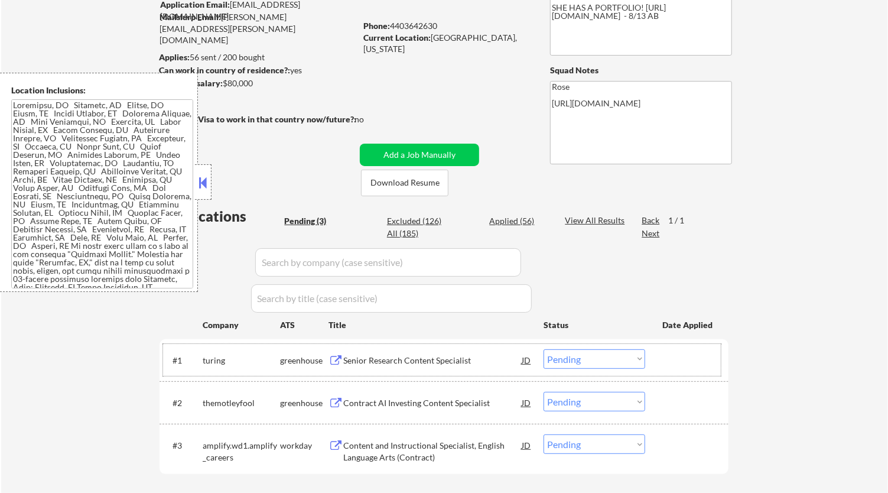
click at [440, 371] on div "#1 turing greenhouse Senior Research Content Specialist JD Choose an option... …" at bounding box center [442, 360] width 558 height 32
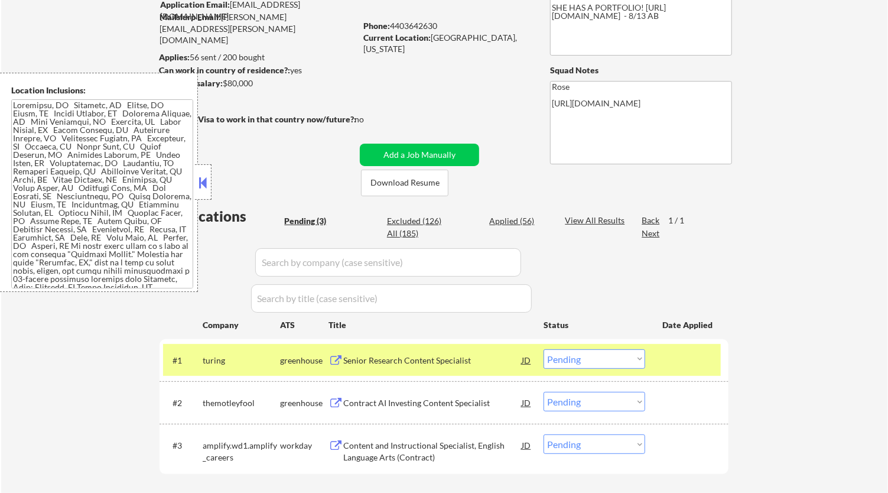
click at [443, 363] on div "Senior Research Content Specialist" at bounding box center [432, 361] width 178 height 12
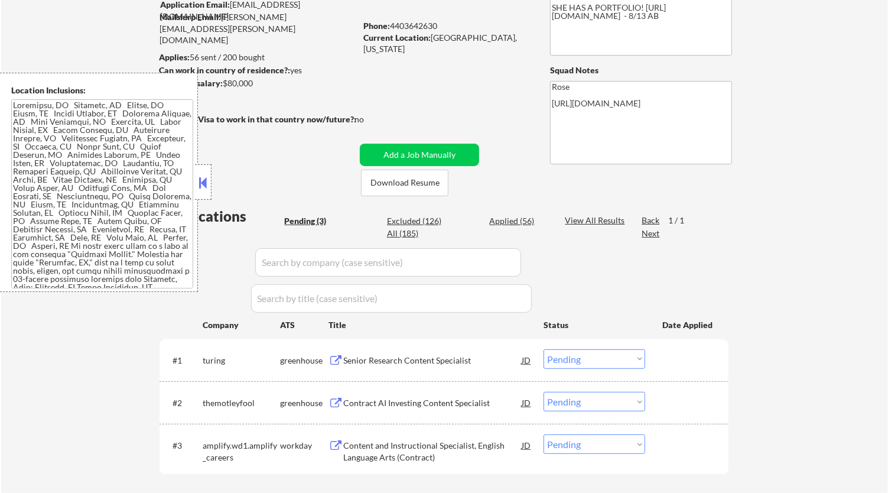
select select ""pending""
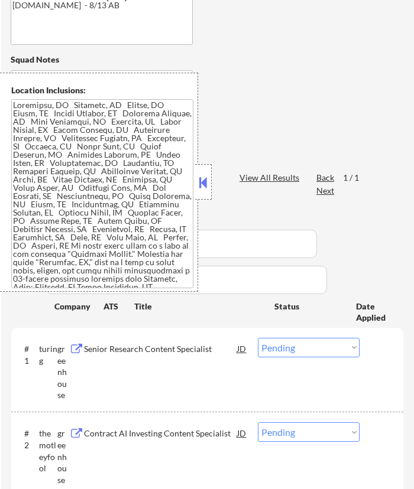
scroll to position [394, 0]
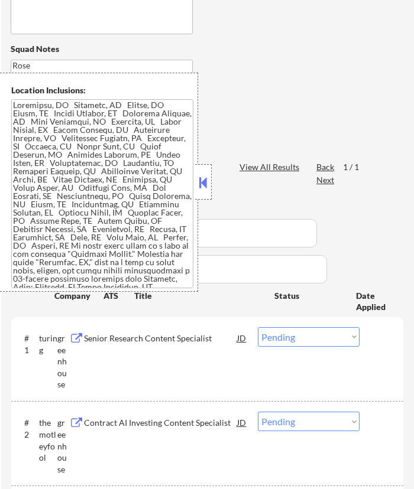
click at [288, 334] on select "Choose an option... Pending Applied Excluded (Questions) Excluded (Expired) Exc…" at bounding box center [309, 337] width 102 height 20
click at [258, 327] on select "Choose an option... Pending Applied Excluded (Questions) Excluded (Expired) Exc…" at bounding box center [309, 337] width 102 height 20
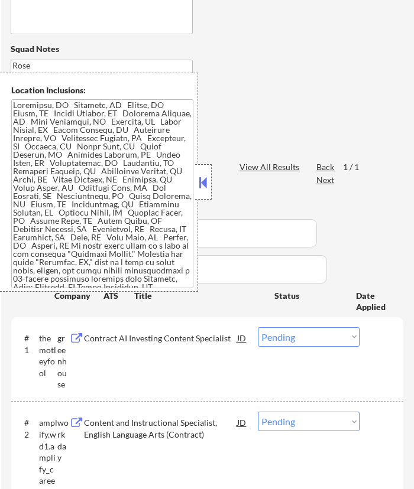
click at [203, 178] on button at bounding box center [203, 183] width 13 height 18
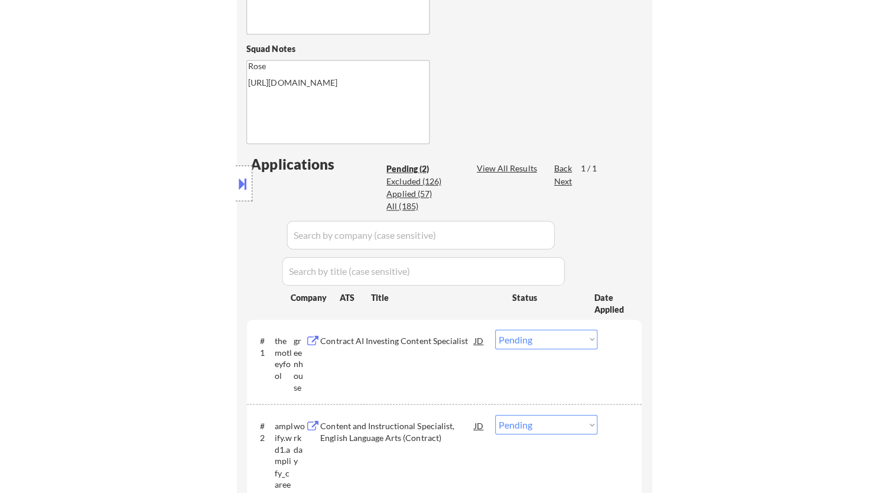
scroll to position [525, 0]
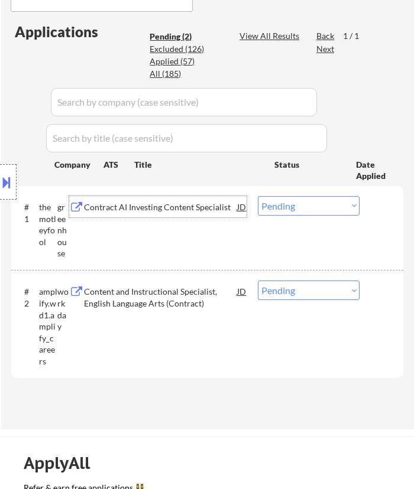
click at [220, 214] on div "Contract AI Investing Content Specialist" at bounding box center [160, 206] width 153 height 21
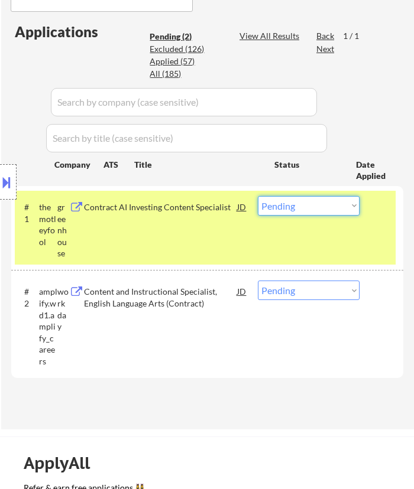
click at [314, 204] on select "Choose an option... Pending Applied Excluded (Questions) Excluded (Expired) Exc…" at bounding box center [309, 206] width 102 height 20
click at [258, 196] on select "Choose an option... Pending Applied Excluded (Questions) Excluded (Expired) Exc…" at bounding box center [309, 206] width 102 height 20
select select ""pending""
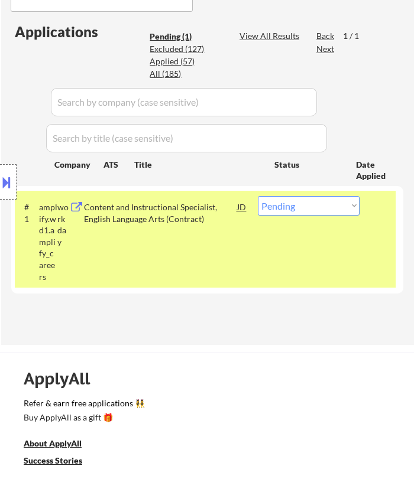
click at [176, 242] on div "Location Inclusions:" at bounding box center [106, 182] width 212 height 219
click at [246, 212] on div "JD" at bounding box center [241, 206] width 10 height 21
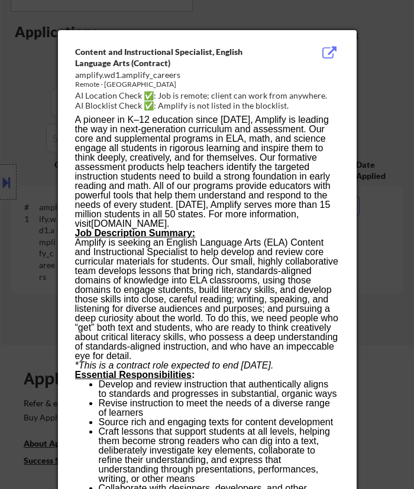
click at [373, 60] on div at bounding box center [207, 244] width 414 height 489
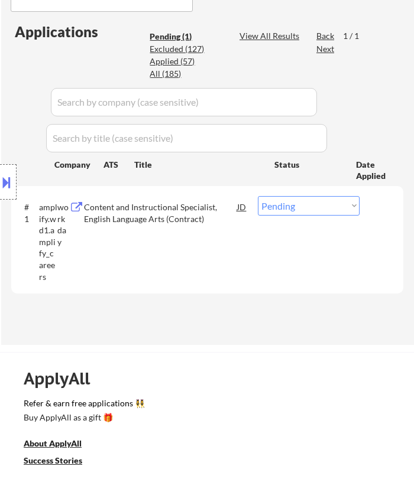
click at [158, 204] on div "Location Inclusions:" at bounding box center [106, 182] width 212 height 219
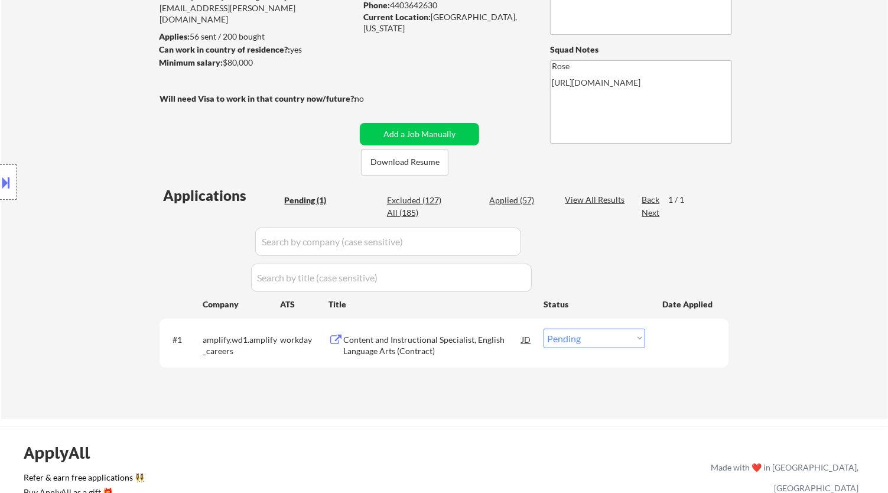
scroll to position [197, 0]
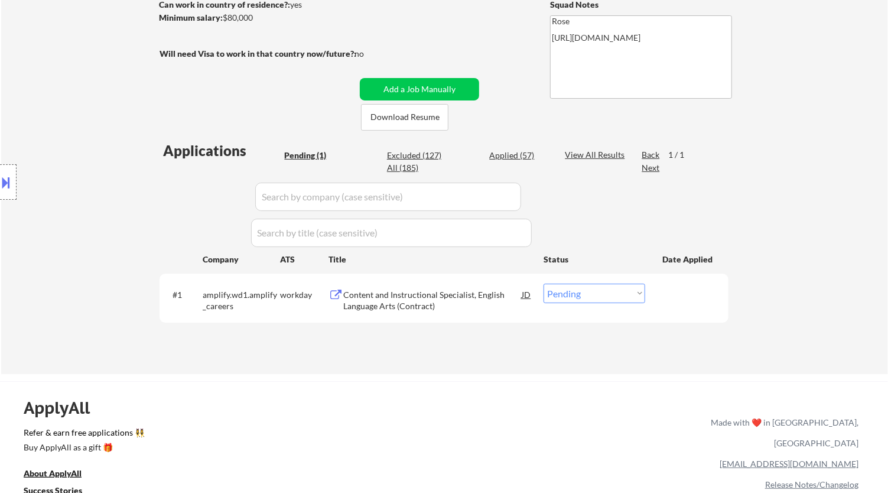
click at [408, 291] on div "Content and Instructional Specialist, English Language Arts (Contract)" at bounding box center [432, 300] width 178 height 23
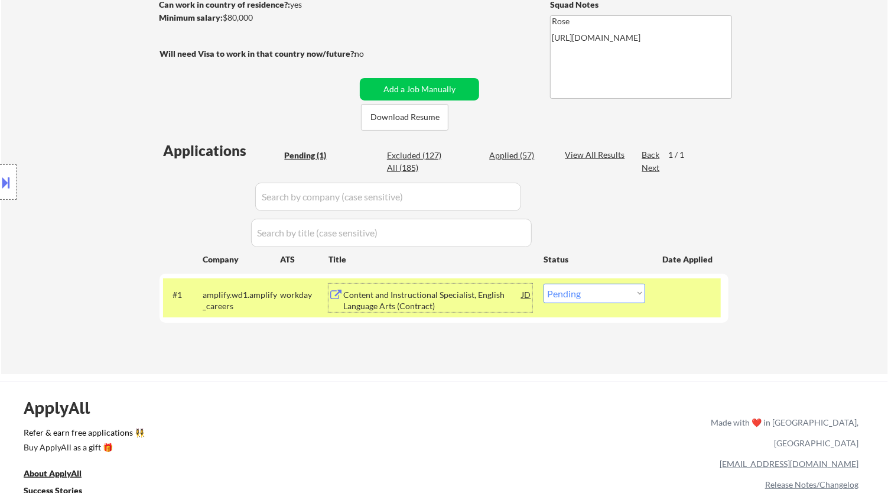
click at [610, 290] on select "Choose an option... Pending Applied Excluded (Questions) Excluded (Expired) Exc…" at bounding box center [595, 294] width 102 height 20
select select ""excluded__bad_match_""
click at [544, 284] on select "Choose an option... Pending Applied Excluded (Questions) Excluded (Expired) Exc…" at bounding box center [595, 294] width 102 height 20
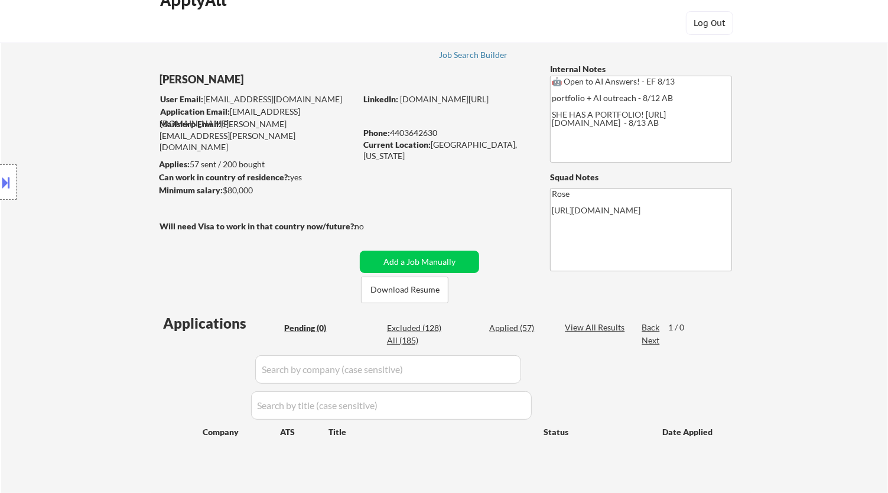
scroll to position [0, 0]
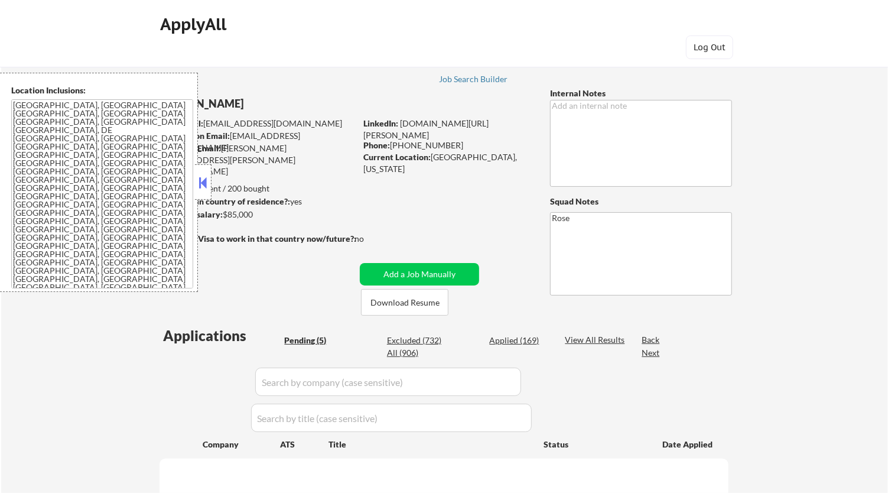
select select ""pending""
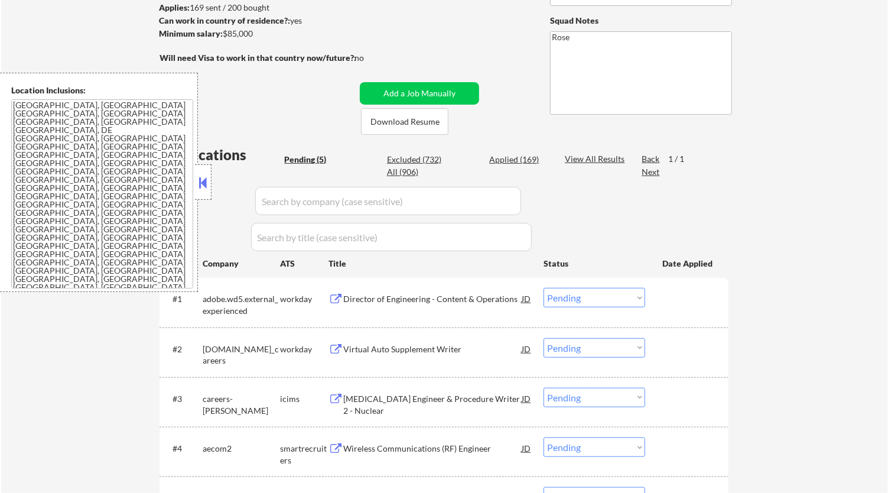
scroll to position [197, 0]
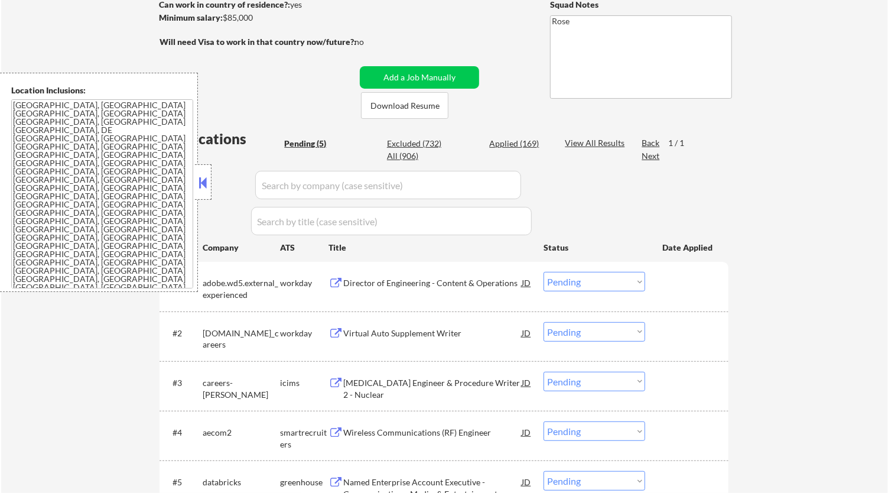
click at [206, 178] on button at bounding box center [203, 183] width 13 height 18
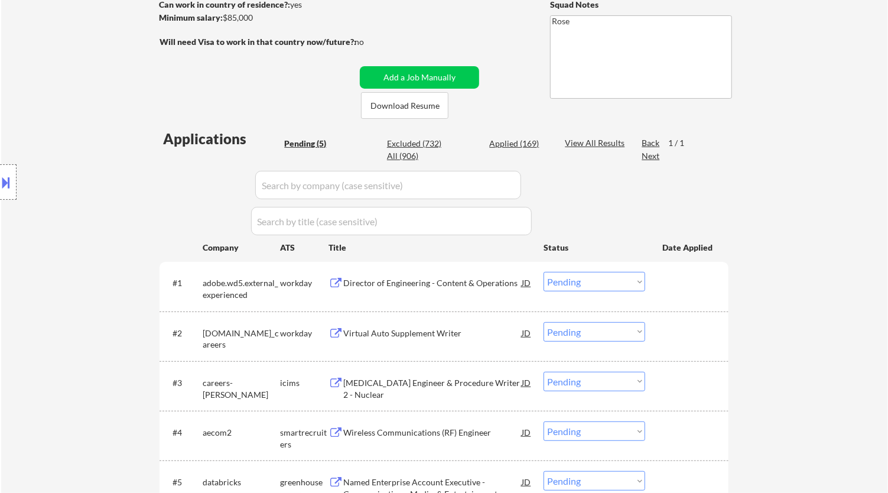
scroll to position [262, 0]
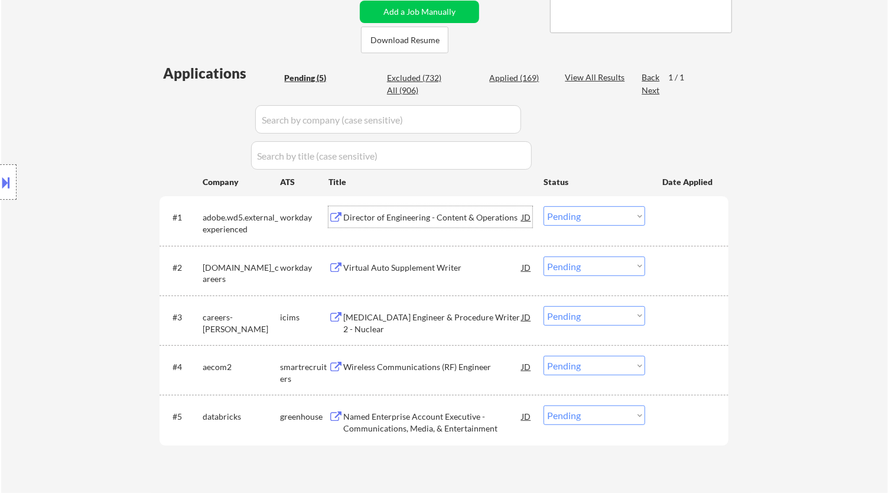
click at [478, 212] on div "Director of Engineering - Content & Operations" at bounding box center [432, 218] width 178 height 12
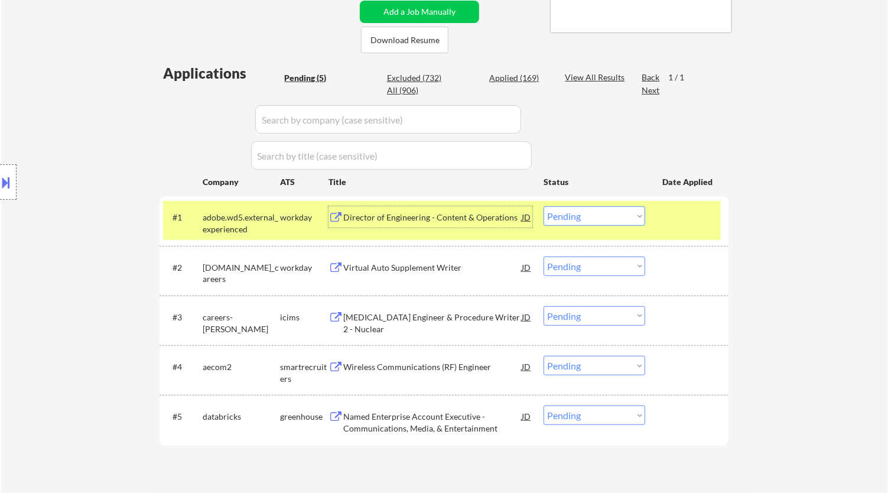
click at [597, 207] on select "Choose an option... Pending Applied Excluded (Questions) Excluded (Expired) Exc…" at bounding box center [595, 216] width 102 height 20
click at [544, 206] on select "Choose an option... Pending Applied Excluded (Questions) Excluded (Expired) Exc…" at bounding box center [595, 216] width 102 height 20
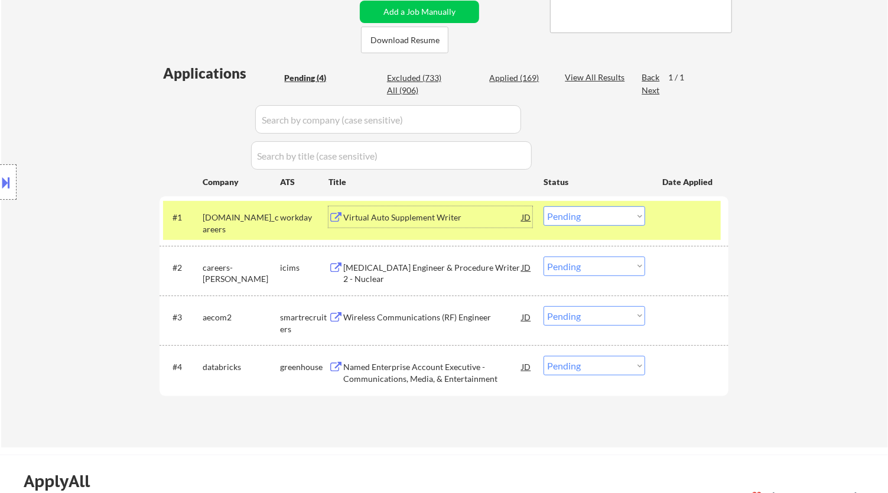
click at [429, 213] on div "Virtual Auto Supplement Writer" at bounding box center [432, 218] width 178 height 12
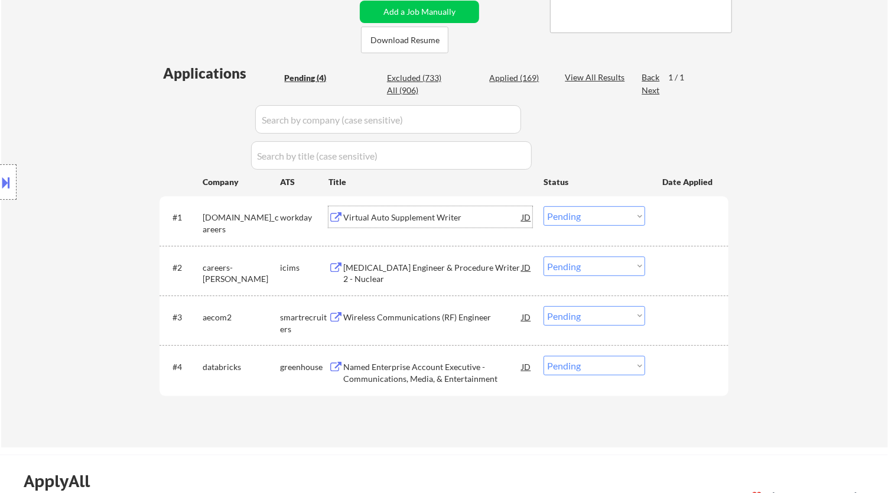
click at [583, 216] on select "Choose an option... Pending Applied Excluded (Questions) Excluded (Expired) Exc…" at bounding box center [595, 216] width 102 height 20
click at [544, 206] on select "Choose an option... Pending Applied Excluded (Questions) Excluded (Expired) Exc…" at bounding box center [595, 216] width 102 height 20
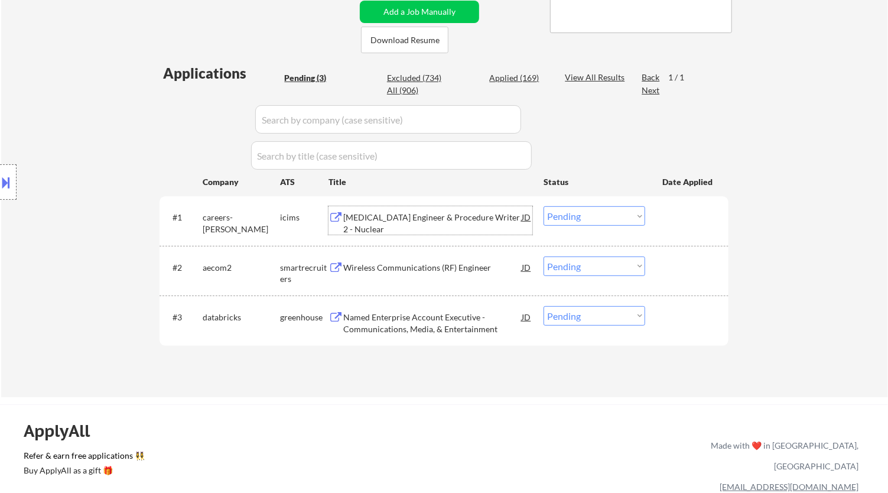
click at [453, 215] on div "[MEDICAL_DATA] Engineer & Procedure Writer 2 - Nuclear" at bounding box center [432, 223] width 178 height 23
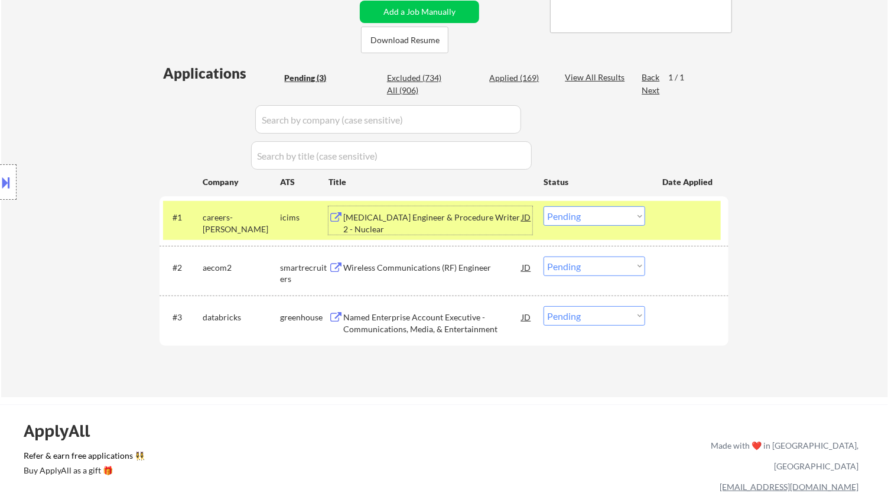
click at [589, 213] on select "Choose an option... Pending Applied Excluded (Questions) Excluded (Expired) Exc…" at bounding box center [595, 216] width 102 height 20
click at [544, 206] on select "Choose an option... Pending Applied Excluded (Questions) Excluded (Expired) Exc…" at bounding box center [595, 216] width 102 height 20
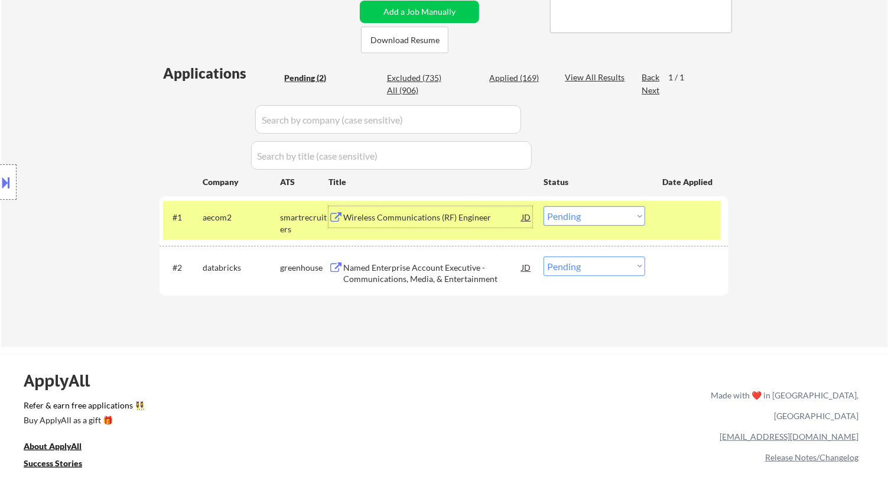
click at [505, 222] on div "Wireless Communications (RF) Engineer" at bounding box center [432, 218] width 178 height 12
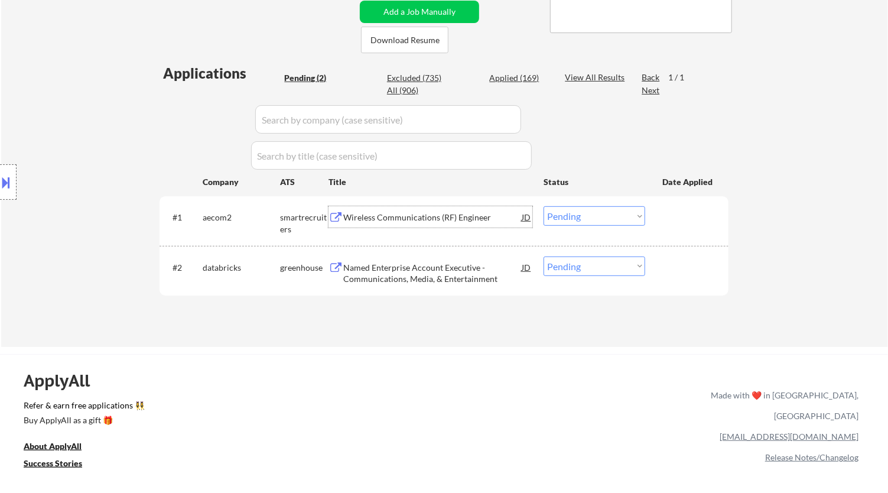
click at [631, 211] on select "Choose an option... Pending Applied Excluded (Questions) Excluded (Expired) Exc…" at bounding box center [595, 216] width 102 height 20
click at [544, 206] on select "Choose an option... Pending Applied Excluded (Questions) Excluded (Expired) Exc…" at bounding box center [595, 216] width 102 height 20
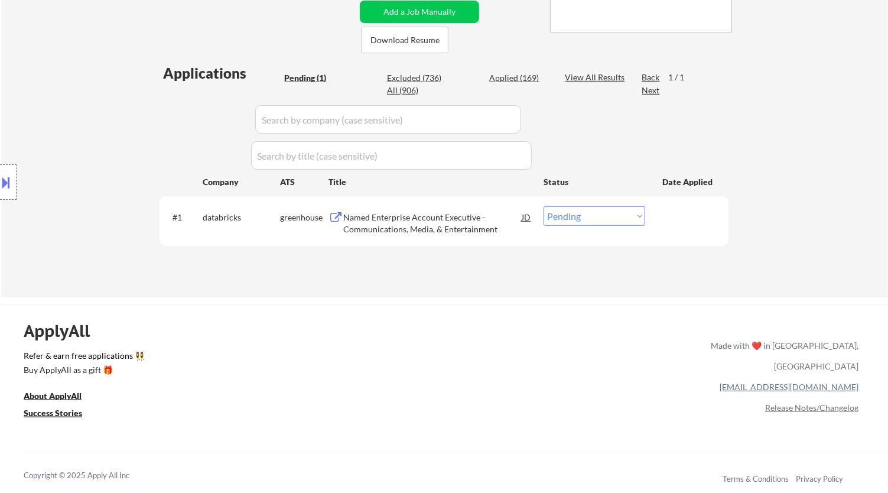
click at [427, 232] on div "Named Enterprise Account Executive - Communications, Media, & Entertainment" at bounding box center [432, 223] width 178 height 23
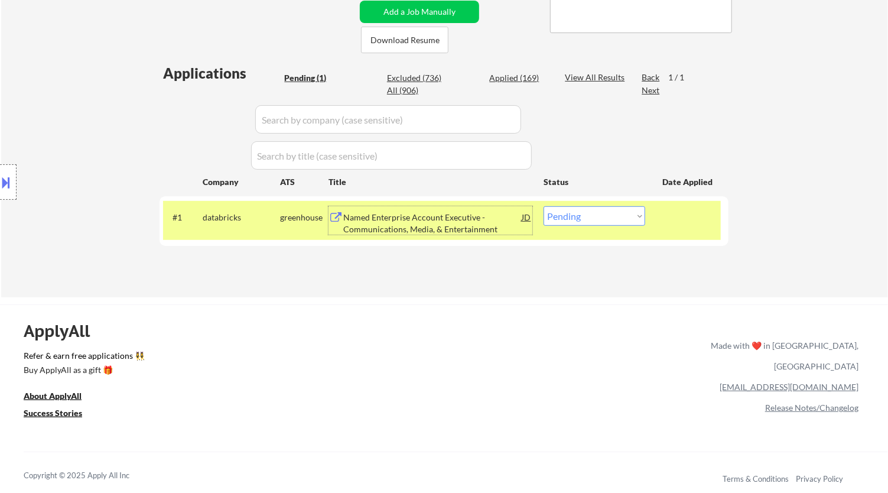
click at [608, 212] on select "Choose an option... Pending Applied Excluded (Questions) Excluded (Expired) Exc…" at bounding box center [595, 216] width 102 height 20
select select ""excluded__bad_match_""
click at [544, 206] on select "Choose an option... Pending Applied Excluded (Questions) Excluded (Expired) Exc…" at bounding box center [595, 216] width 102 height 20
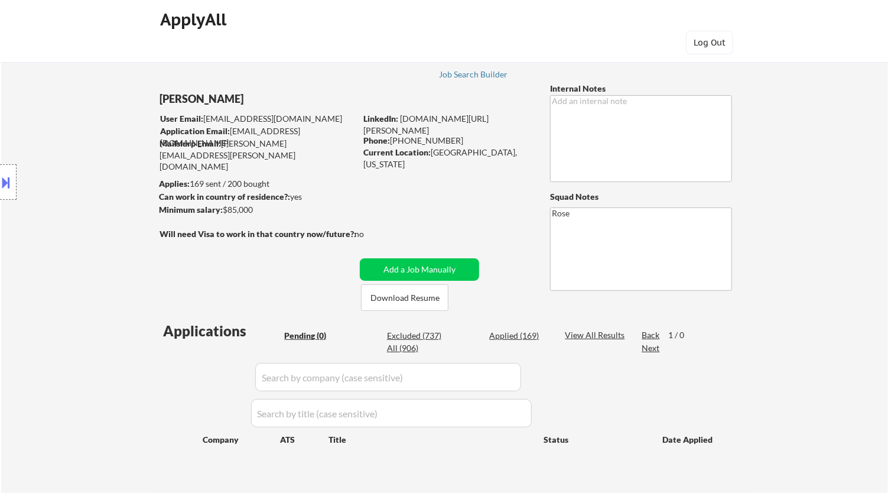
scroll to position [66, 0]
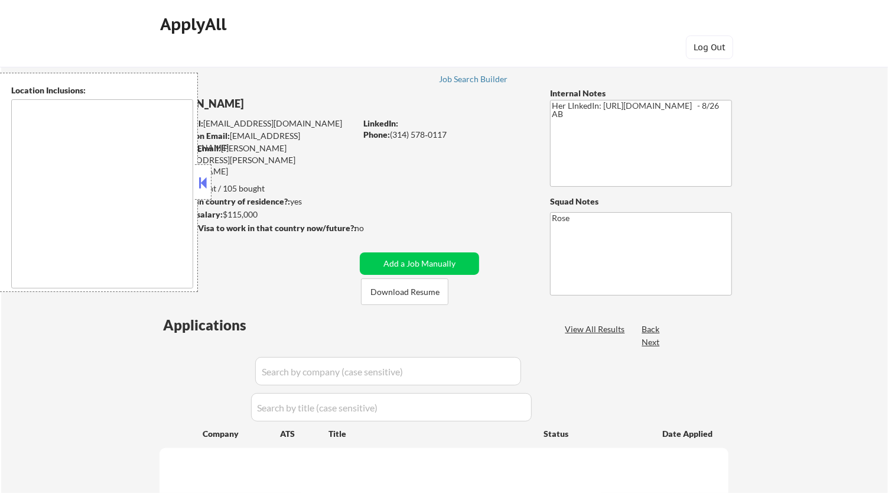
type textarea "[GEOGRAPHIC_DATA][PERSON_NAME], [GEOGRAPHIC_DATA][PERSON_NAME][GEOGRAPHIC_DATA]…"
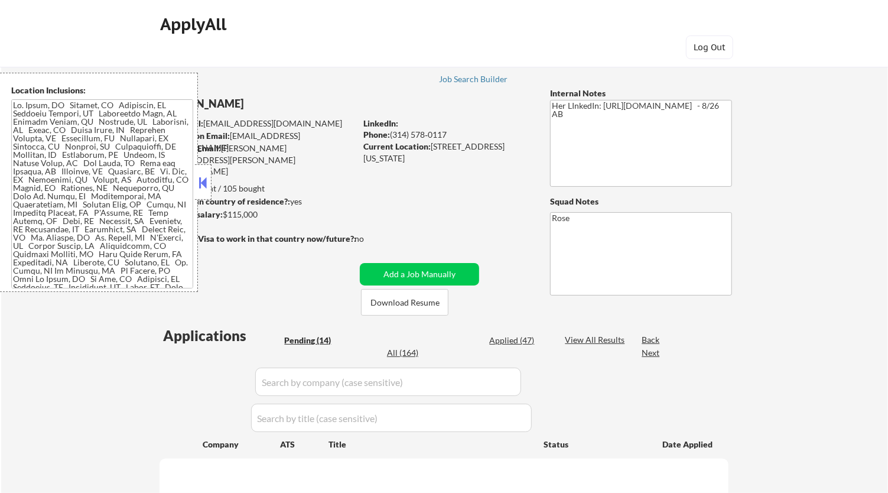
select select ""pending""
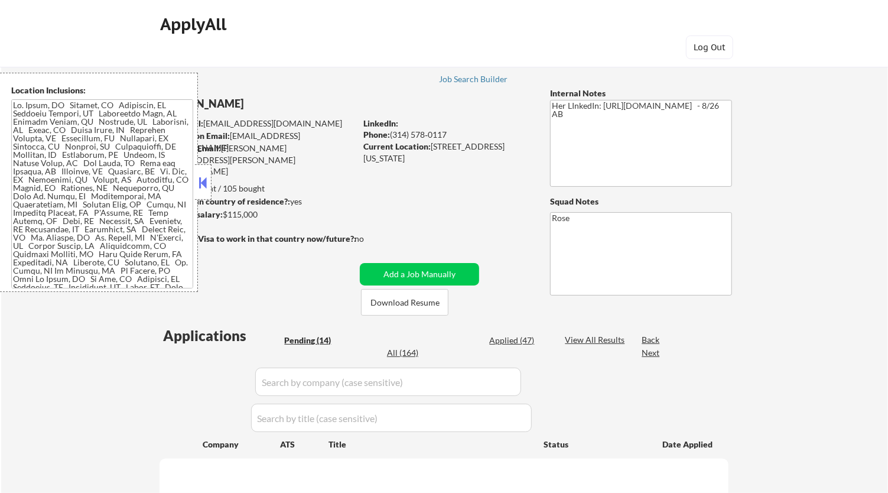
select select ""pending""
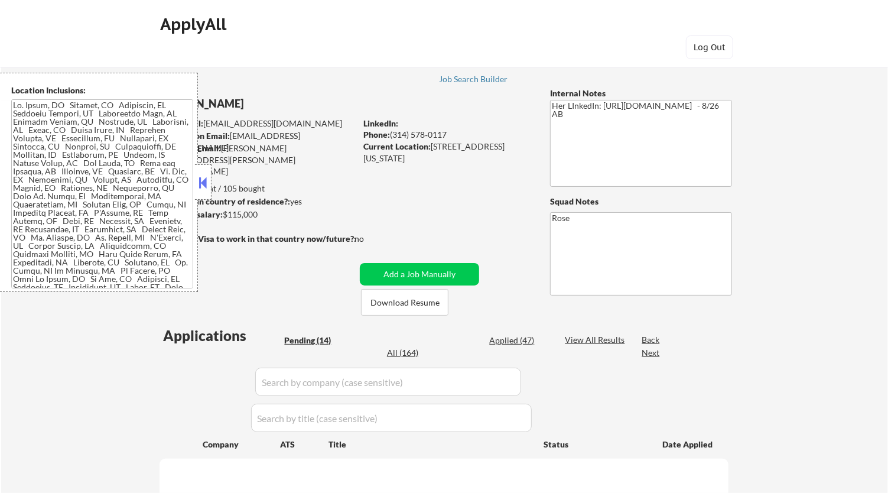
select select ""pending""
click at [204, 178] on button at bounding box center [203, 183] width 13 height 18
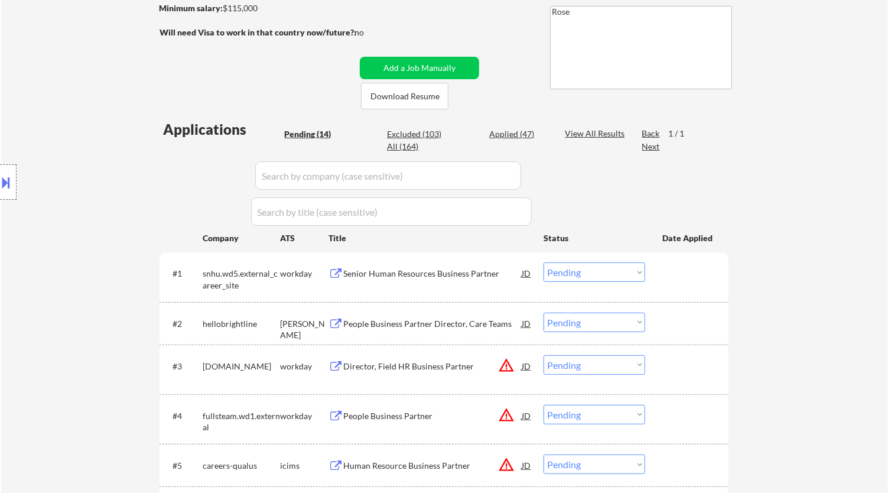
scroll to position [262, 0]
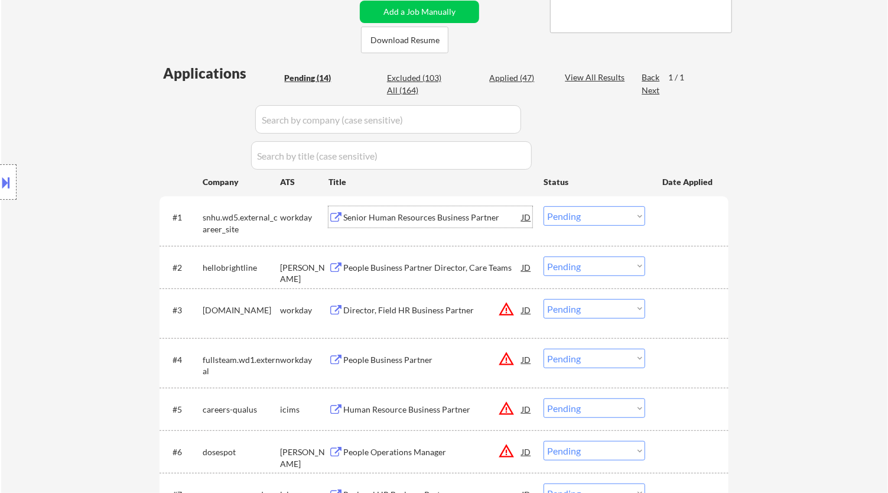
click at [463, 213] on div "Senior Human Resources Business Partner" at bounding box center [432, 218] width 178 height 12
